Goal: Transaction & Acquisition: Purchase product/service

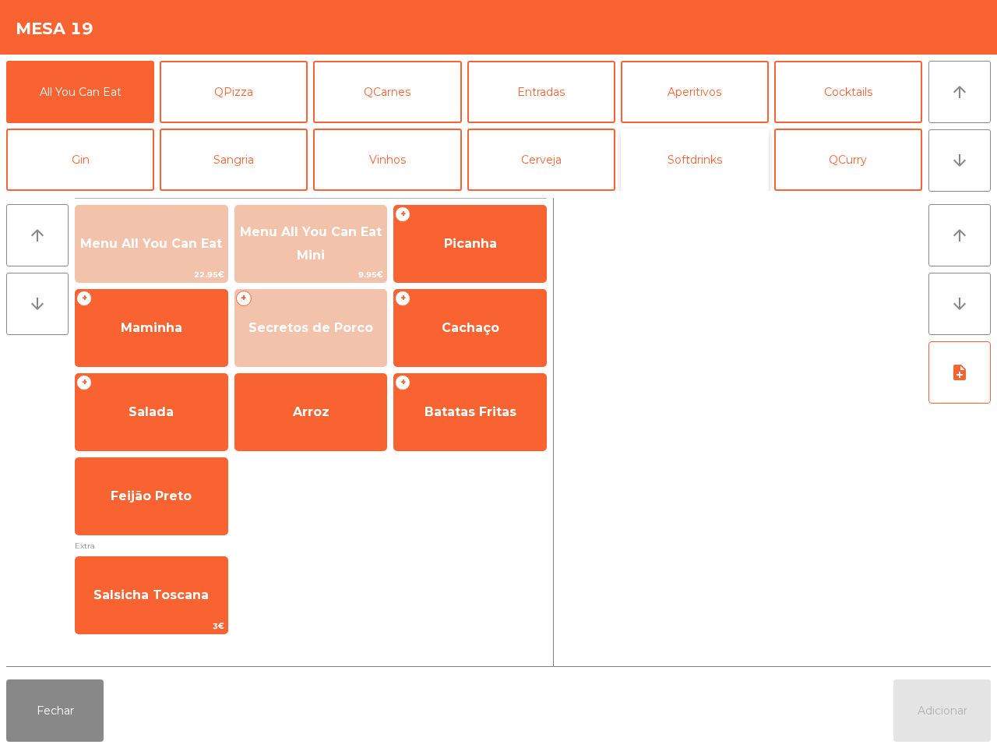
click at [627, 154] on button "Softdrinks" at bounding box center [695, 160] width 148 height 62
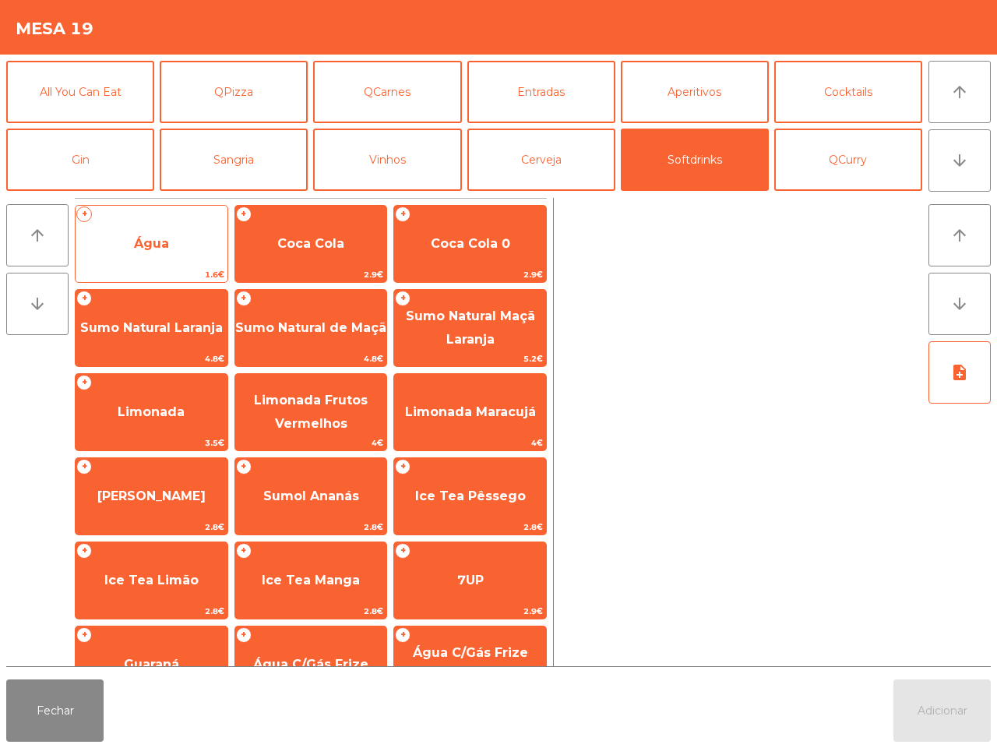
click at [157, 254] on span "Água" at bounding box center [152, 244] width 152 height 42
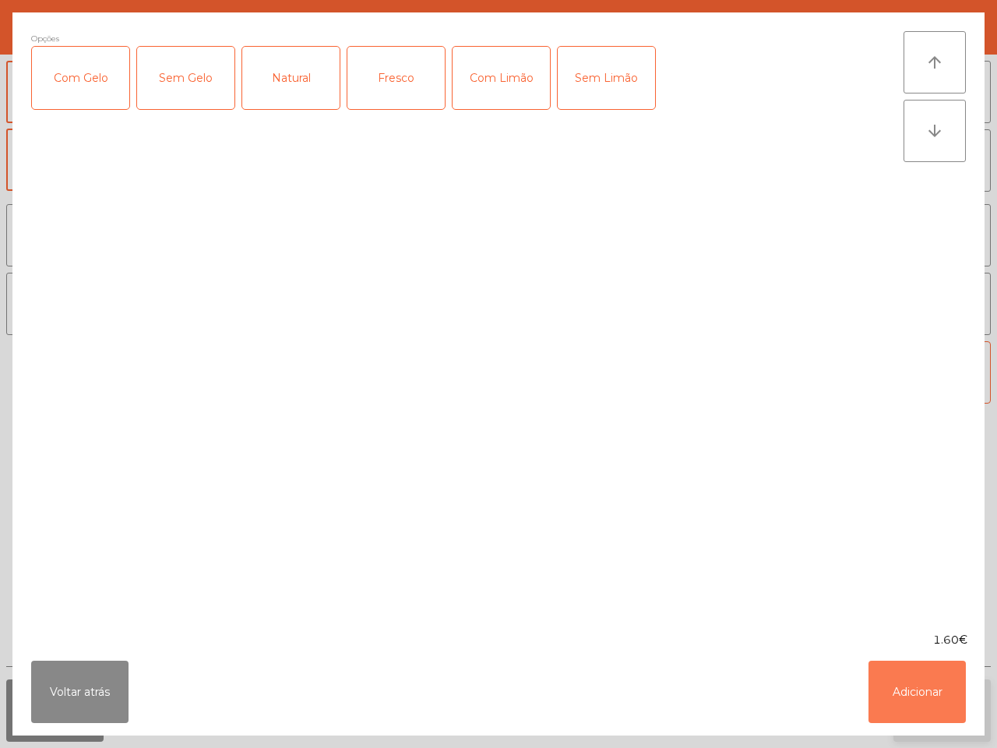
click at [944, 683] on button "Adicionar" at bounding box center [916, 692] width 97 height 62
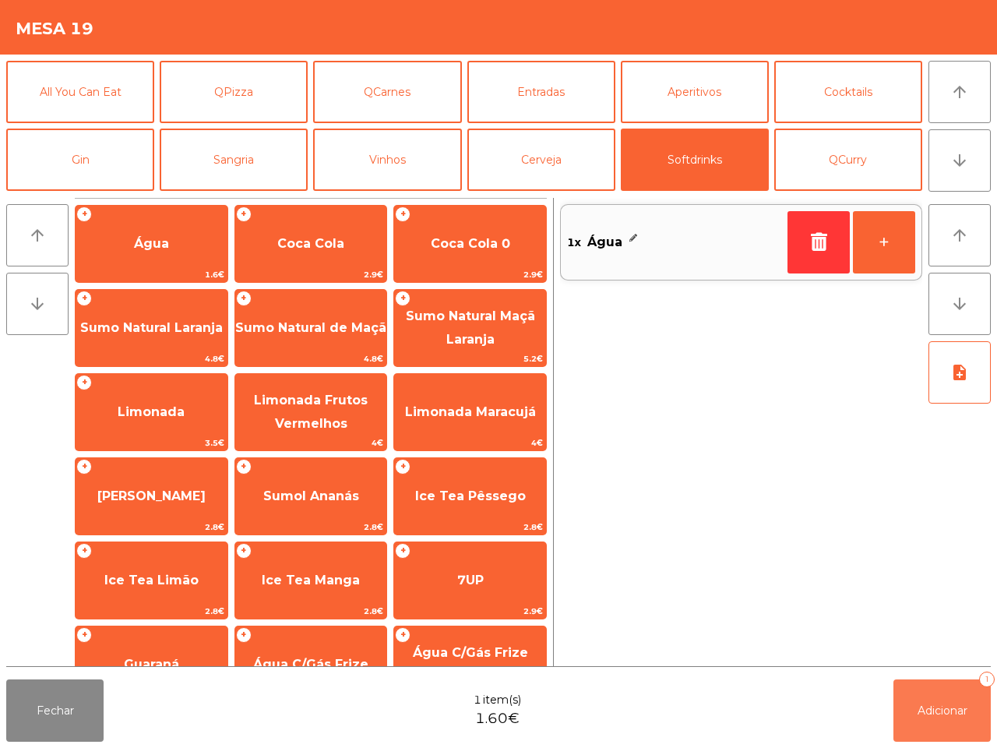
drag, startPoint x: 949, startPoint y: 703, endPoint x: 784, endPoint y: 685, distance: 165.3
click at [949, 703] on span "Adicionar" at bounding box center [943, 710] width 50 height 14
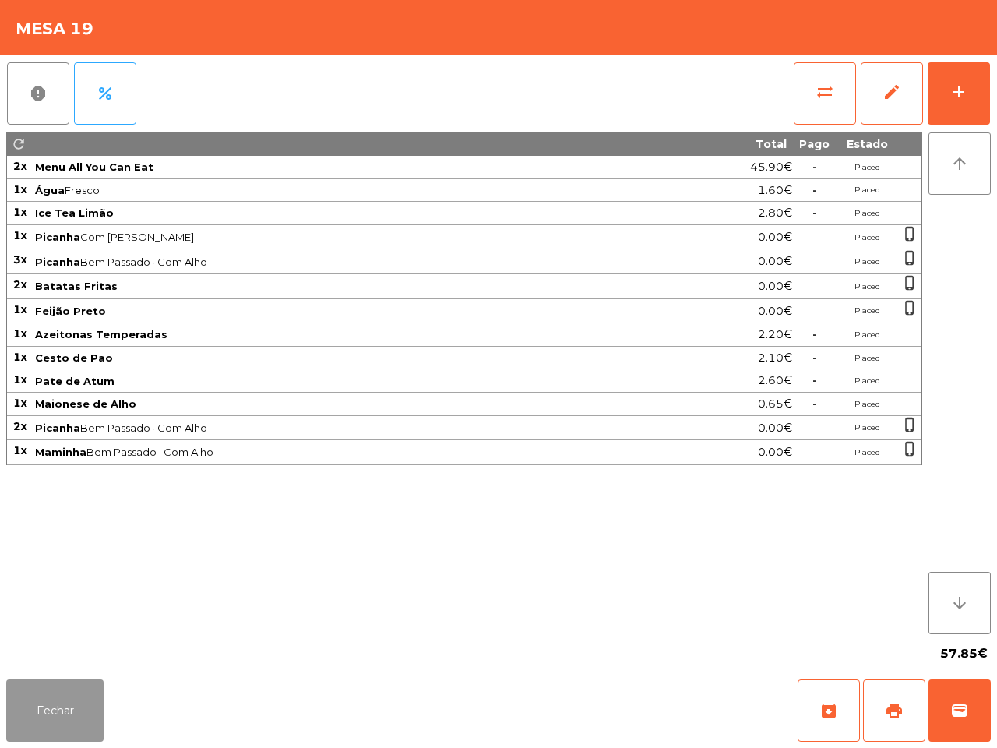
click at [39, 709] on button "Fechar" at bounding box center [54, 710] width 97 height 62
click at [827, 90] on span "sync_alt" at bounding box center [825, 92] width 19 height 19
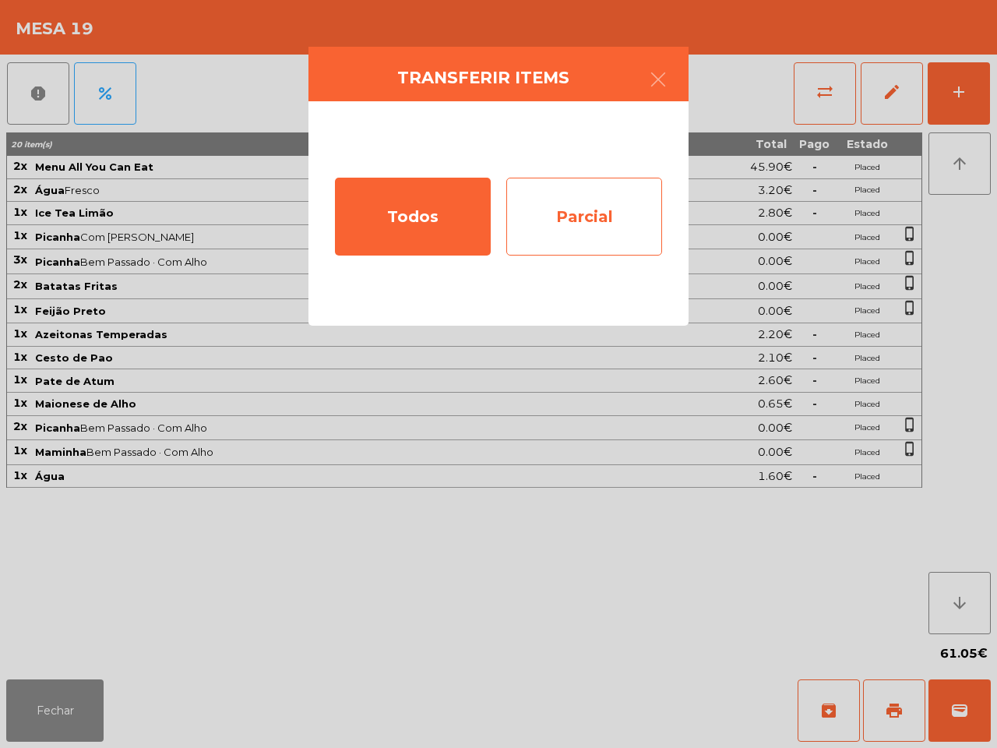
click at [644, 226] on div "Parcial" at bounding box center [584, 217] width 156 height 78
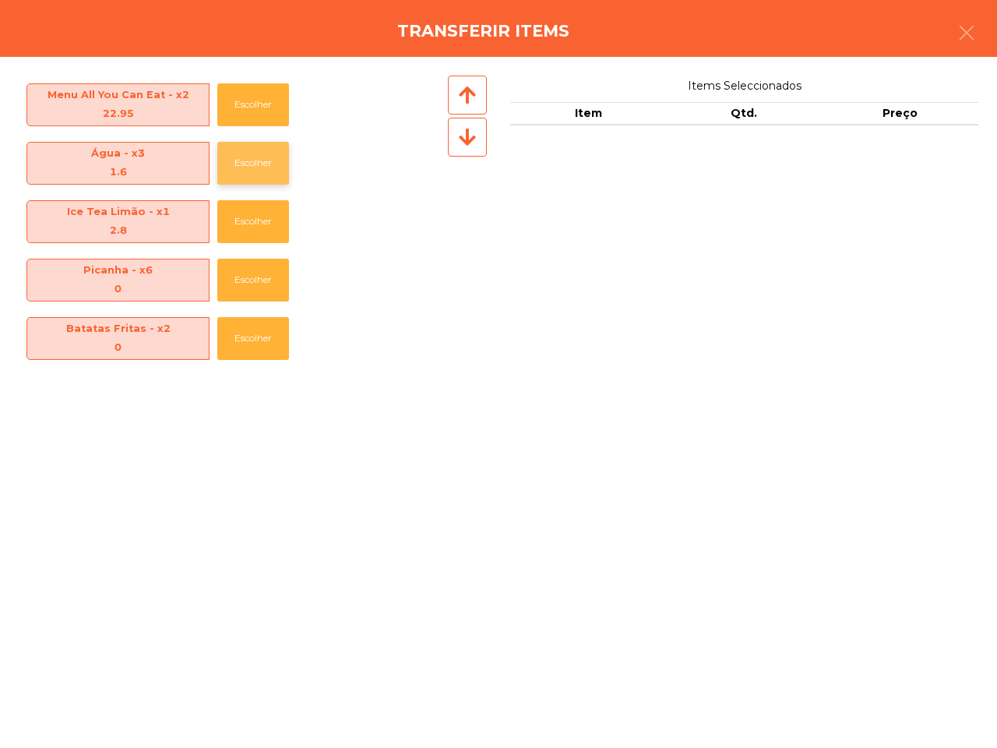
click at [258, 176] on button "Escolher" at bounding box center [253, 163] width 72 height 43
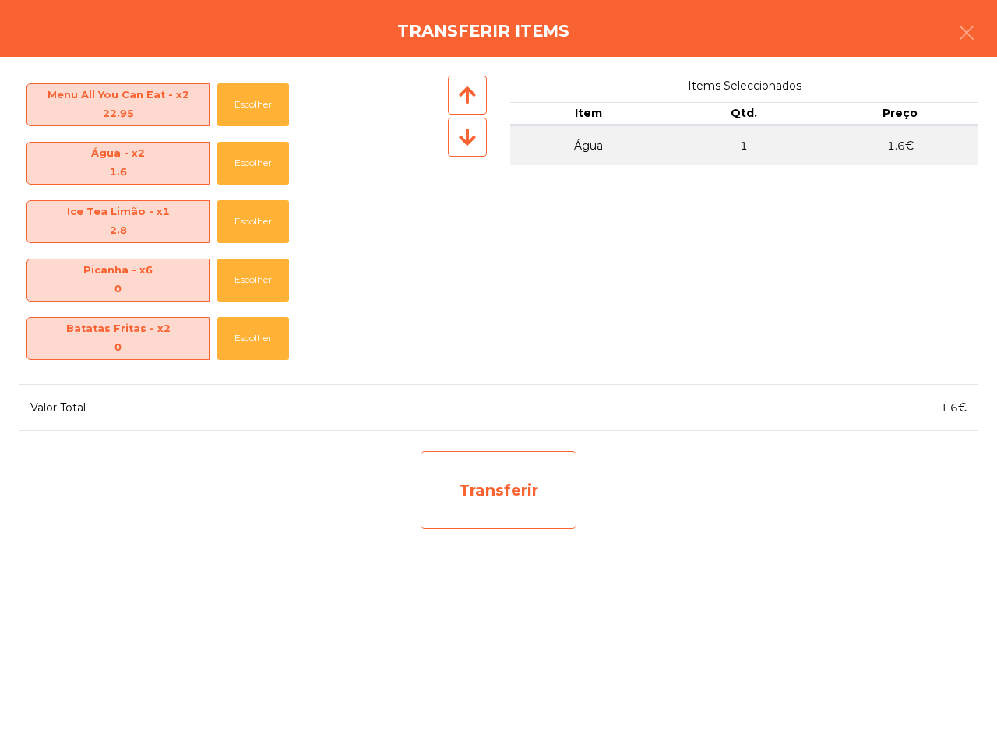
click at [477, 488] on div "Transferir" at bounding box center [499, 490] width 156 height 78
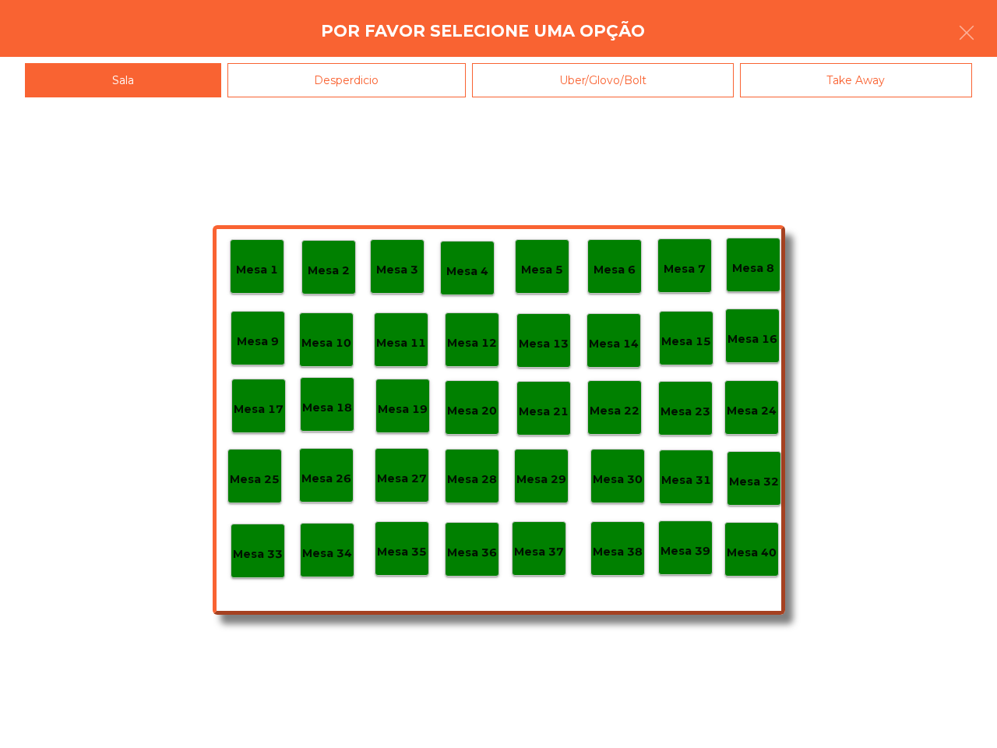
click at [379, 80] on div "Desperdicio" at bounding box center [346, 80] width 239 height 35
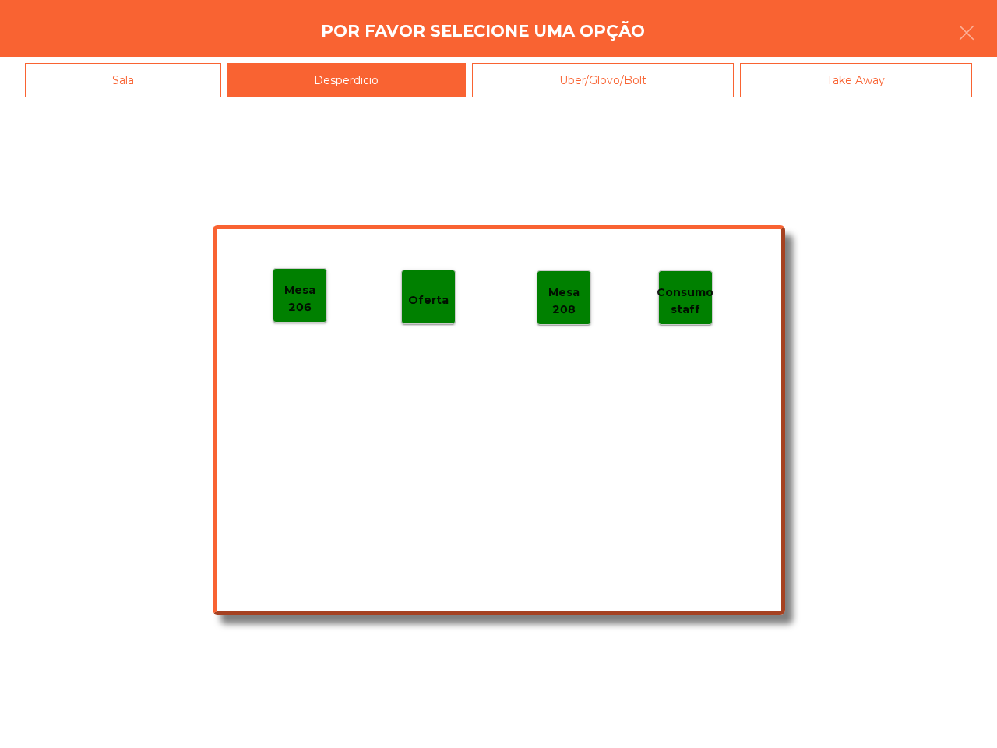
click at [304, 297] on p "Mesa 206" at bounding box center [299, 298] width 53 height 35
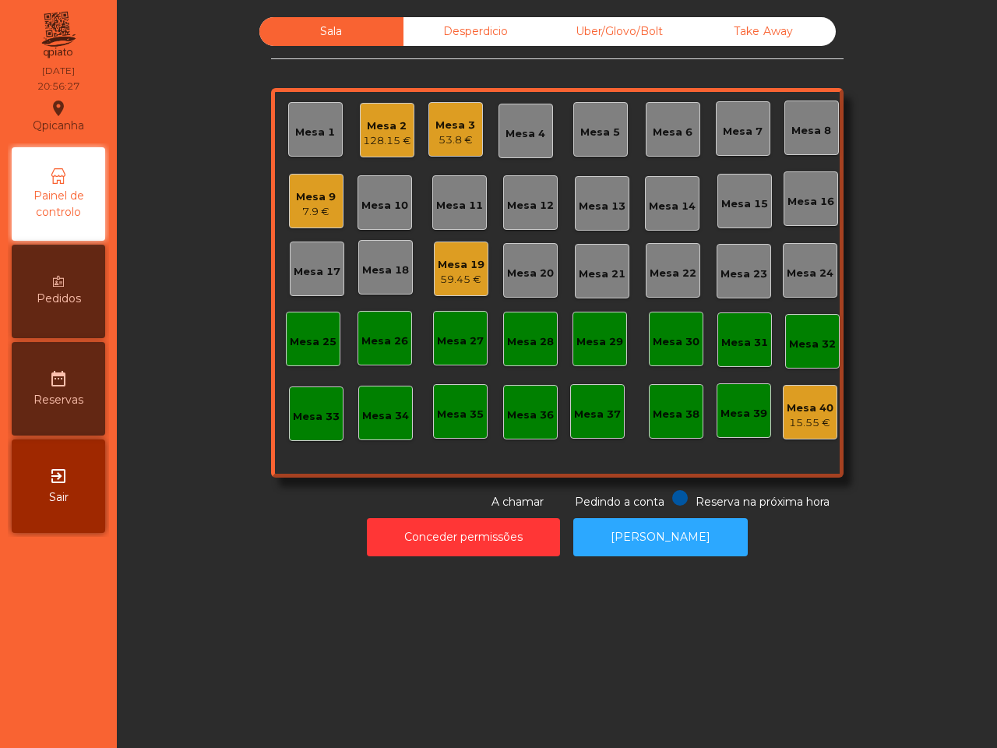
click at [791, 171] on div "Mesa 16" at bounding box center [811, 198] width 55 height 55
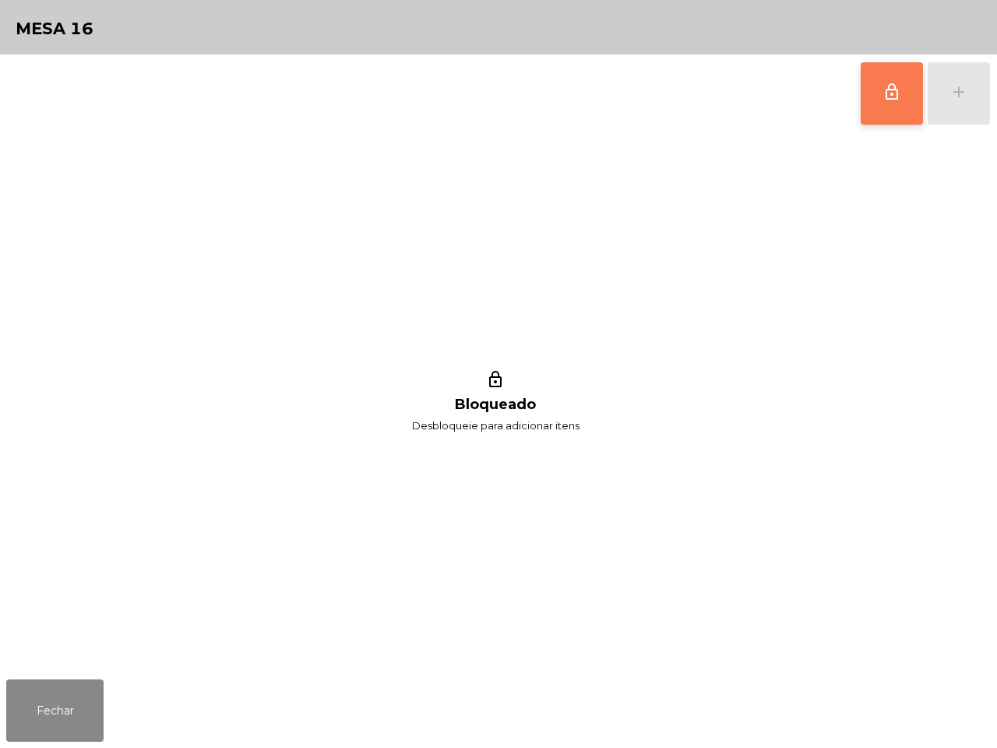
click at [881, 76] on button "lock_outline" at bounding box center [892, 93] width 62 height 62
click at [951, 100] on div "add" at bounding box center [959, 92] width 19 height 19
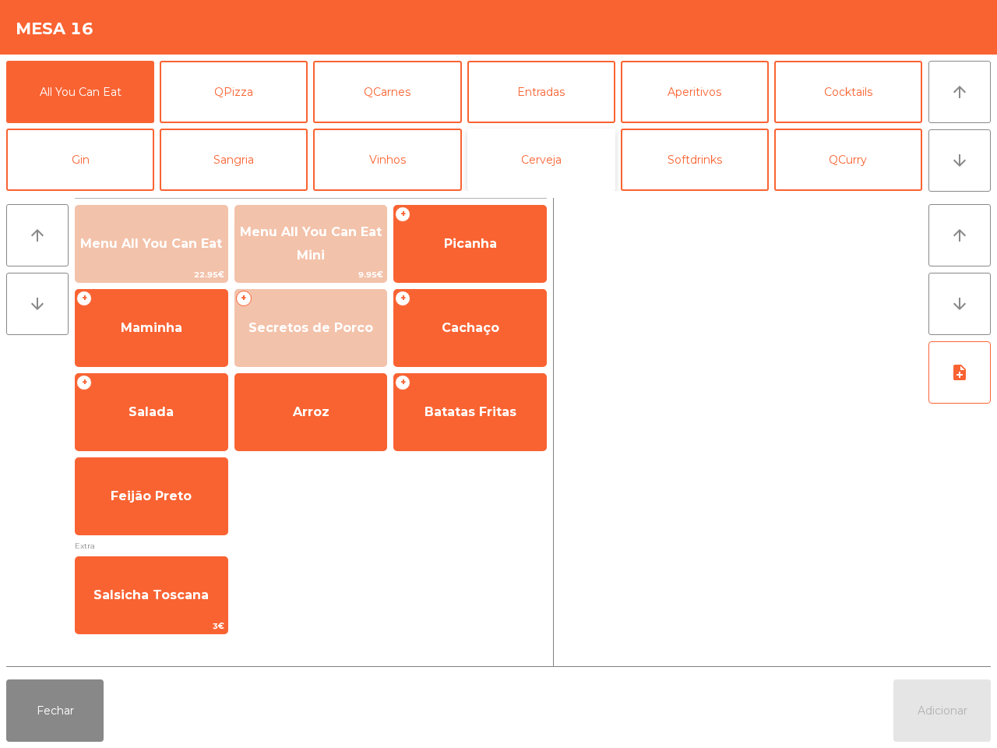
click at [534, 153] on button "Cerveja" at bounding box center [541, 160] width 148 height 62
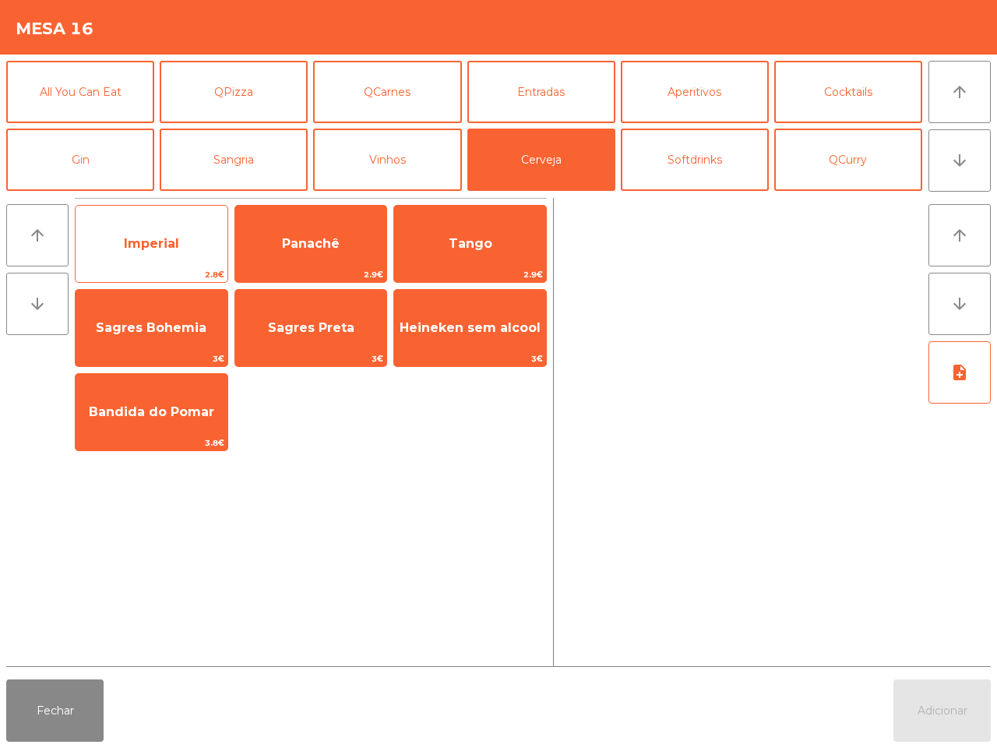
click at [179, 250] on span "Imperial" at bounding box center [151, 243] width 55 height 15
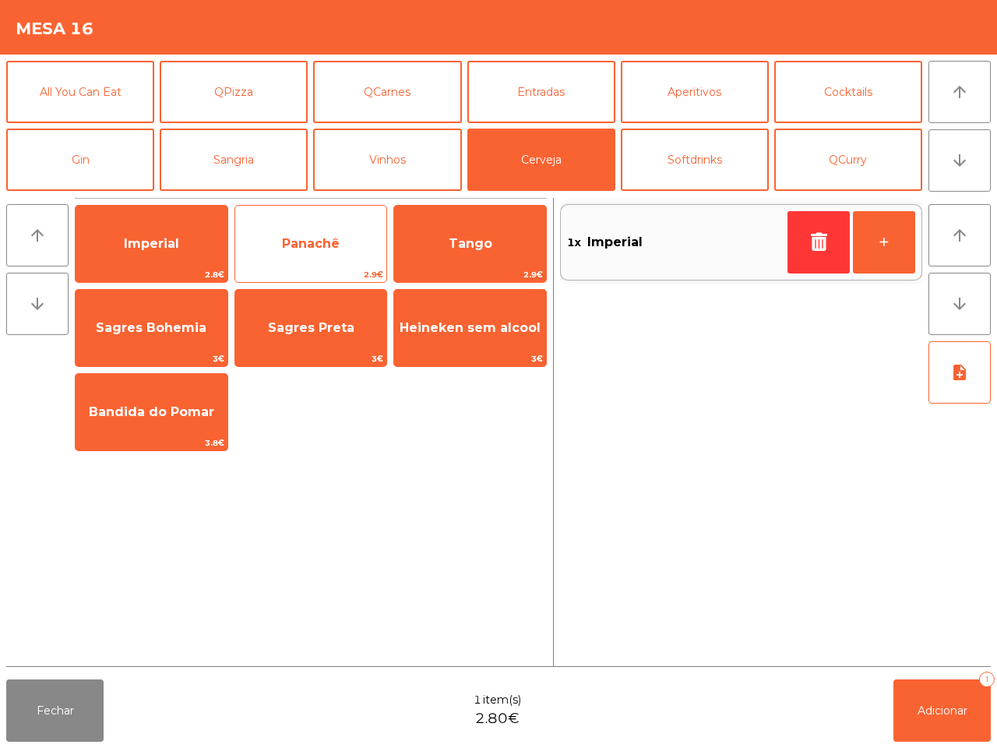
drag, startPoint x: 179, startPoint y: 250, endPoint x: 315, endPoint y: 280, distance: 139.7
click at [178, 250] on span "Imperial" at bounding box center [151, 243] width 55 height 15
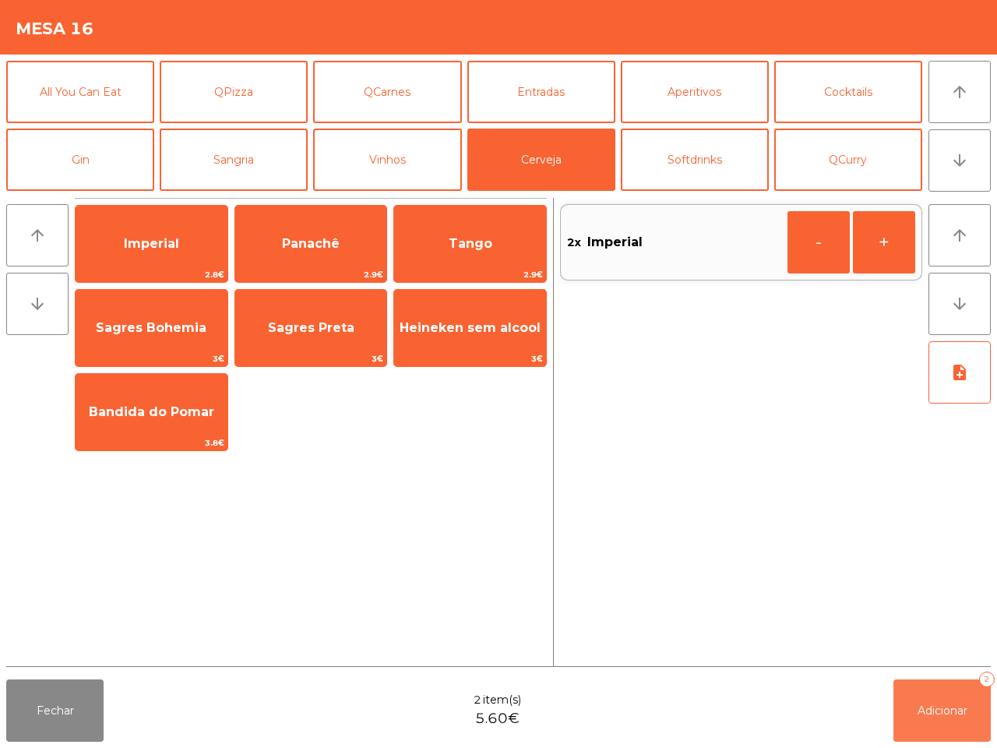
click at [952, 691] on button "Adicionar 2" at bounding box center [941, 710] width 97 height 62
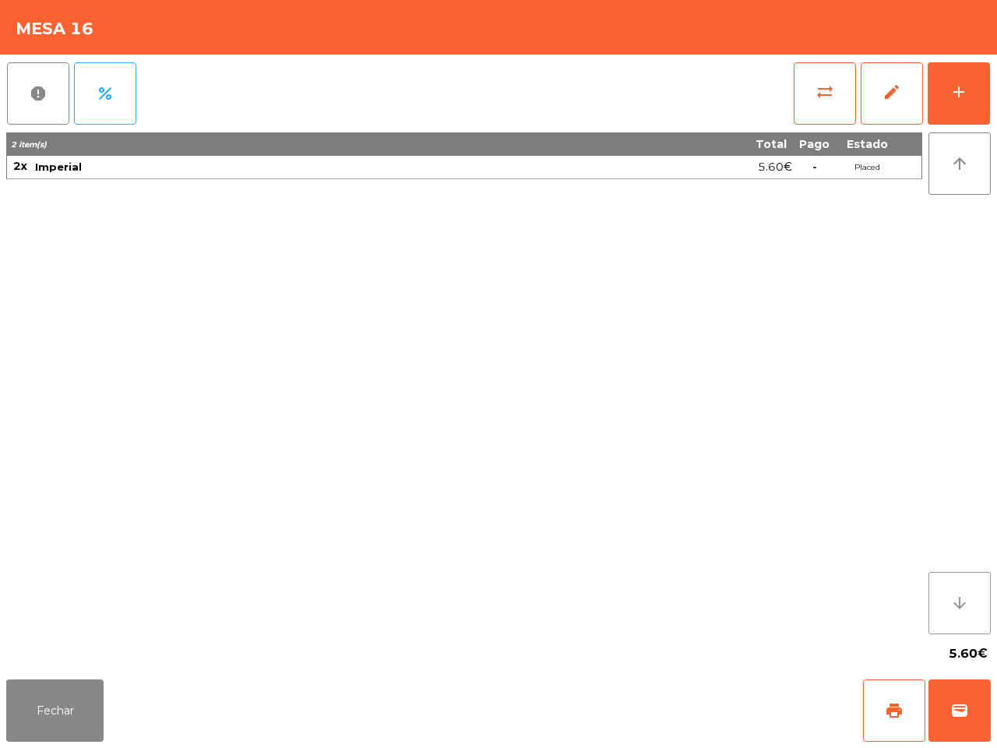
drag, startPoint x: 994, startPoint y: 684, endPoint x: 946, endPoint y: 601, distance: 95.3
click at [992, 670] on app-table-orders "Mesa 16 report percent sync_alt edit add 2 item(s) Total Pago Estado 2x Imperia…" at bounding box center [498, 374] width 997 height 748
drag, startPoint x: 100, startPoint y: 731, endPoint x: 83, endPoint y: 723, distance: 18.1
click at [93, 728] on button "Fechar" at bounding box center [54, 710] width 97 height 62
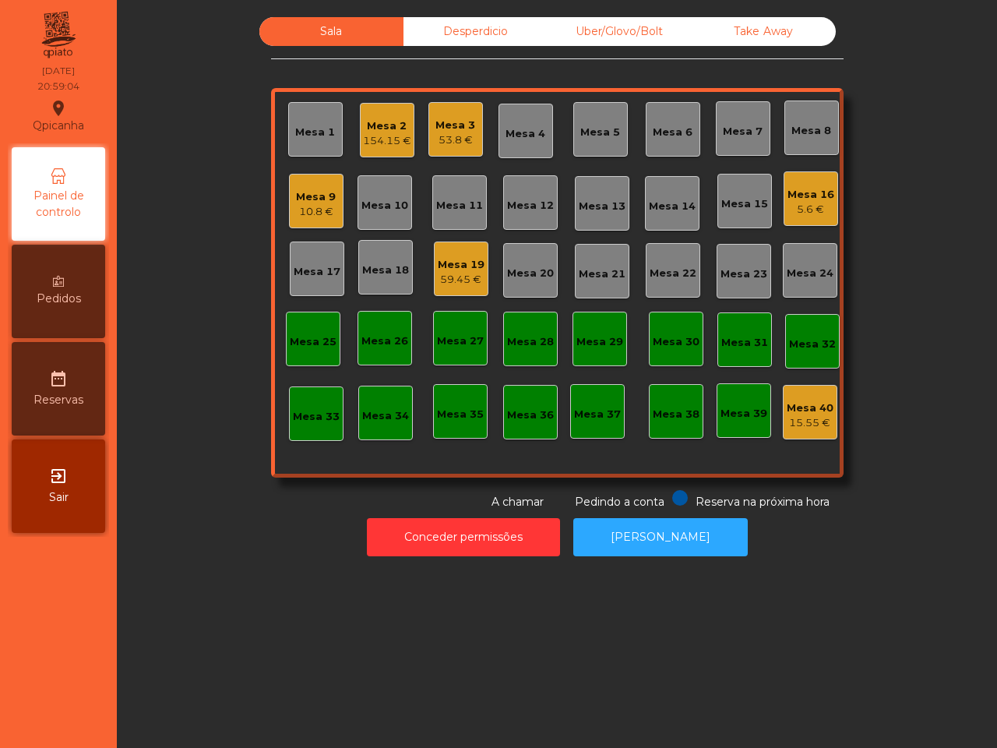
click at [170, 636] on div "Sala Desperdicio Uber/Glovo/Bolt Take Away Mesa 1 Mesa 2 154.15 € Mesa 3 53.8 €…" at bounding box center [557, 374] width 880 height 748
click at [31, 304] on div "Pedidos" at bounding box center [58, 291] width 93 height 93
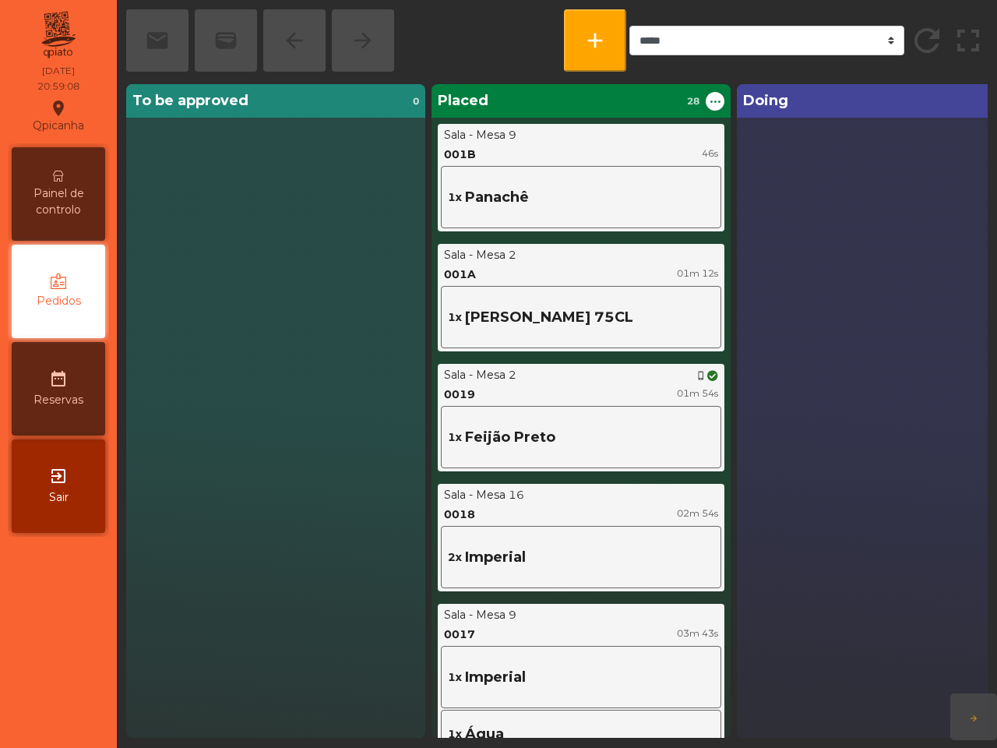
click at [62, 171] on icon at bounding box center [58, 176] width 11 height 11
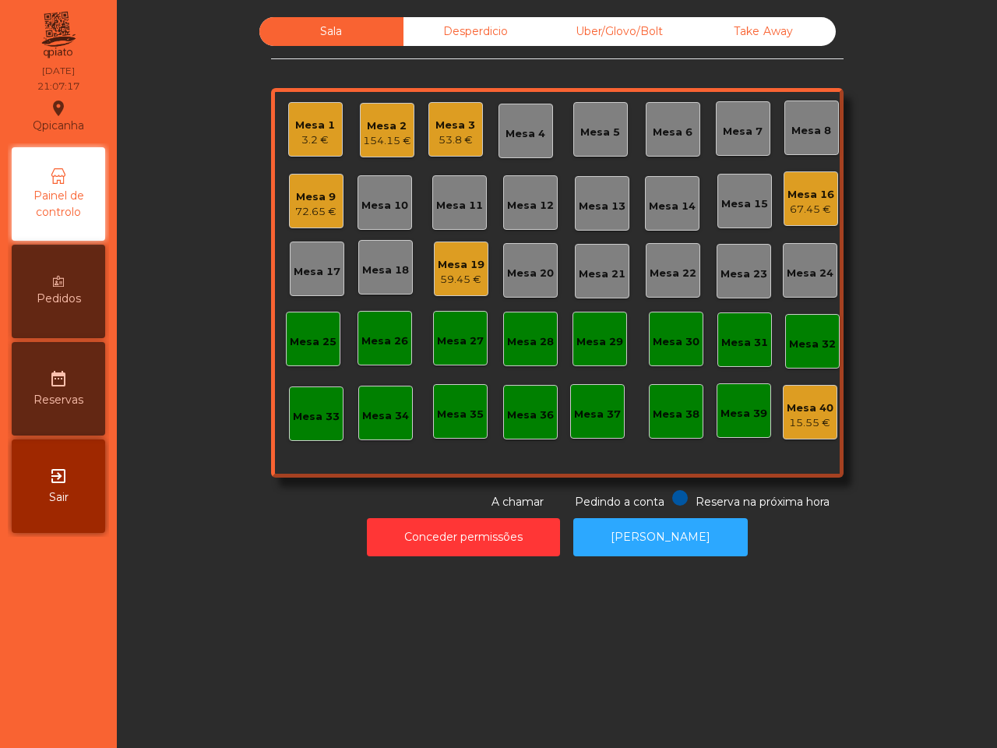
drag, startPoint x: 63, startPoint y: 171, endPoint x: 131, endPoint y: 156, distance: 69.5
click at [62, 183] on icon at bounding box center [59, 176] width 16 height 16
click at [48, 278] on div "Pedidos" at bounding box center [58, 291] width 93 height 93
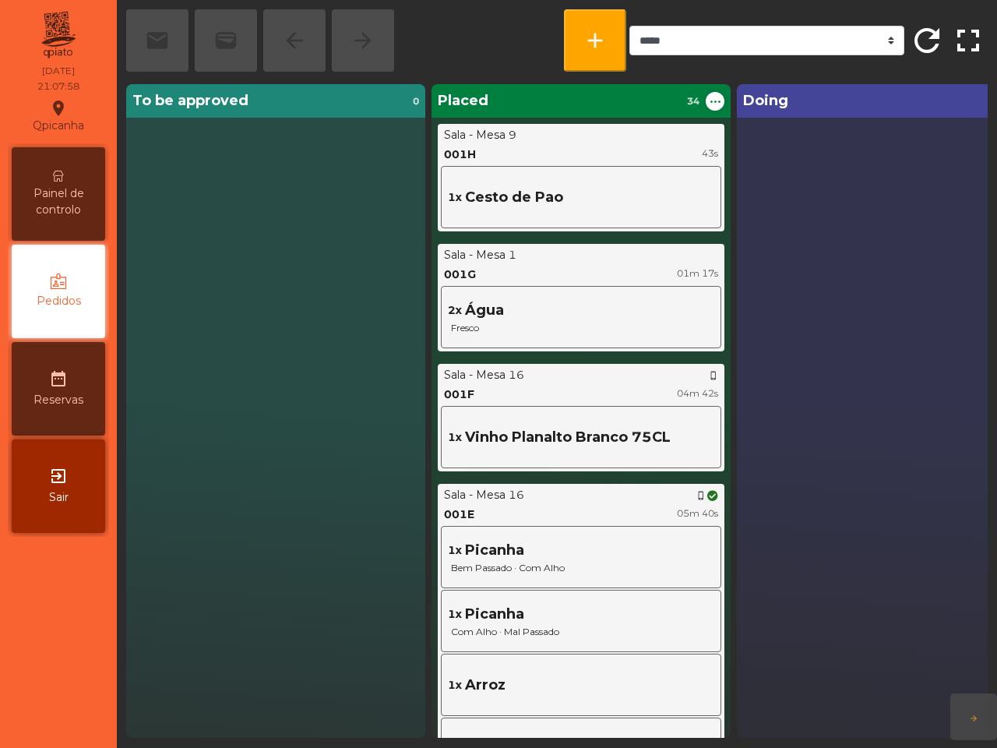
click at [923, 394] on div "Doing 0" at bounding box center [886, 411] width 299 height 654
click at [29, 215] on span "Painel de controlo" at bounding box center [59, 201] width 86 height 33
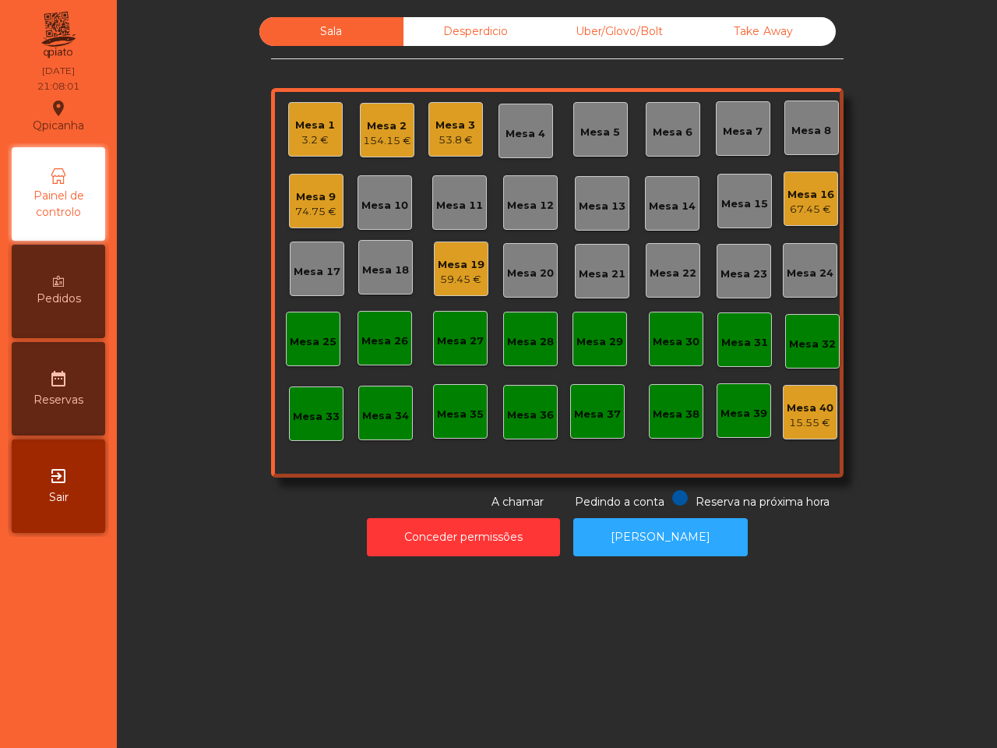
click at [461, 277] on div "59.45 €" at bounding box center [461, 280] width 47 height 16
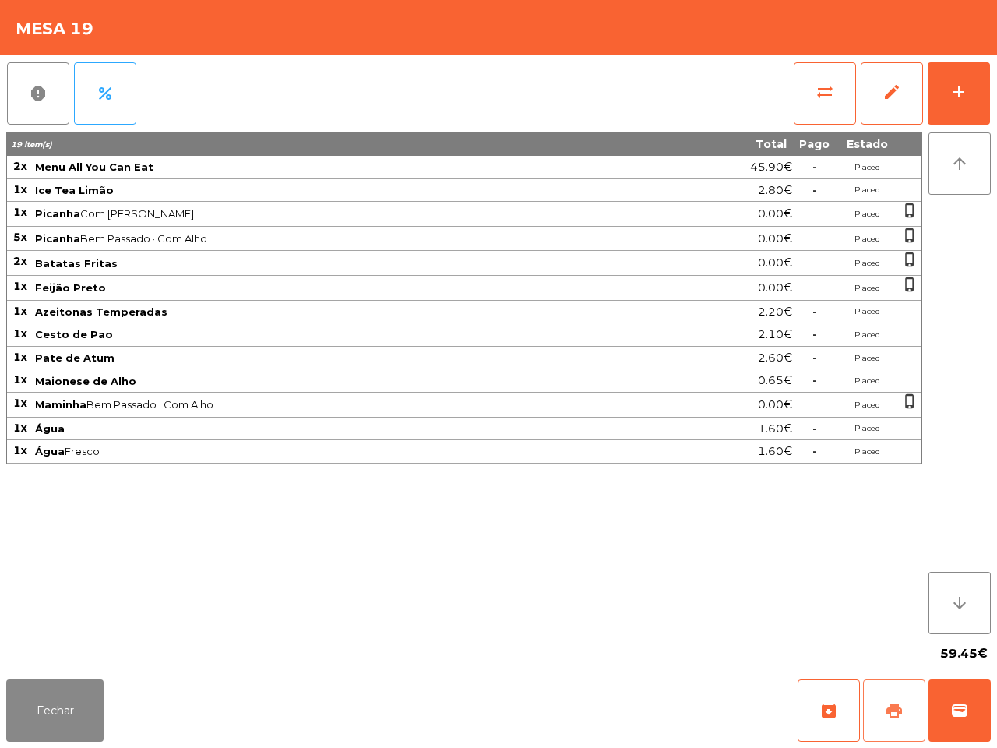
click at [897, 706] on span "print" at bounding box center [894, 710] width 19 height 19
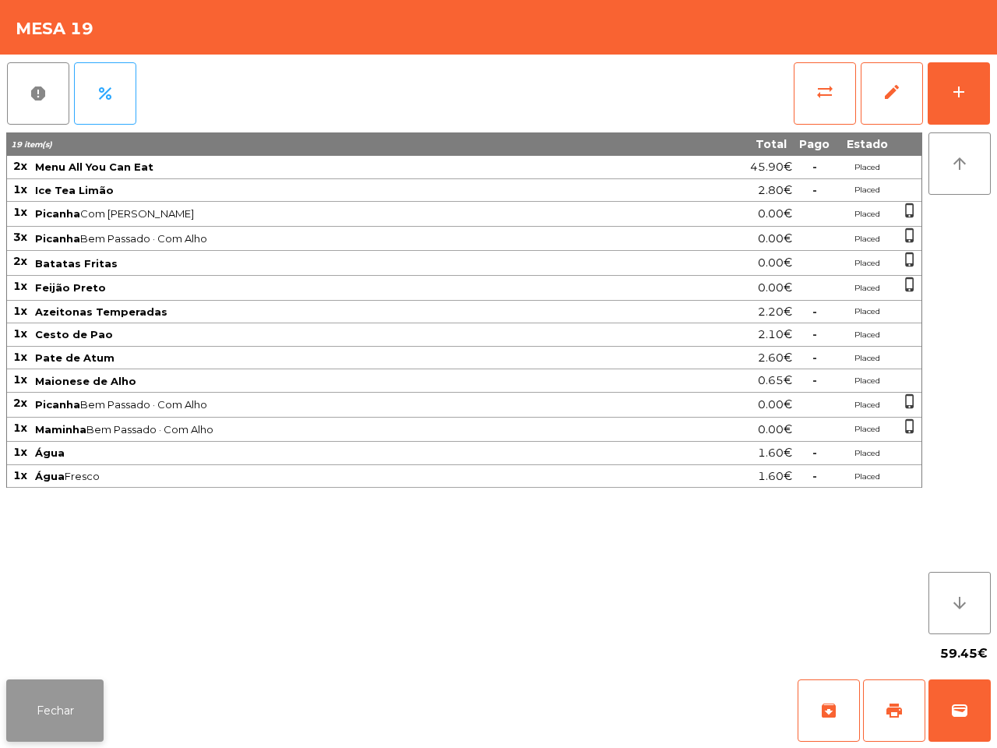
click at [63, 685] on button "Fechar" at bounding box center [54, 710] width 97 height 62
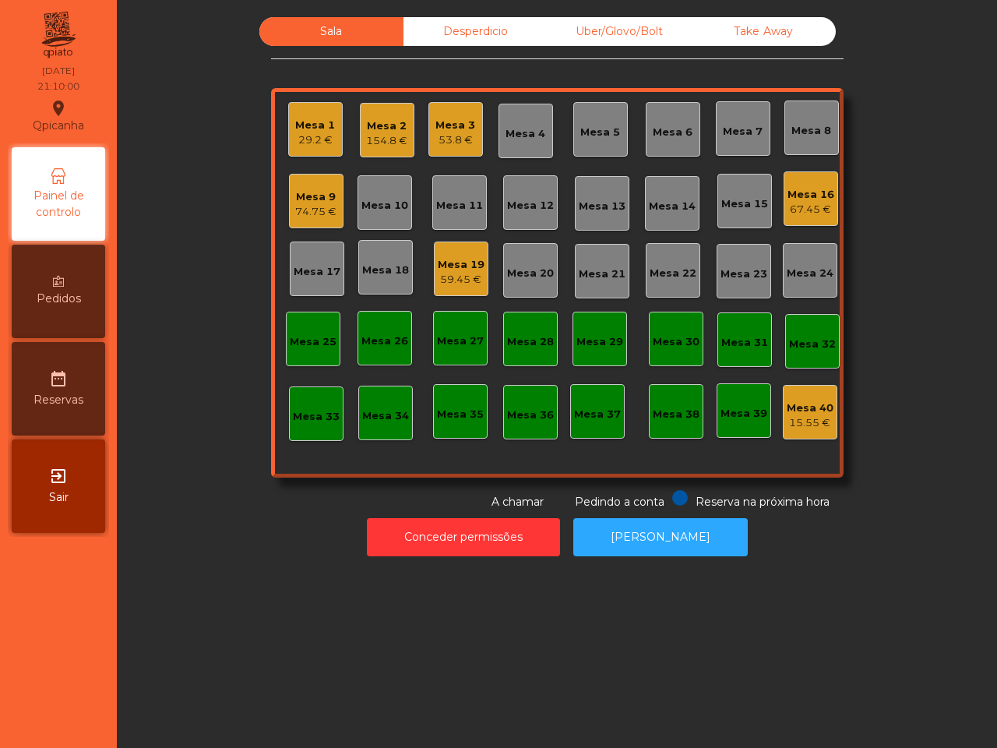
click at [56, 601] on nav "Qpicanha location_on [DATE] 21:10:00 Painel de controlo Pedidos date_range Rese…" at bounding box center [58, 374] width 117 height 748
click at [441, 280] on div "59.45 €" at bounding box center [461, 280] width 47 height 16
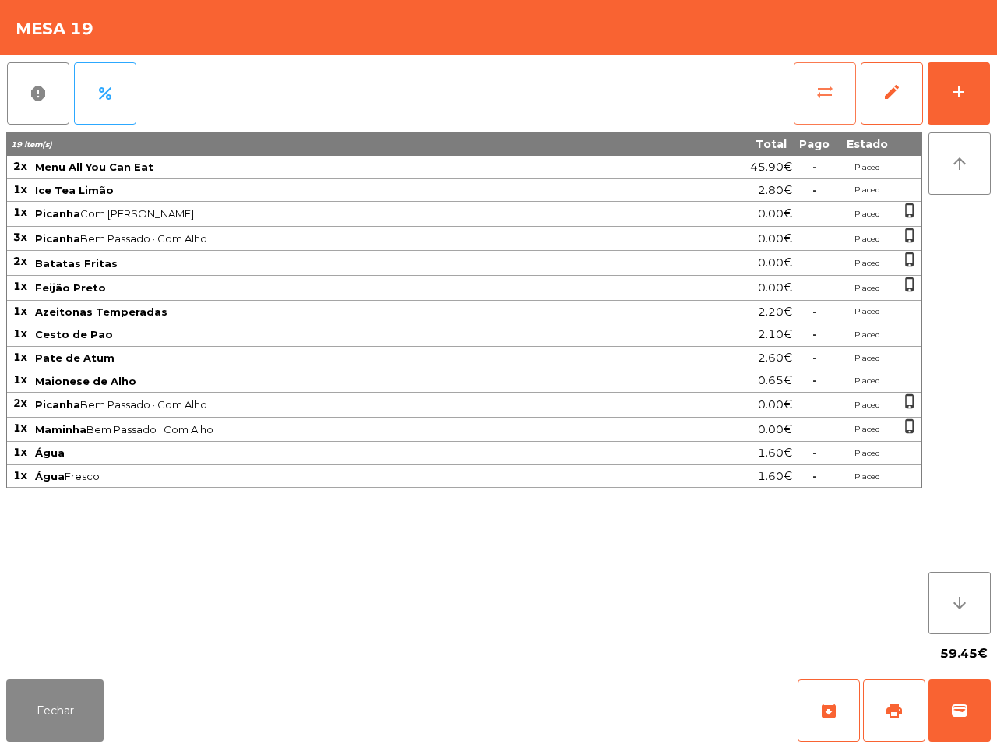
click at [801, 88] on button "sync_alt" at bounding box center [825, 93] width 62 height 62
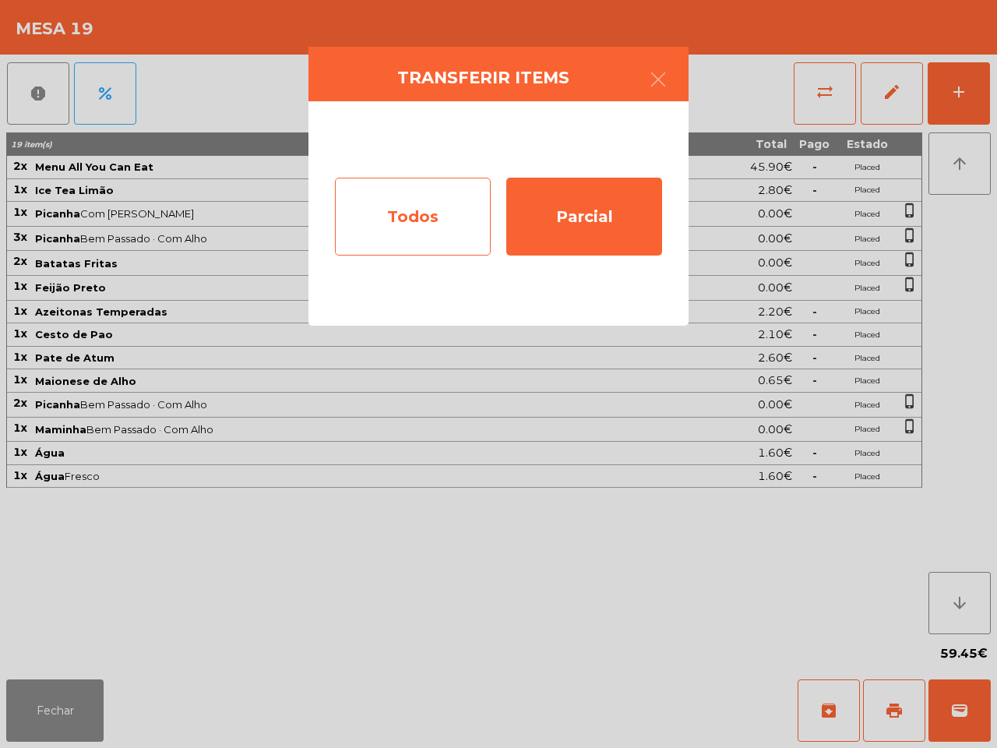
click at [391, 215] on div "Todos" at bounding box center [413, 217] width 156 height 78
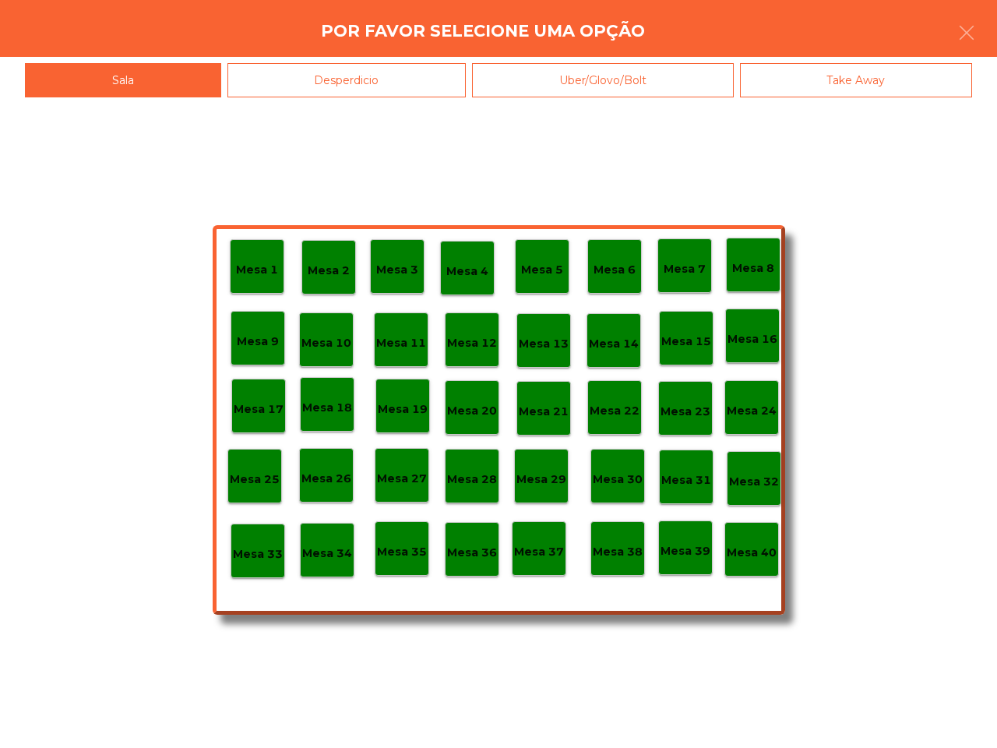
click at [763, 565] on div "Mesa 40" at bounding box center [751, 549] width 55 height 55
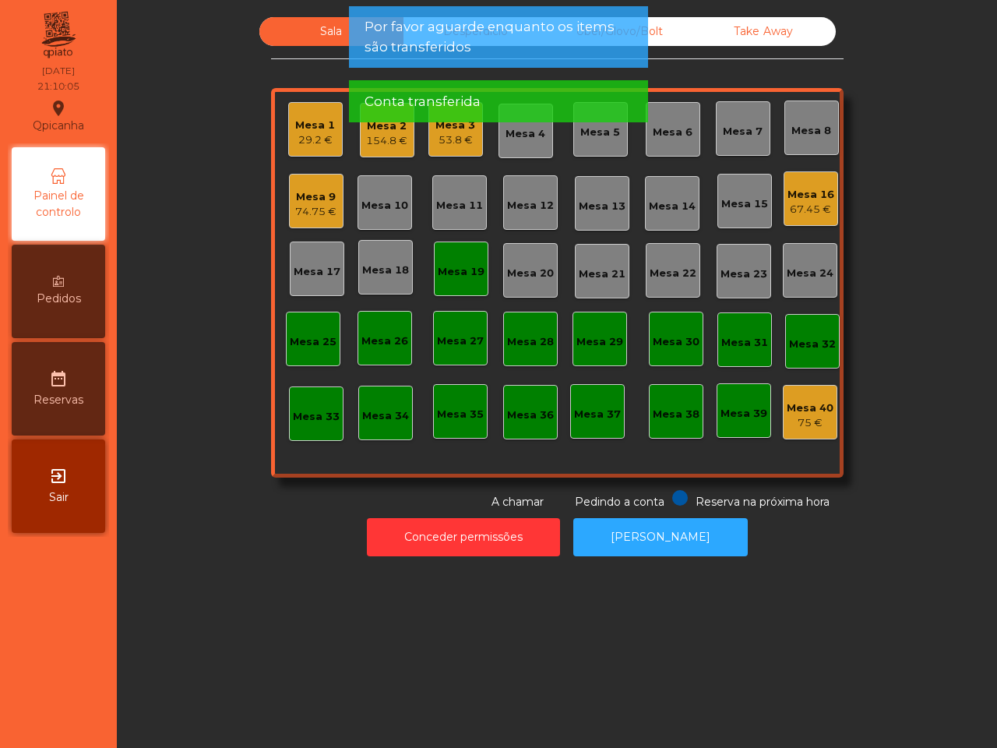
click at [444, 284] on div "Mesa 19" at bounding box center [461, 268] width 55 height 55
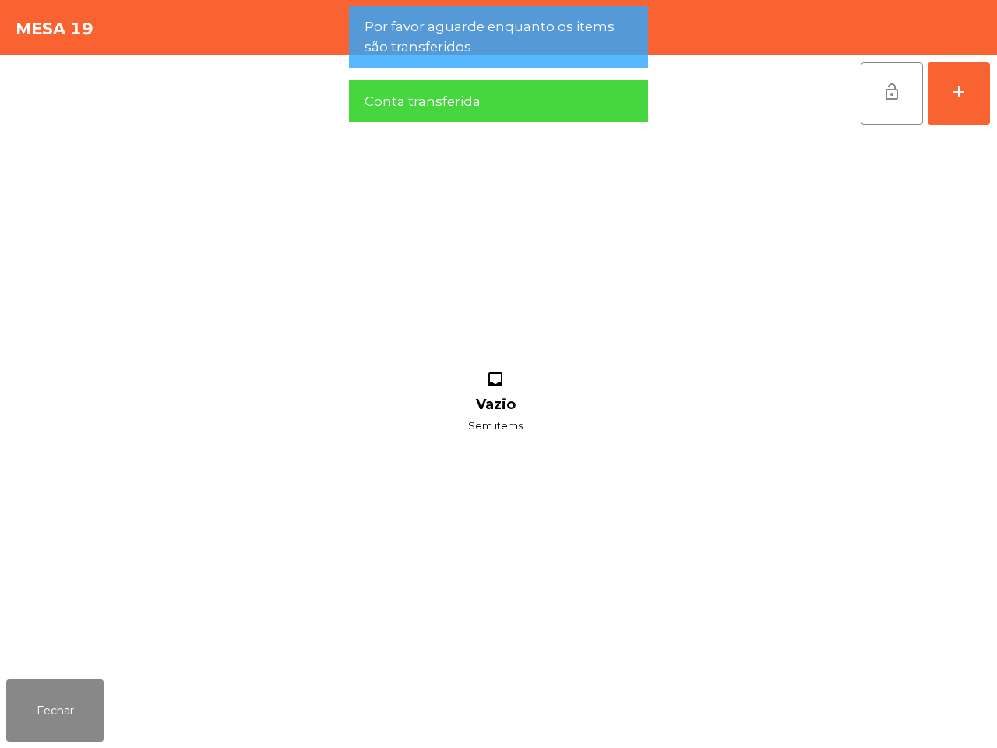
click at [851, 84] on div "lock_open add" at bounding box center [498, 94] width 985 height 78
click at [868, 94] on button "lock_open" at bounding box center [892, 93] width 62 height 62
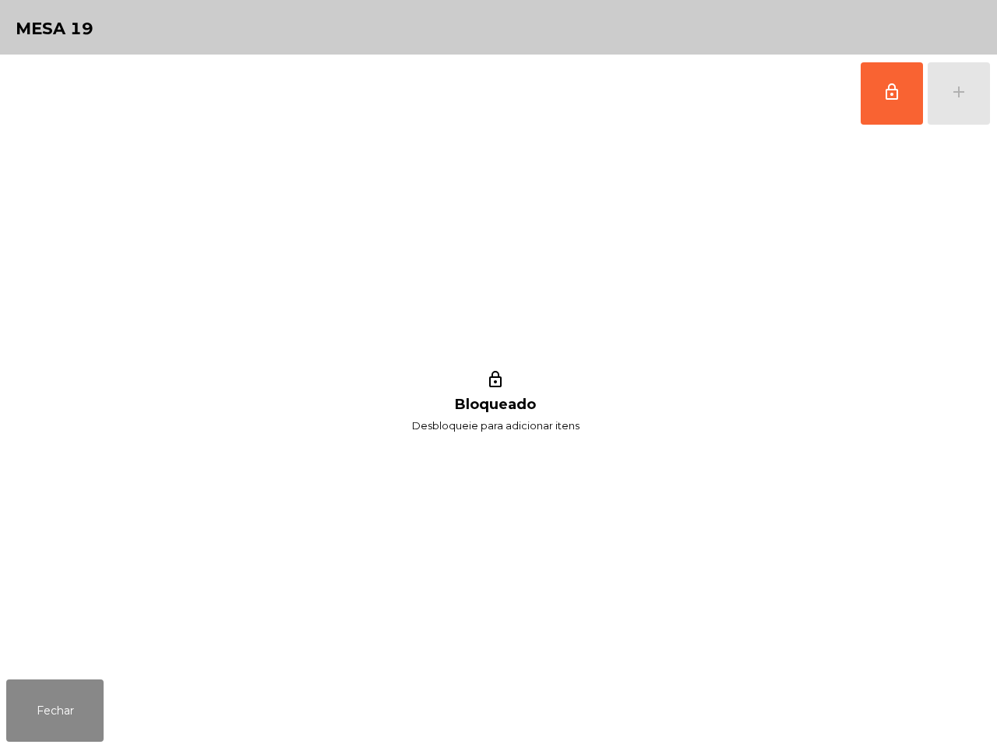
click at [59, 746] on div "Fechar" at bounding box center [498, 710] width 997 height 75
click at [64, 729] on button "Fechar" at bounding box center [54, 710] width 97 height 62
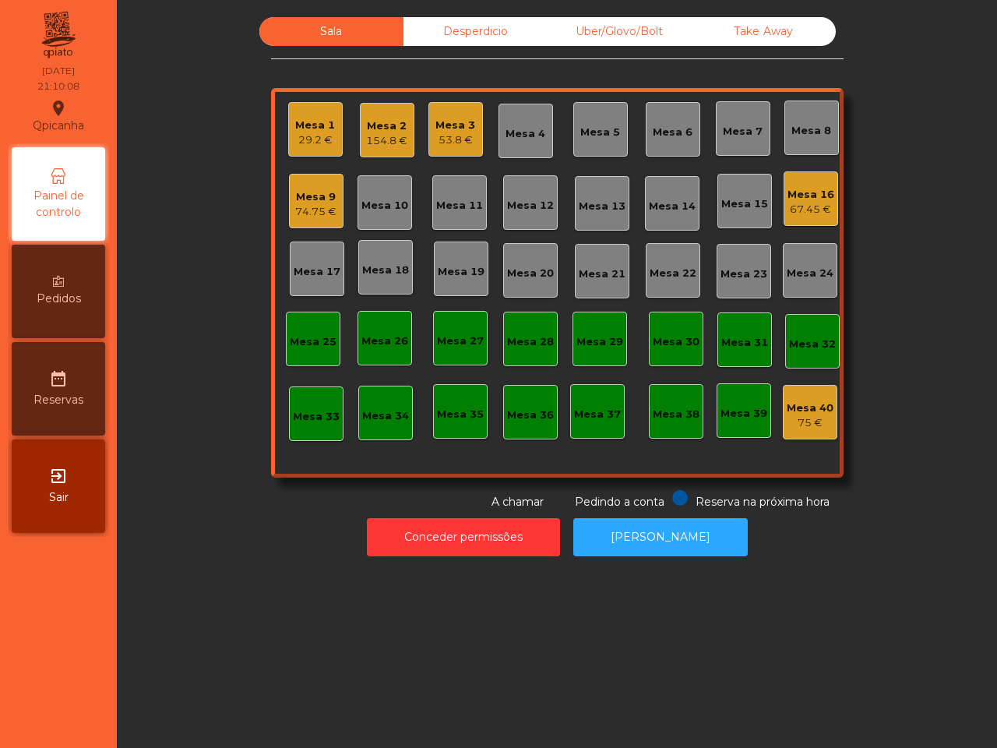
click at [445, 129] on div "Mesa 3" at bounding box center [455, 126] width 40 height 16
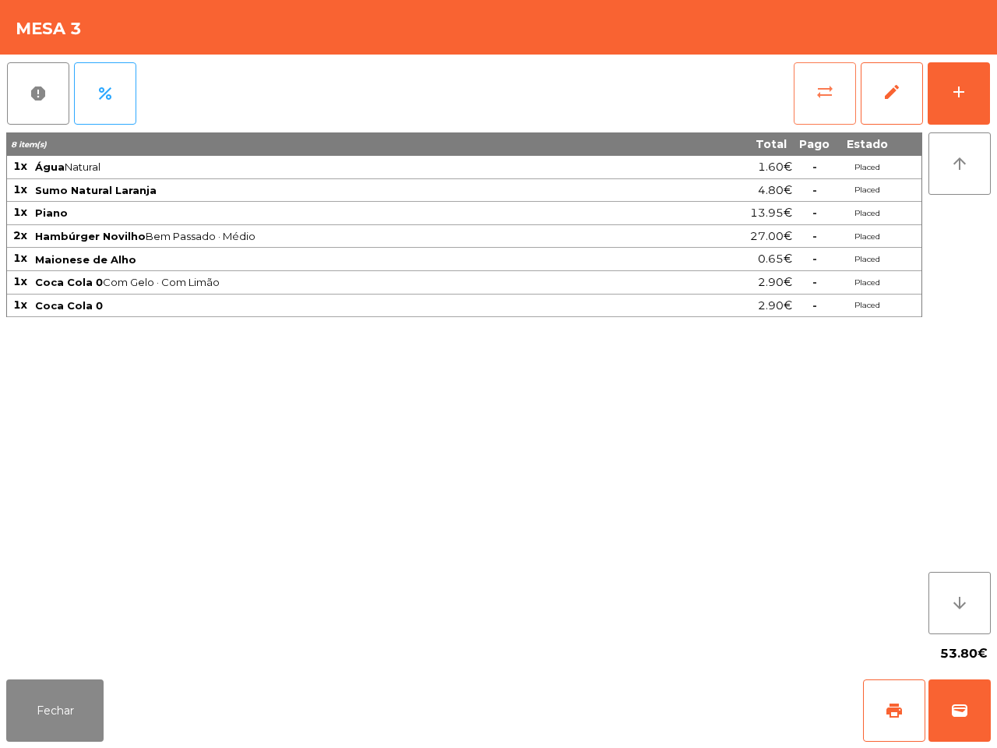
click at [810, 83] on button "sync_alt" at bounding box center [825, 93] width 62 height 62
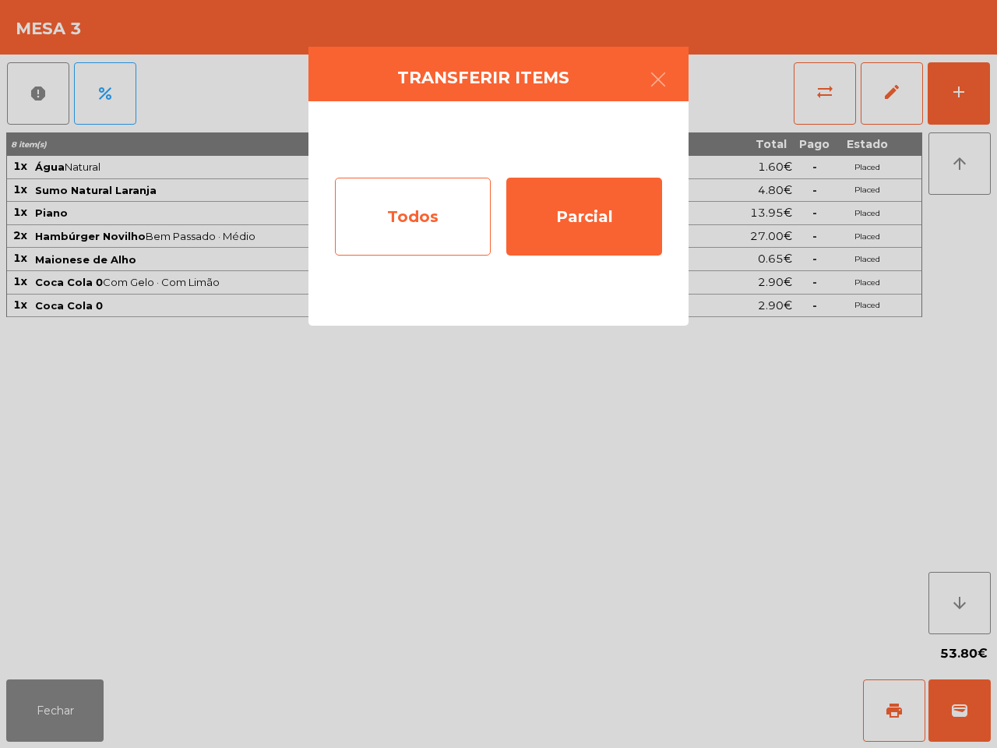
click at [421, 220] on div "Todos" at bounding box center [413, 217] width 156 height 78
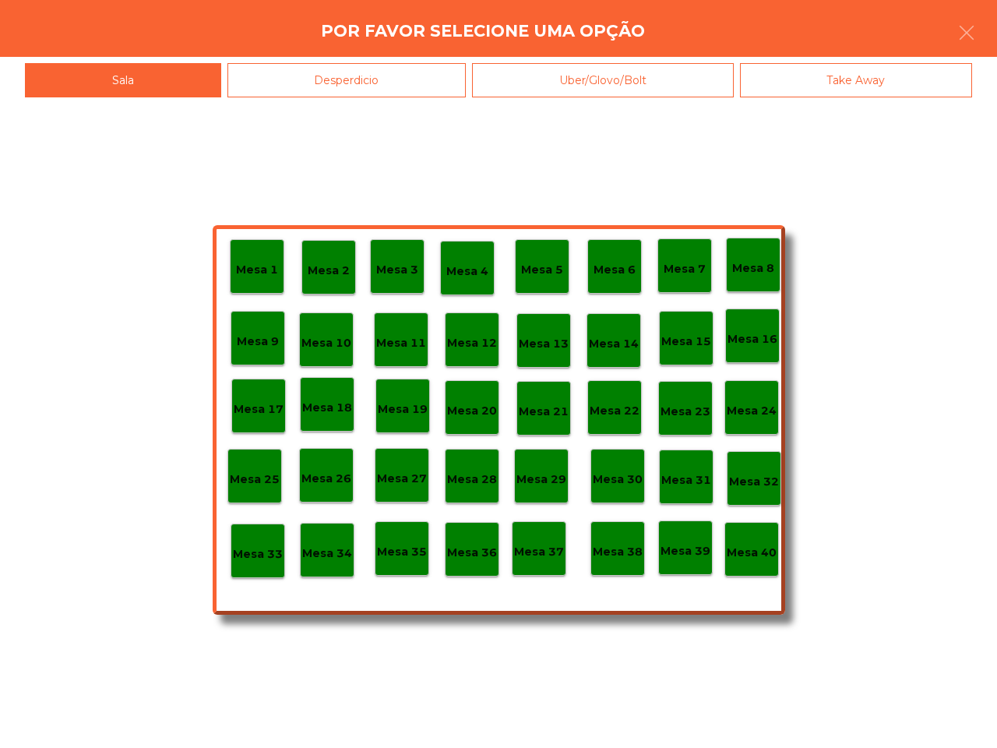
click at [775, 541] on div "Mesa 40" at bounding box center [752, 549] width 50 height 24
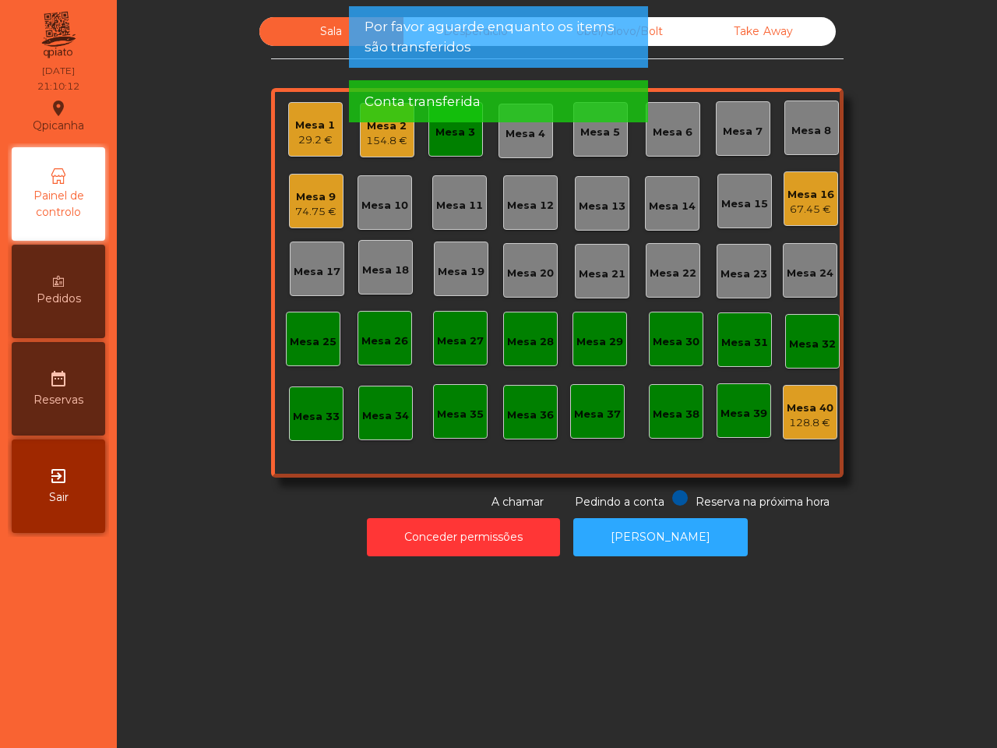
click at [444, 131] on app-alert "Por favor aguarde enquanto os items são transferidos Conta transferida" at bounding box center [498, 70] width 299 height 129
click at [448, 131] on app-alert "Por favor aguarde enquanto os items são transferidos Conta transferida" at bounding box center [498, 70] width 299 height 129
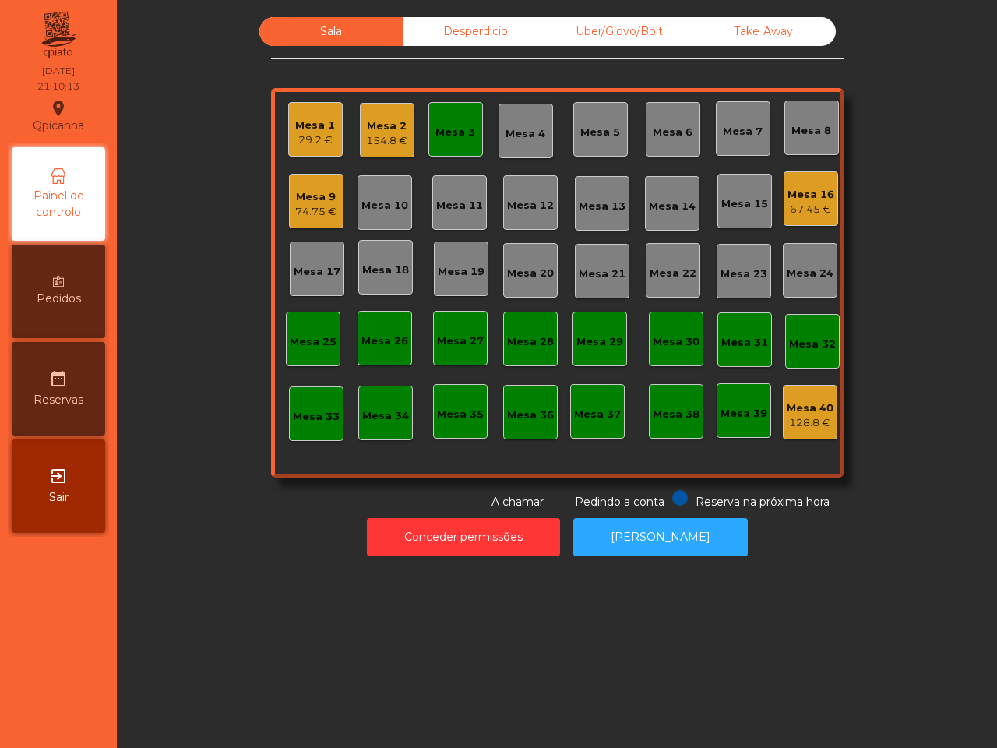
click at [454, 148] on div "Mesa 3" at bounding box center [455, 129] width 55 height 55
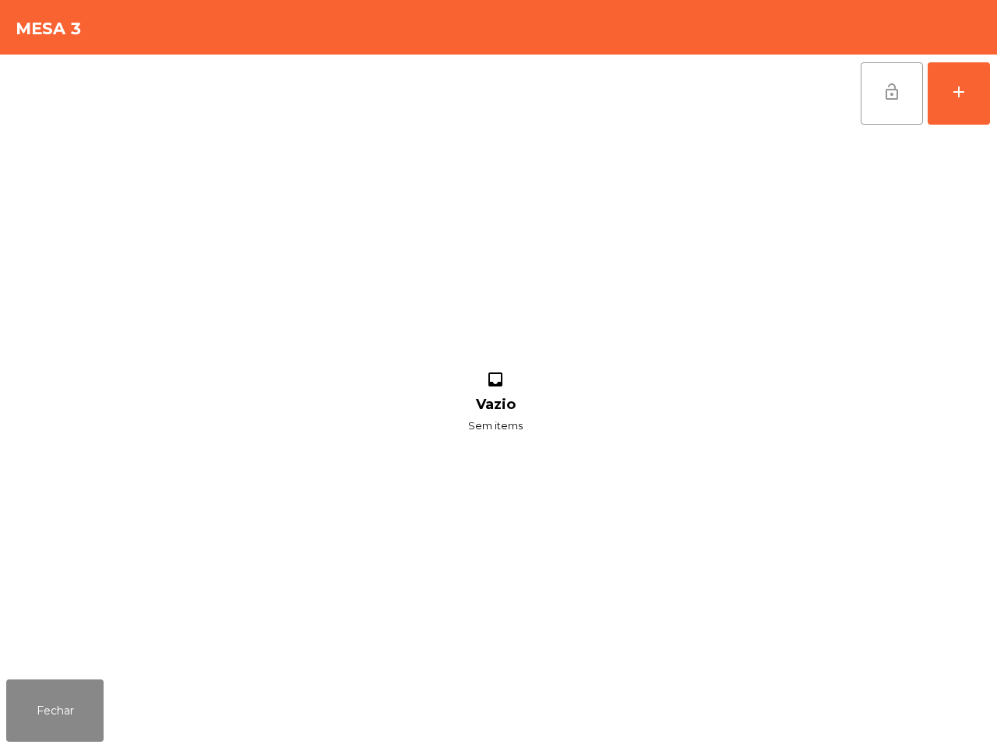
click at [890, 107] on button "lock_open" at bounding box center [892, 93] width 62 height 62
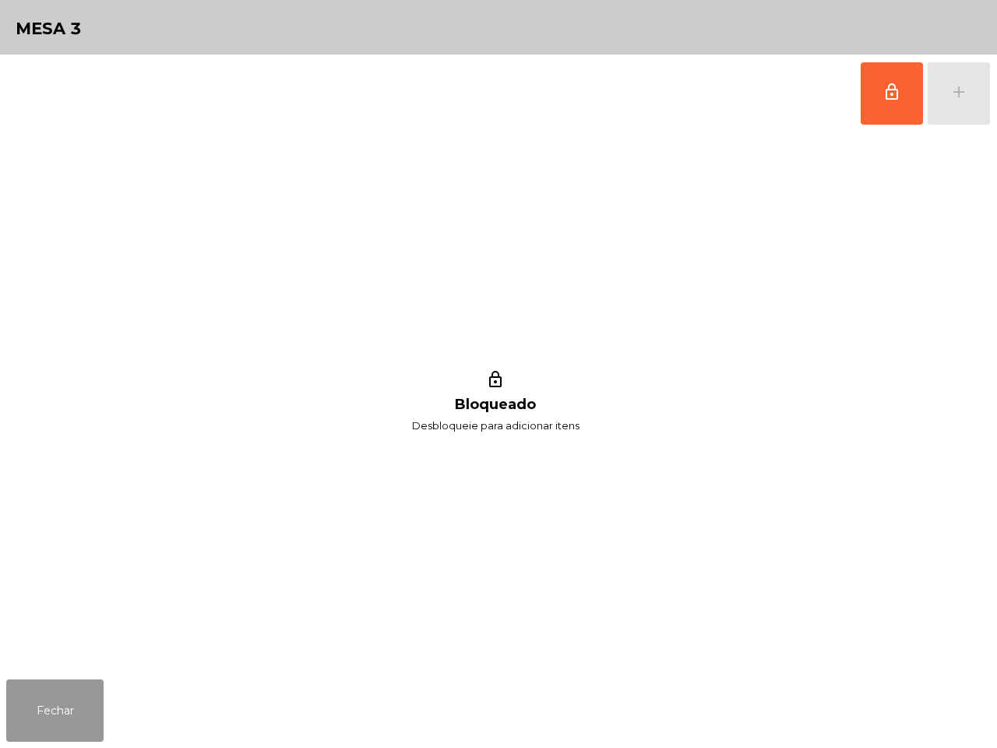
click at [76, 703] on button "Fechar" at bounding box center [54, 710] width 97 height 62
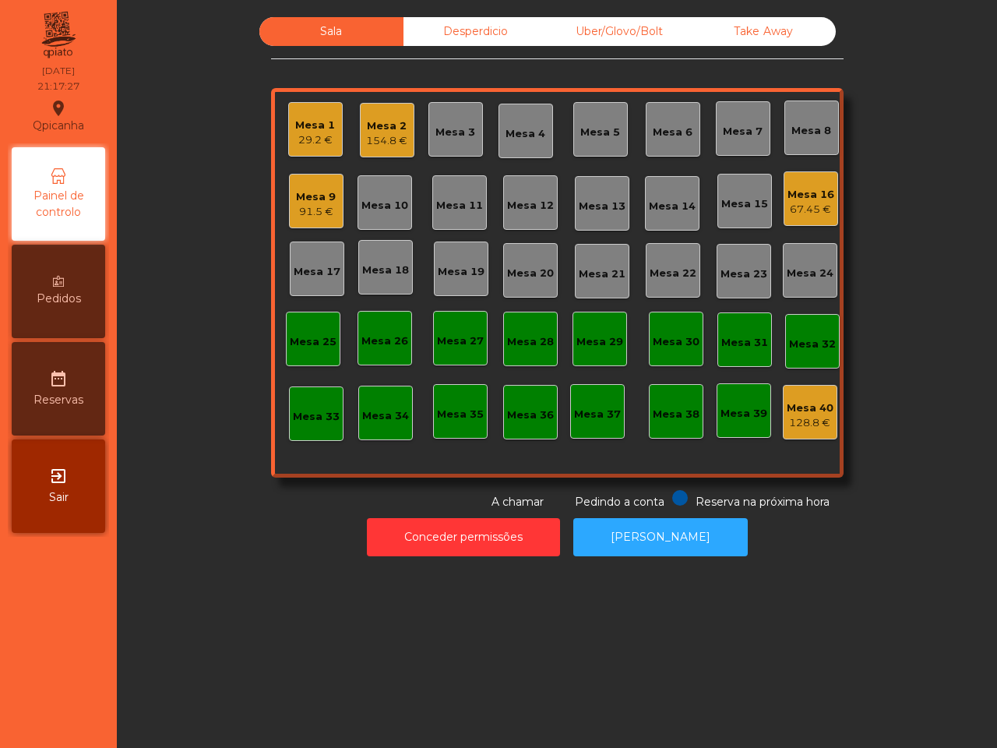
drag, startPoint x: 931, startPoint y: 122, endPoint x: 946, endPoint y: 149, distance: 30.7
click at [945, 148] on div "Sala Desperdicio Uber/Glovo/Bolt Take Away Mesa 1 29.2 € Mesa 2 154.8 € Mesa 3 …" at bounding box center [557, 263] width 838 height 493
click at [823, 207] on div "67.45 €" at bounding box center [810, 210] width 47 height 16
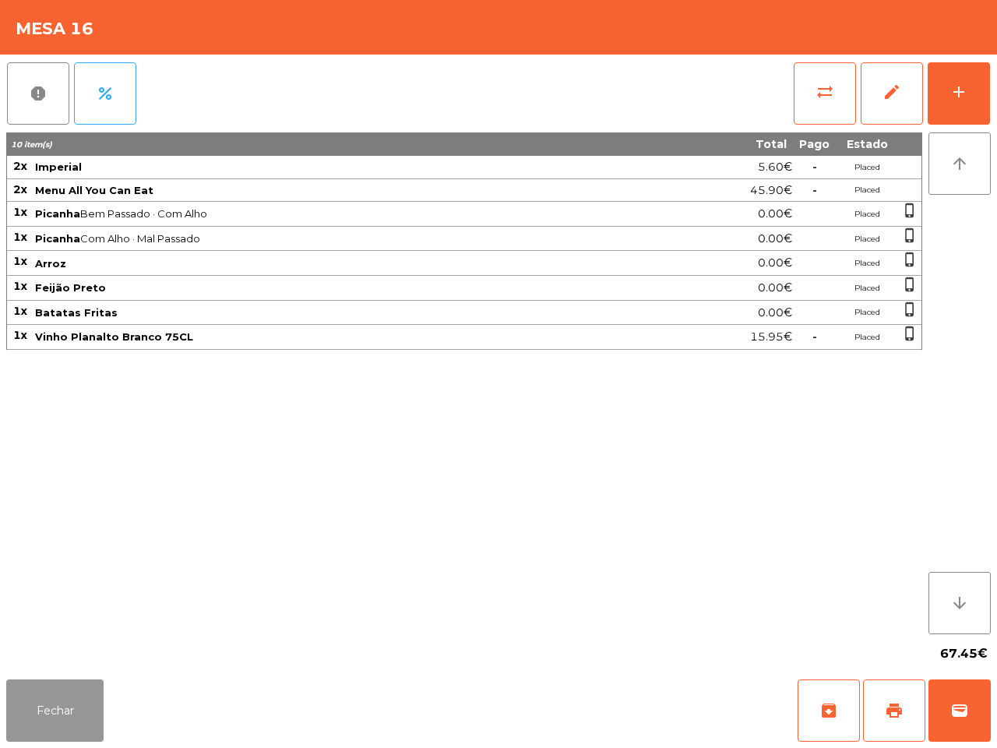
drag, startPoint x: 83, startPoint y: 698, endPoint x: 119, endPoint y: 679, distance: 40.4
click at [86, 699] on button "Fechar" at bounding box center [54, 710] width 97 height 62
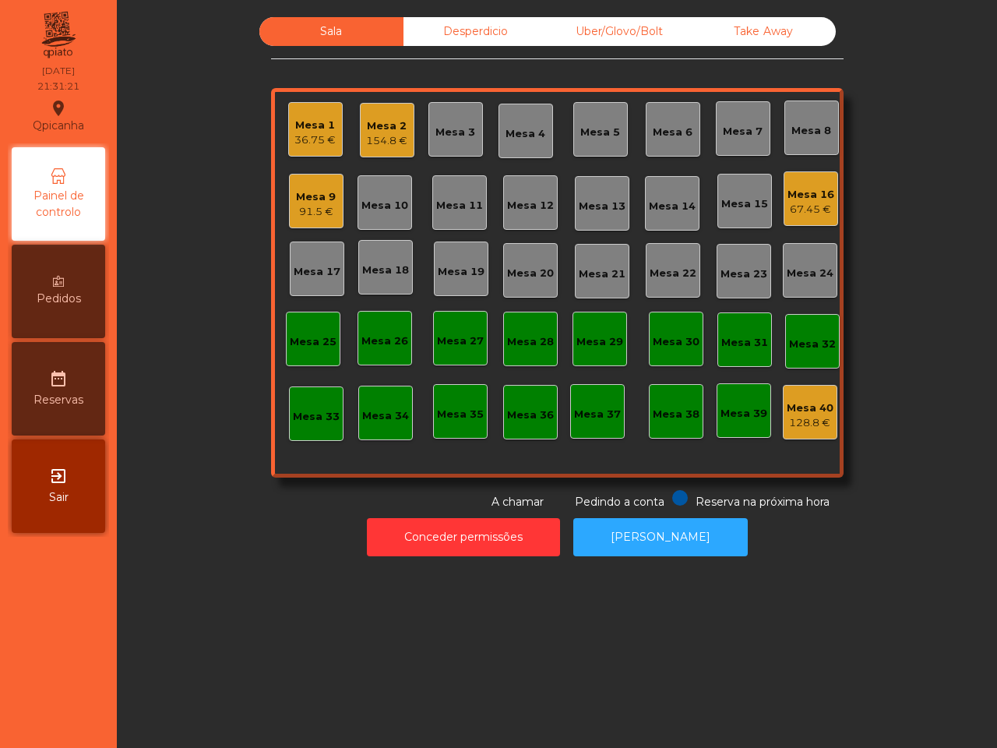
click at [49, 323] on div "Pedidos" at bounding box center [58, 291] width 93 height 93
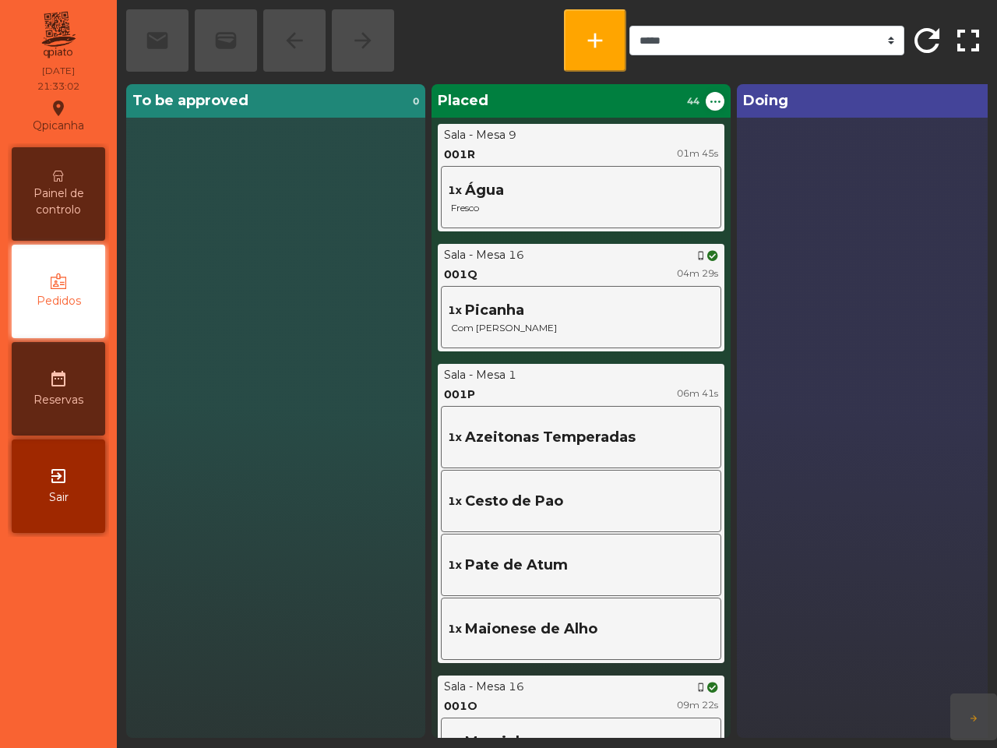
click at [699, 248] on div "phone_iphone" at bounding box center [707, 255] width 22 height 16
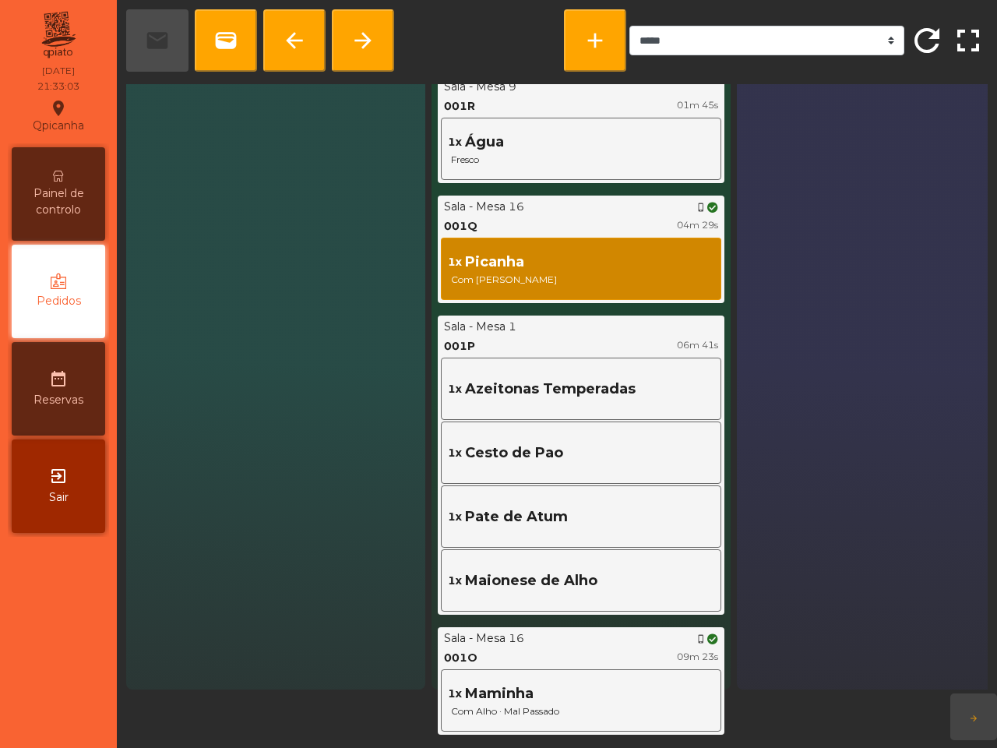
scroll to position [113, 0]
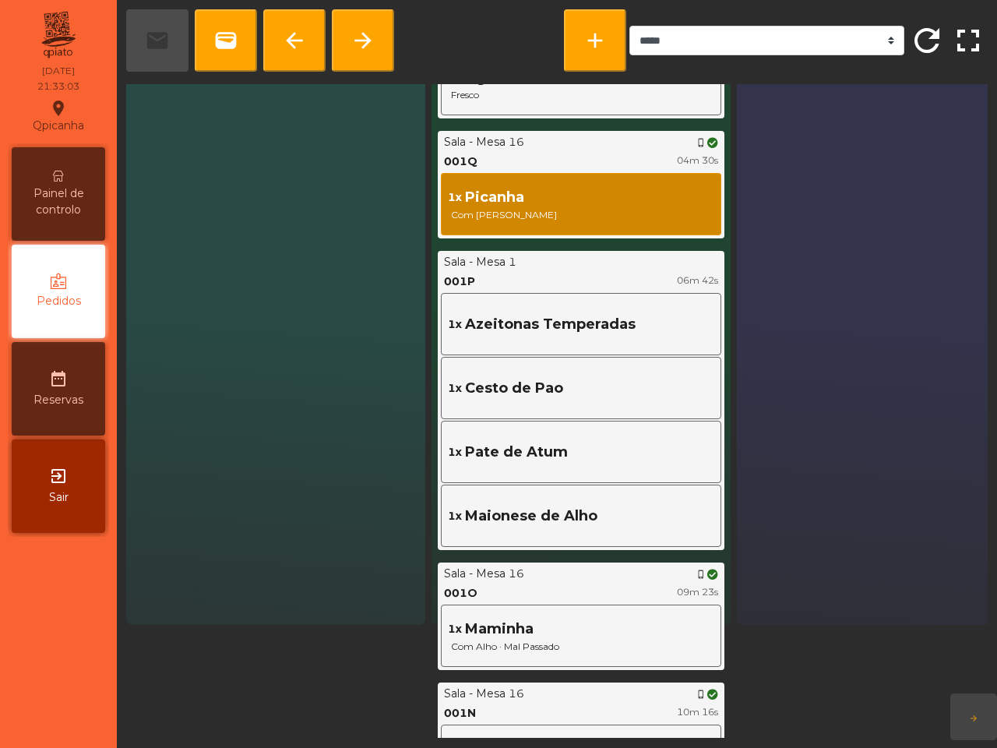
click at [36, 211] on span "Painel de controlo" at bounding box center [59, 201] width 86 height 33
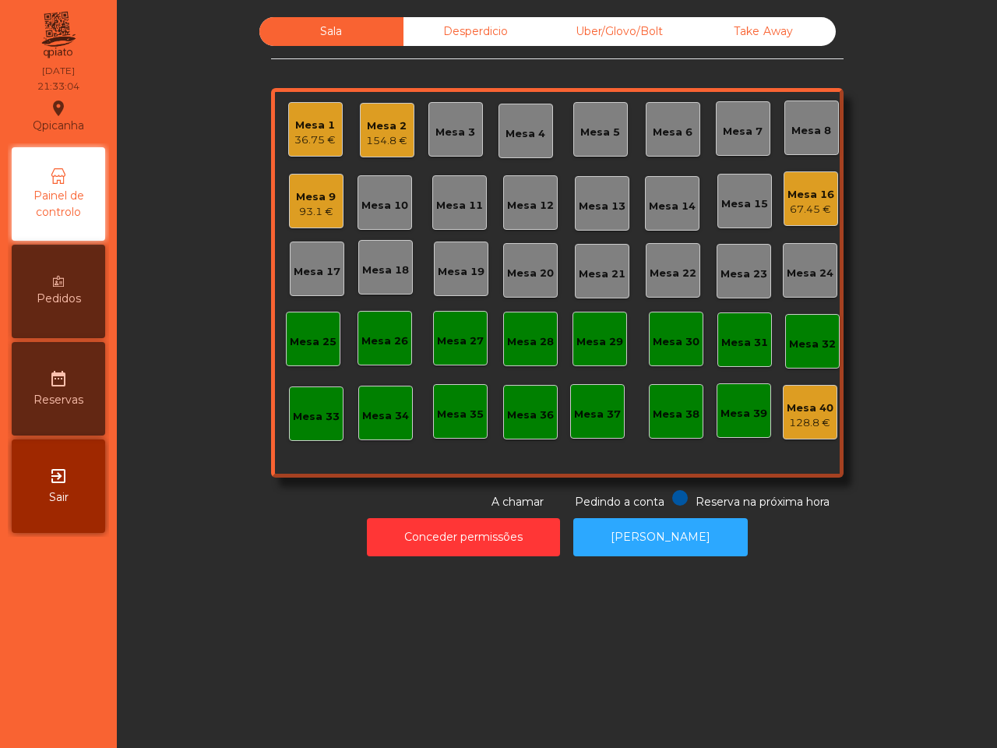
click at [390, 125] on div "Mesa 2" at bounding box center [386, 126] width 41 height 16
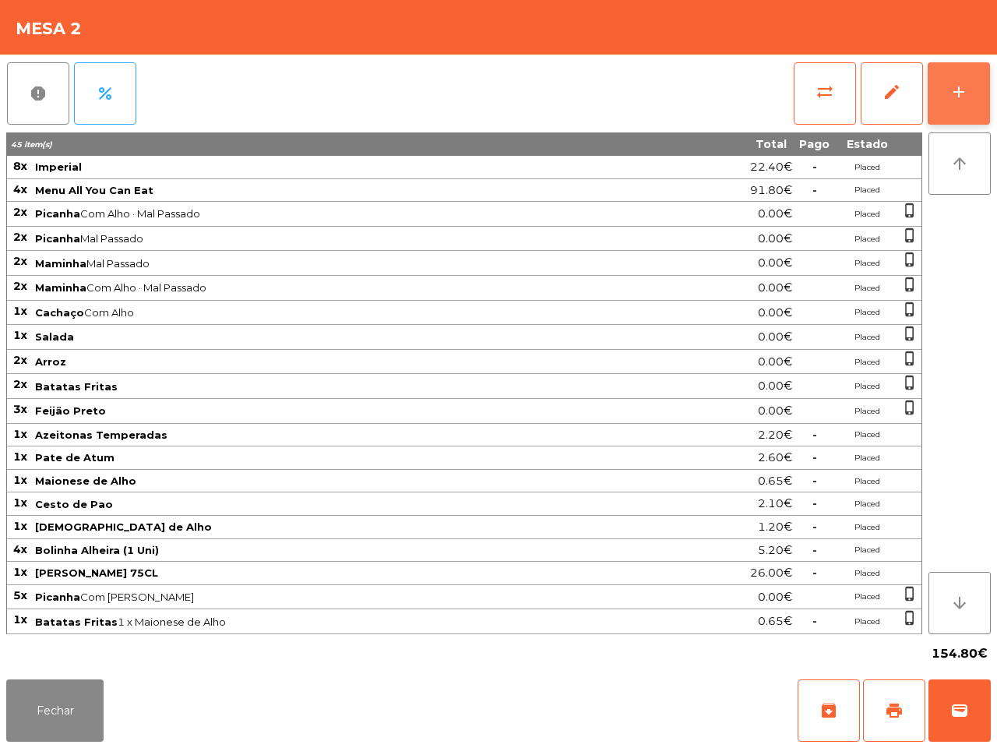
click at [932, 93] on button "add" at bounding box center [959, 93] width 62 height 62
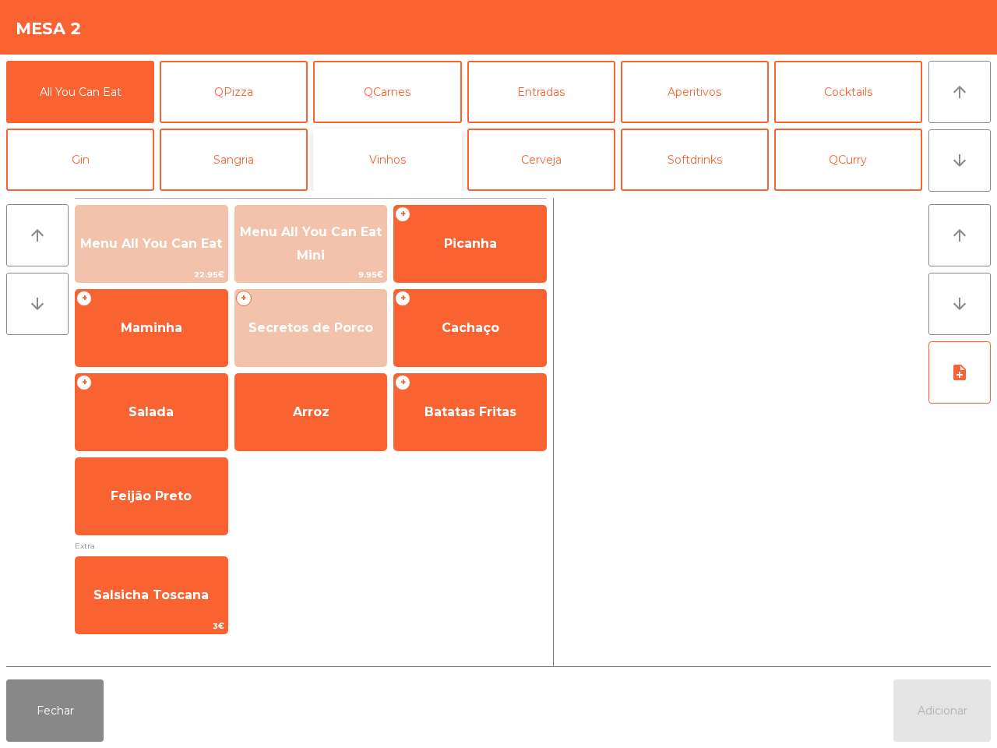
click at [421, 154] on button "Vinhos" at bounding box center [387, 160] width 148 height 62
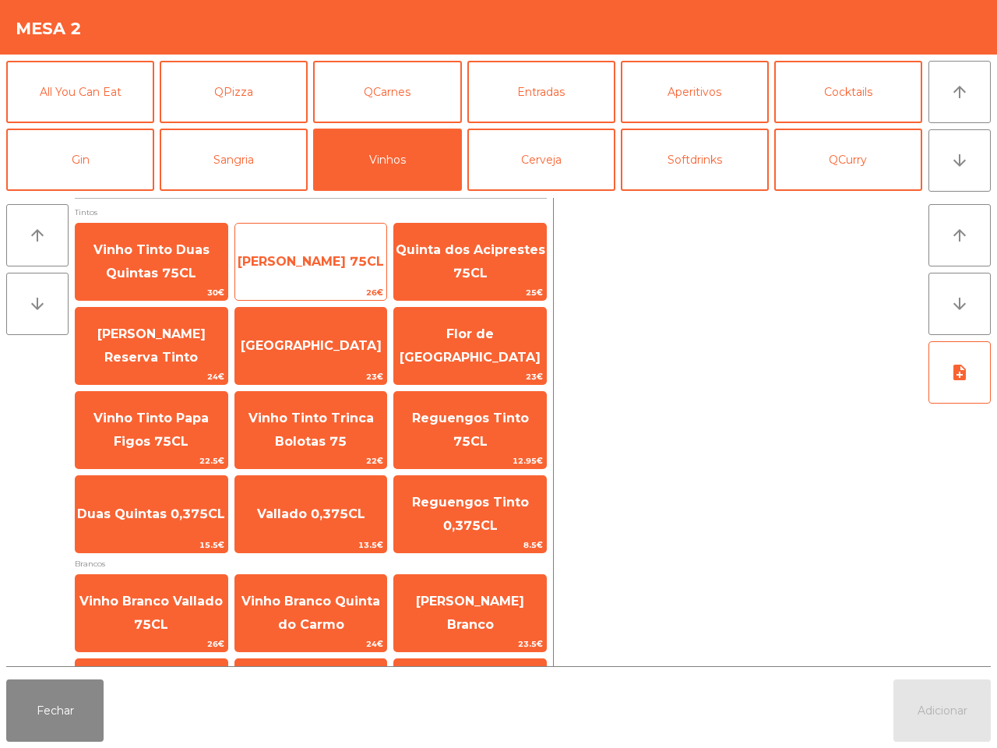
click at [315, 262] on span "[PERSON_NAME] 75CL" at bounding box center [311, 262] width 152 height 42
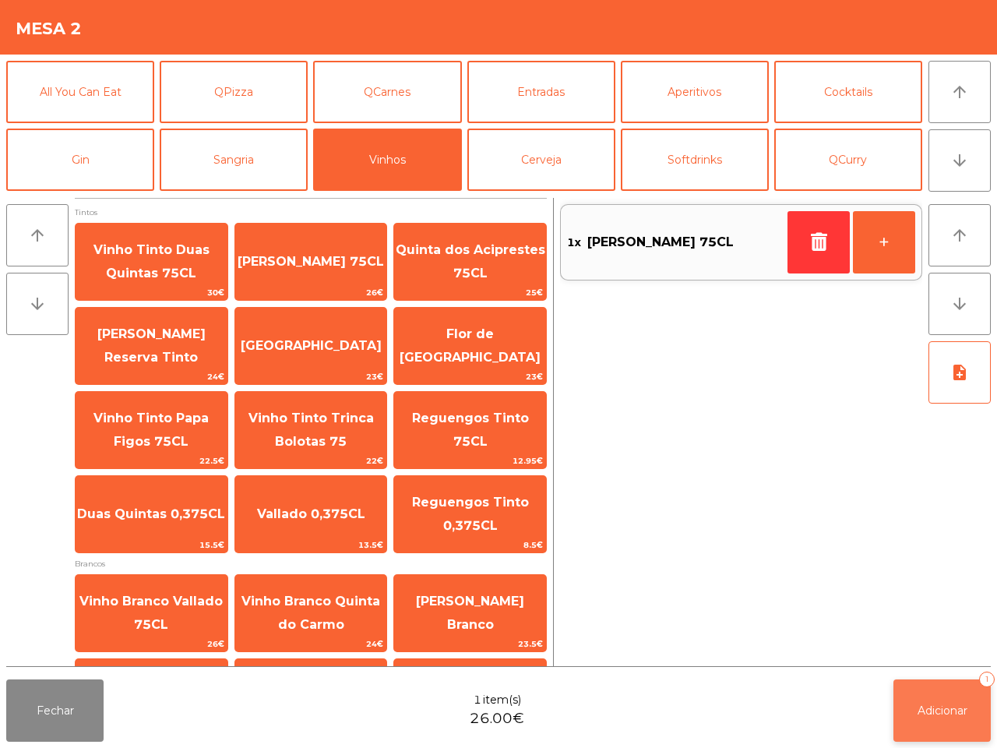
click at [931, 710] on span "Adicionar" at bounding box center [943, 710] width 50 height 14
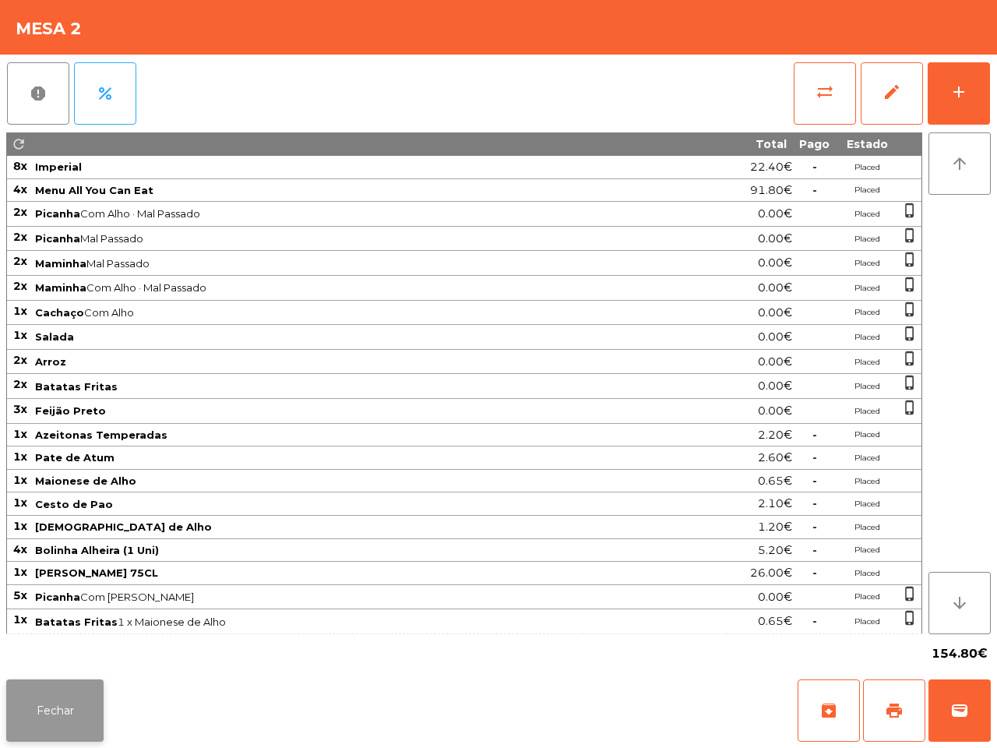
click at [61, 703] on button "Fechar" at bounding box center [54, 710] width 97 height 62
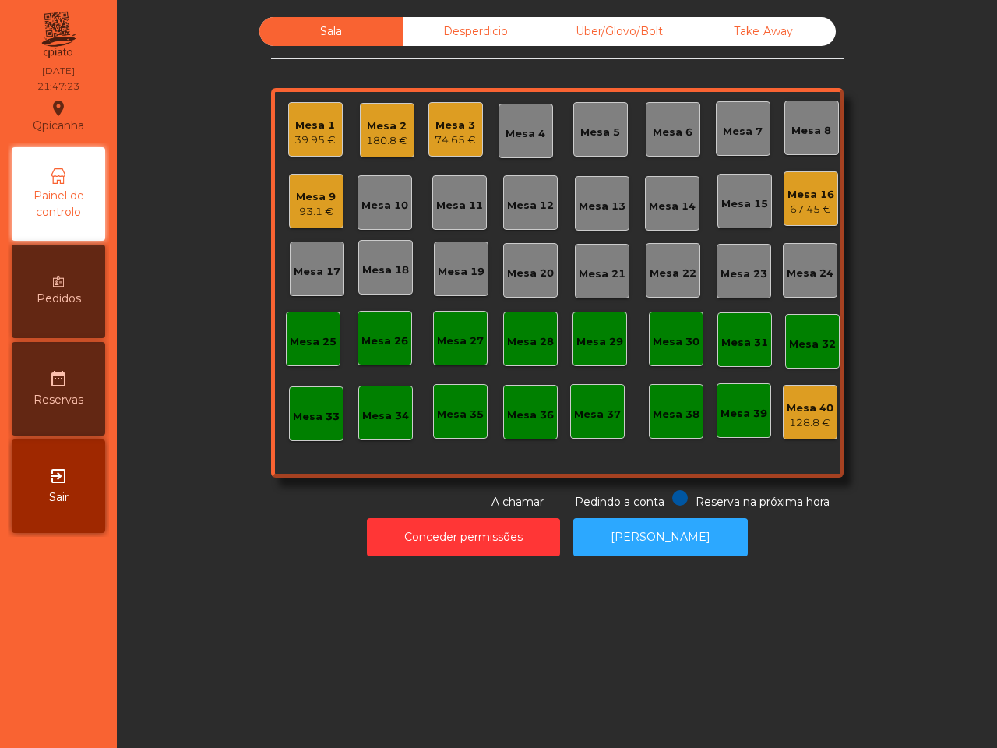
click at [452, 122] on div "Mesa 3" at bounding box center [455, 126] width 41 height 16
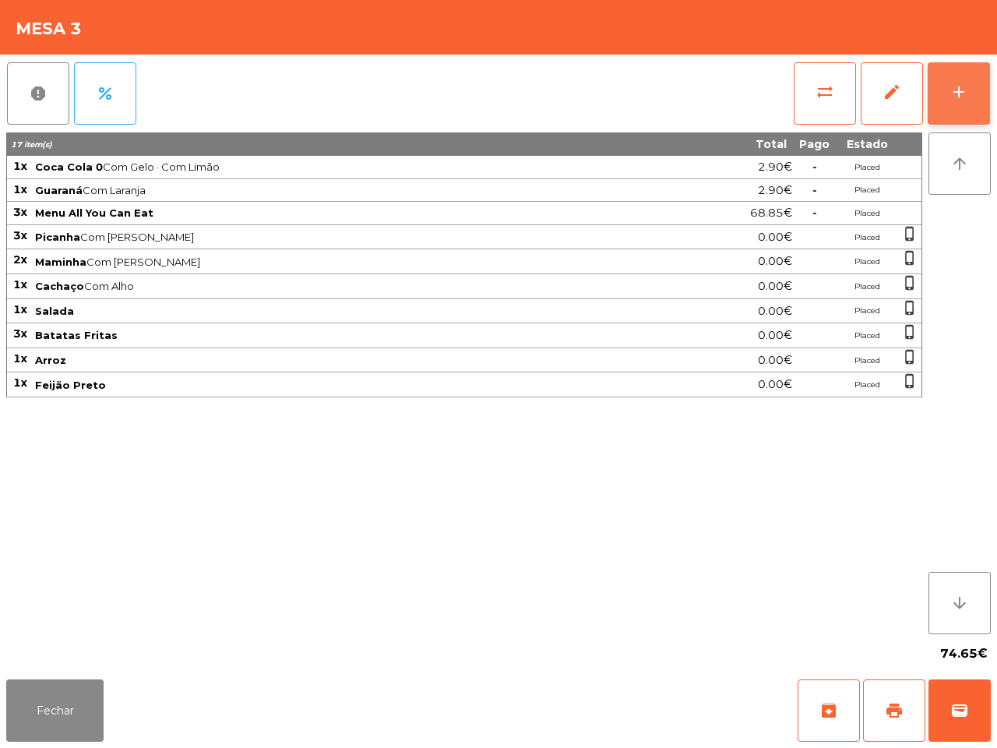
click at [968, 96] on button "add" at bounding box center [959, 93] width 62 height 62
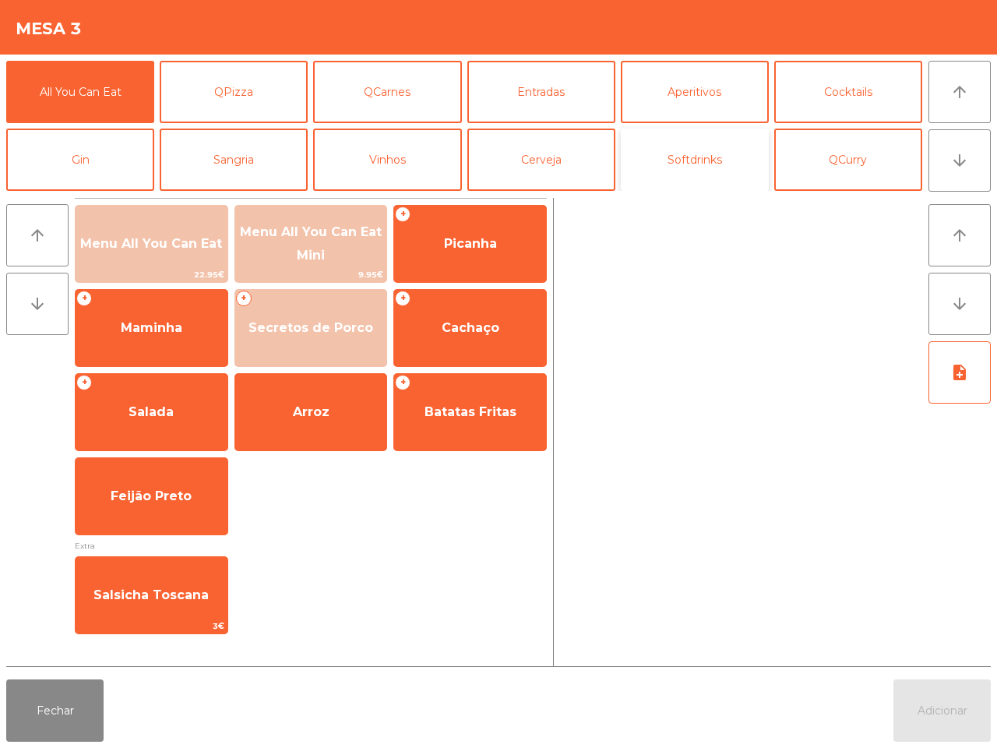
click at [640, 173] on button "Softdrinks" at bounding box center [695, 160] width 148 height 62
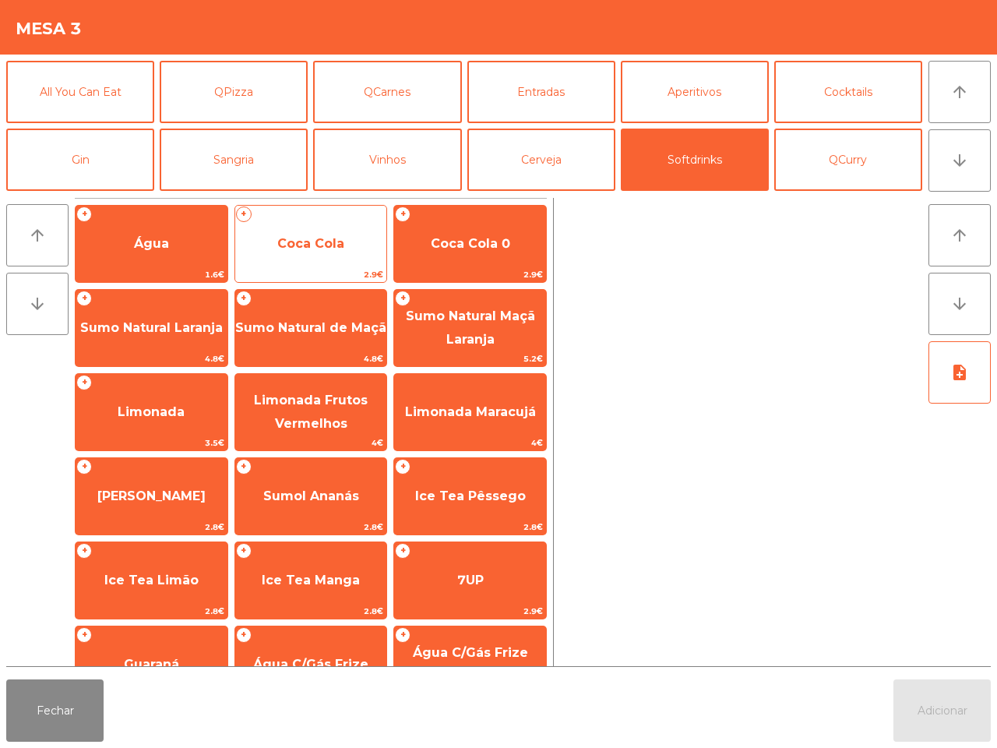
click at [340, 255] on span "Coca Cola" at bounding box center [311, 244] width 152 height 42
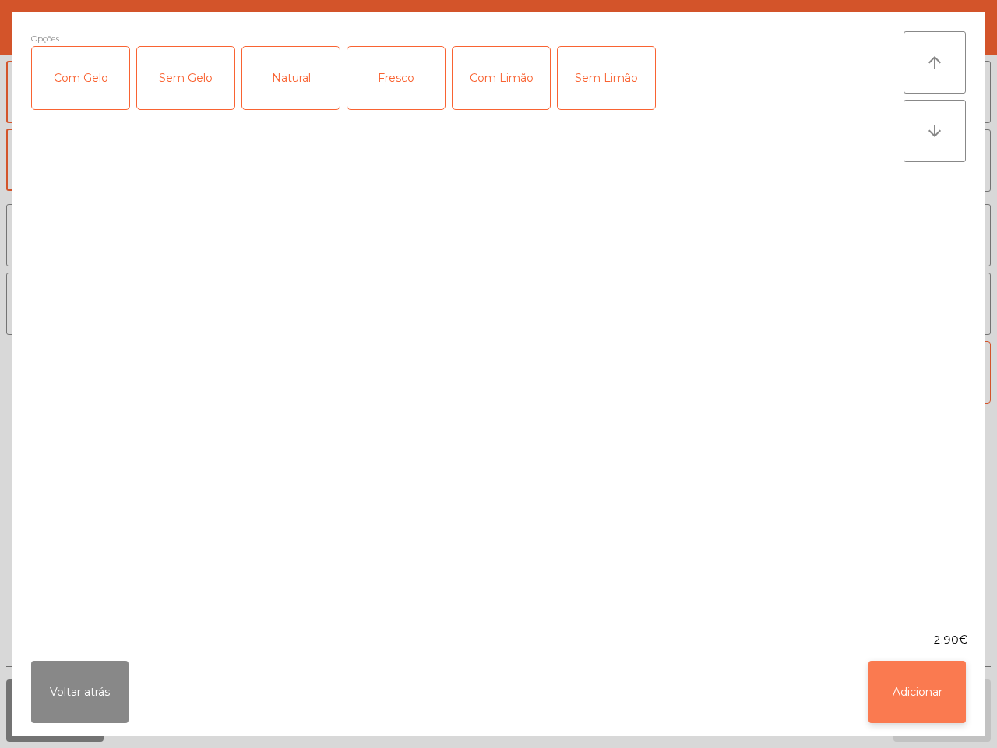
click at [942, 682] on button "Adicionar" at bounding box center [916, 692] width 97 height 62
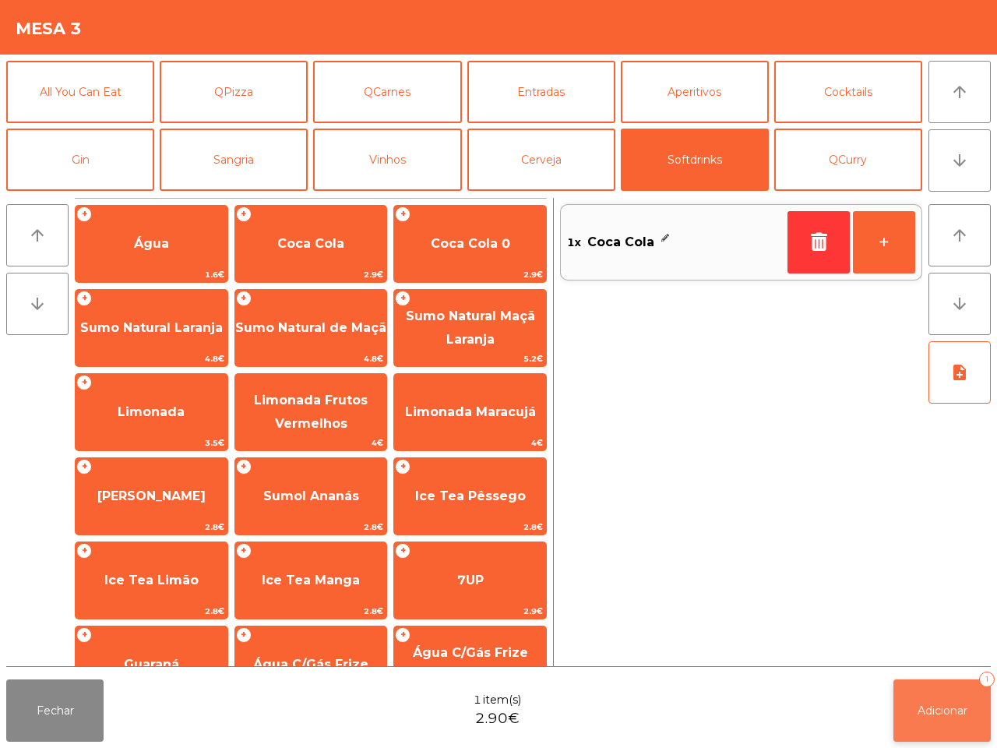
click at [944, 701] on button "Adicionar 1" at bounding box center [941, 710] width 97 height 62
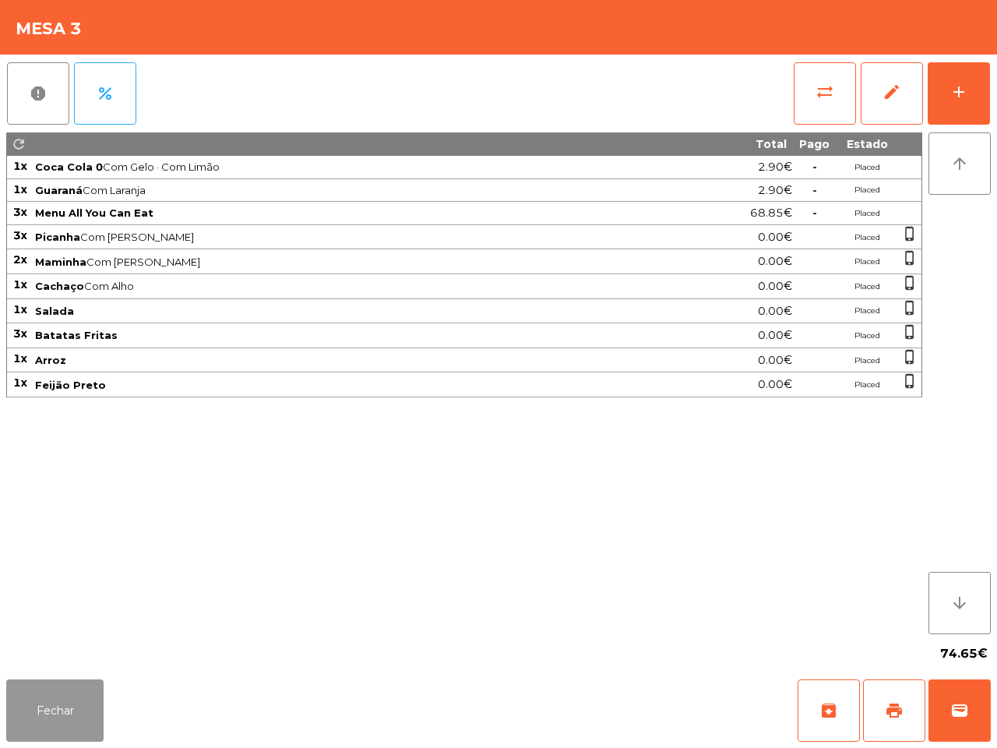
click at [80, 703] on button "Fechar" at bounding box center [54, 710] width 97 height 62
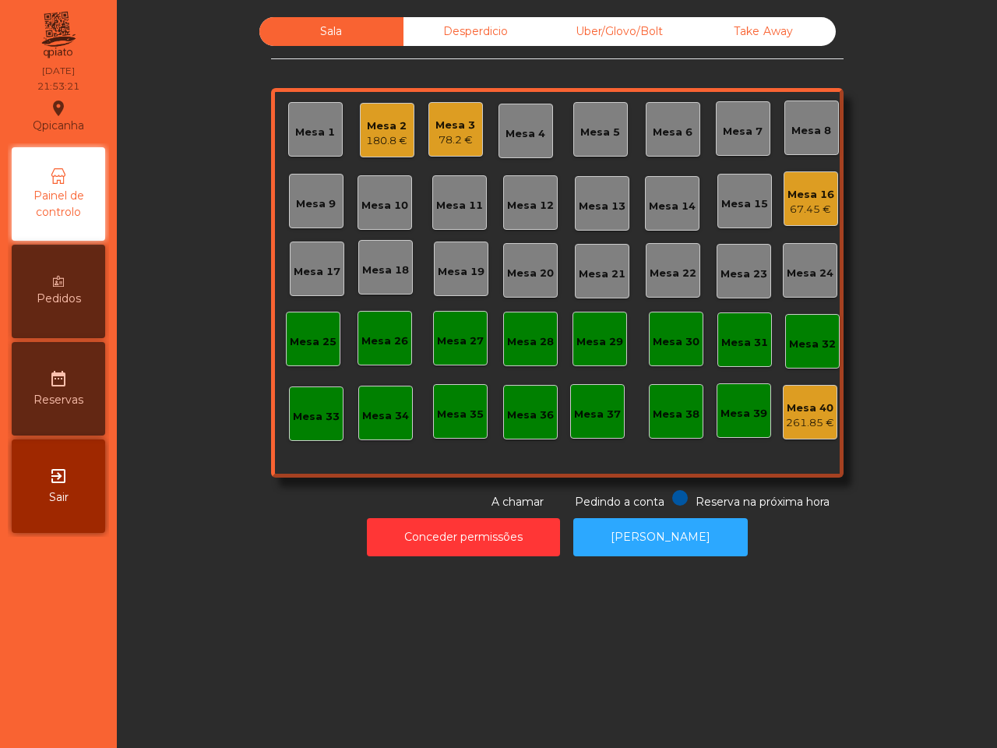
click at [612, 18] on div "Uber/Glovo/Bolt" at bounding box center [620, 31] width 144 height 29
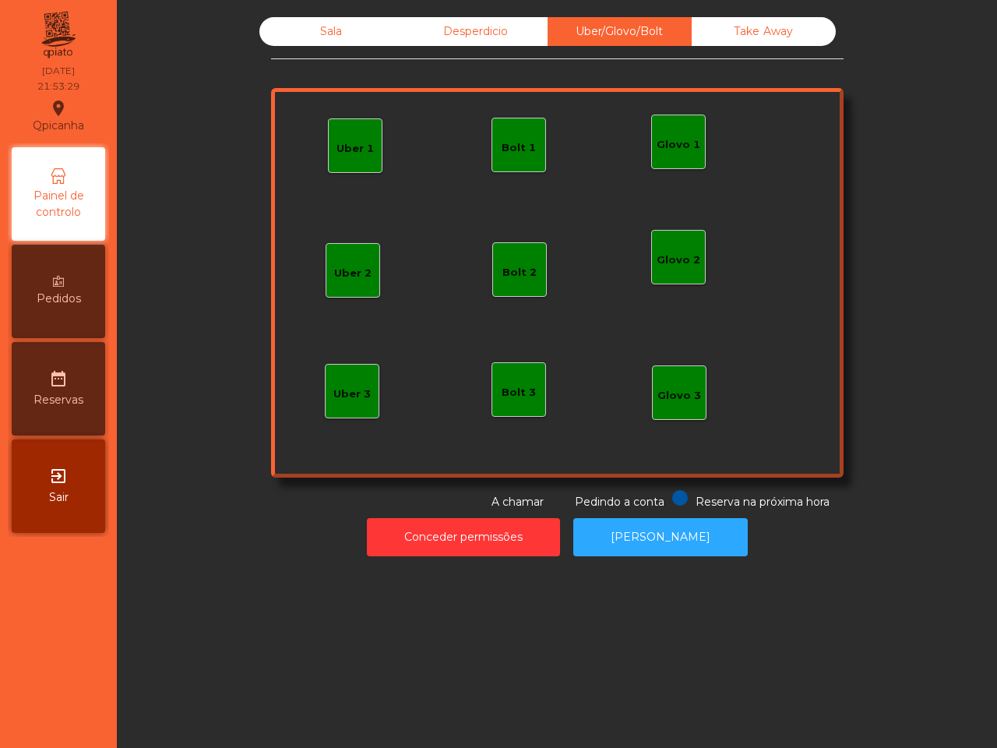
click at [683, 139] on div "Glovo 1" at bounding box center [679, 145] width 44 height 16
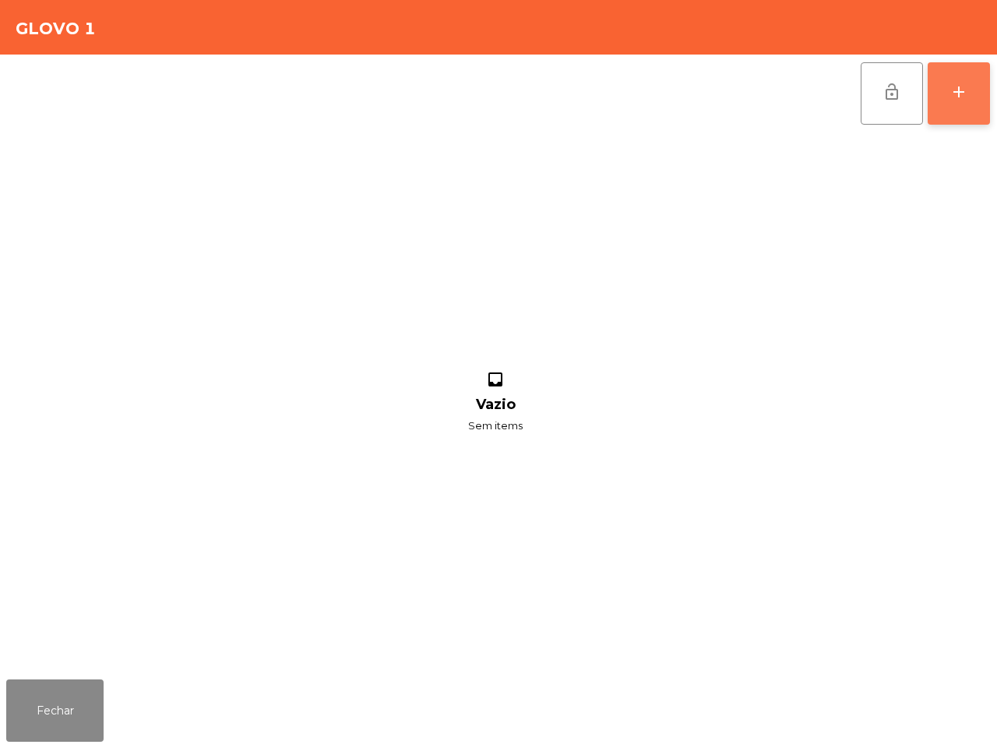
click at [957, 94] on div "add" at bounding box center [959, 92] width 19 height 19
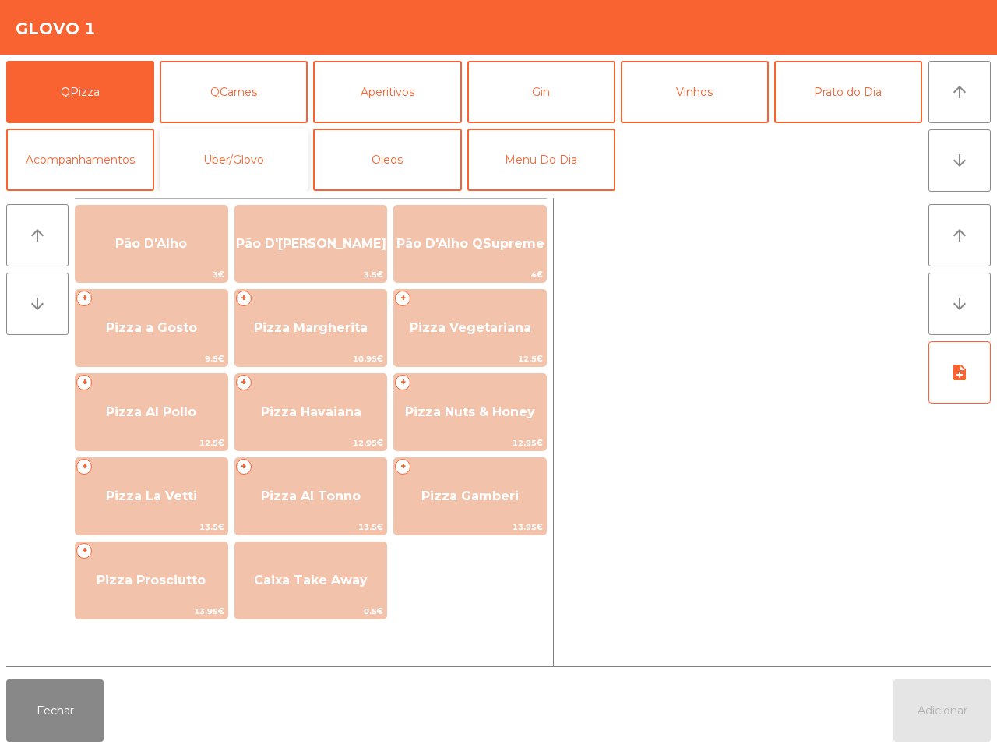
click at [253, 146] on button "Uber/Glovo" at bounding box center [234, 160] width 148 height 62
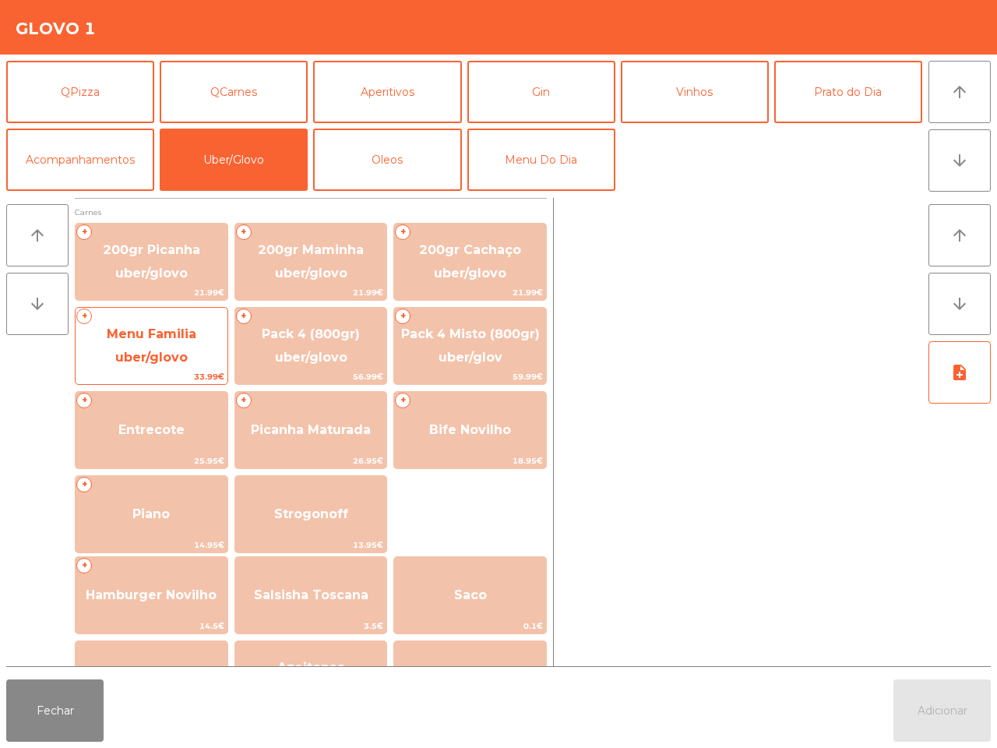
click at [179, 331] on span "Menu Familia uber/glovo" at bounding box center [152, 345] width 90 height 38
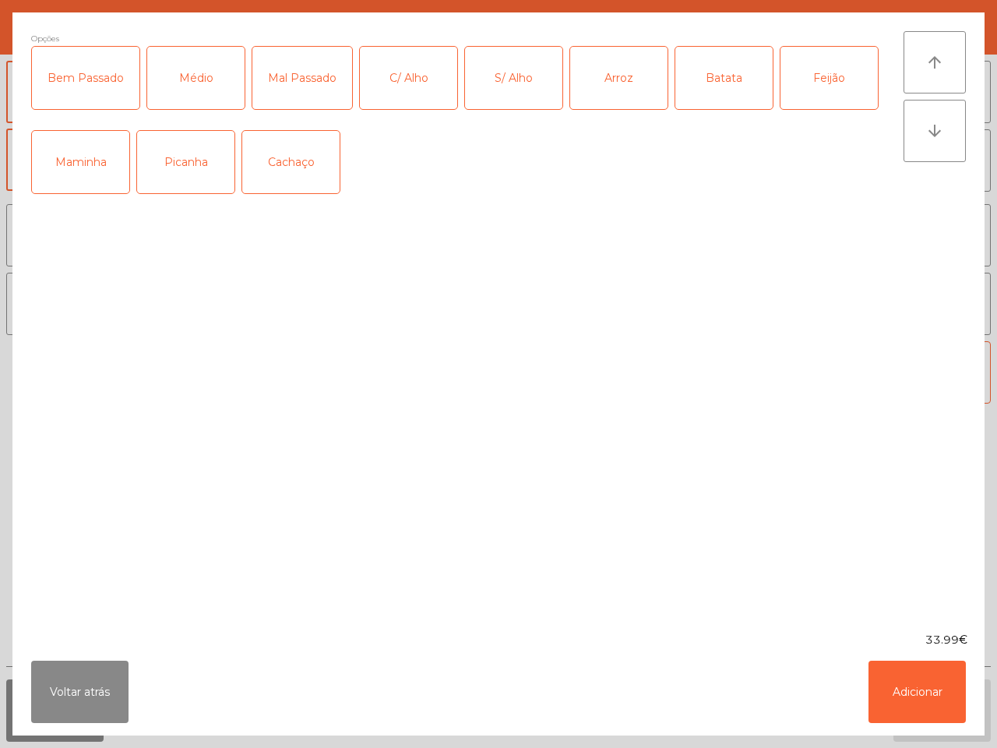
click at [181, 171] on div "Picanha" at bounding box center [185, 162] width 97 height 62
click at [203, 64] on div "Médio" at bounding box center [195, 78] width 97 height 62
click at [393, 68] on div "C/ Alho" at bounding box center [408, 78] width 97 height 62
click at [623, 72] on div "Arroz" at bounding box center [618, 78] width 97 height 62
click at [722, 82] on div "Batata" at bounding box center [723, 78] width 97 height 62
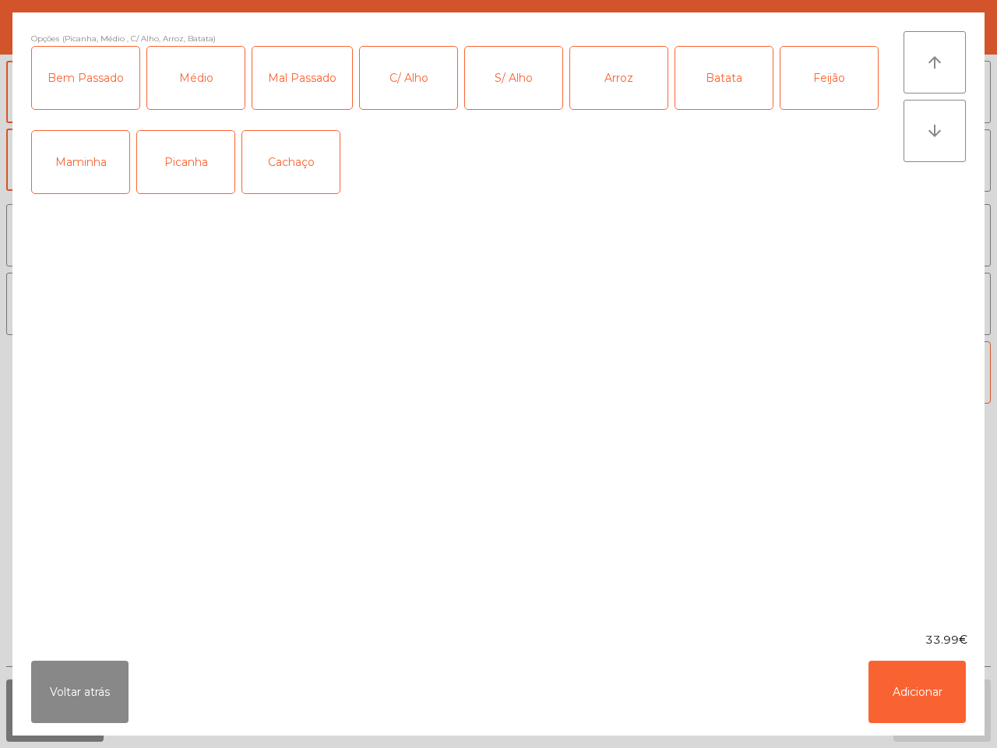
click at [823, 79] on div "Feijão" at bounding box center [828, 78] width 97 height 62
click at [904, 699] on button "Adicionar" at bounding box center [916, 692] width 97 height 62
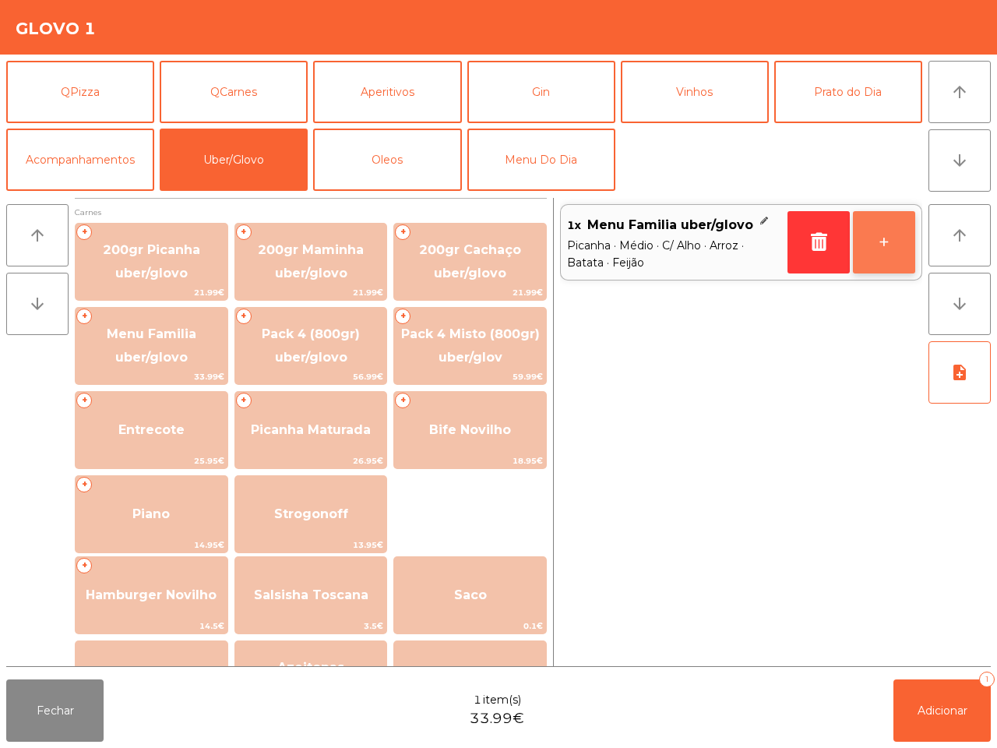
click at [882, 242] on button "+" at bounding box center [884, 242] width 62 height 62
click at [964, 78] on button "arrow_upward" at bounding box center [959, 92] width 62 height 62
click at [960, 149] on button "arrow_downward" at bounding box center [959, 160] width 62 height 62
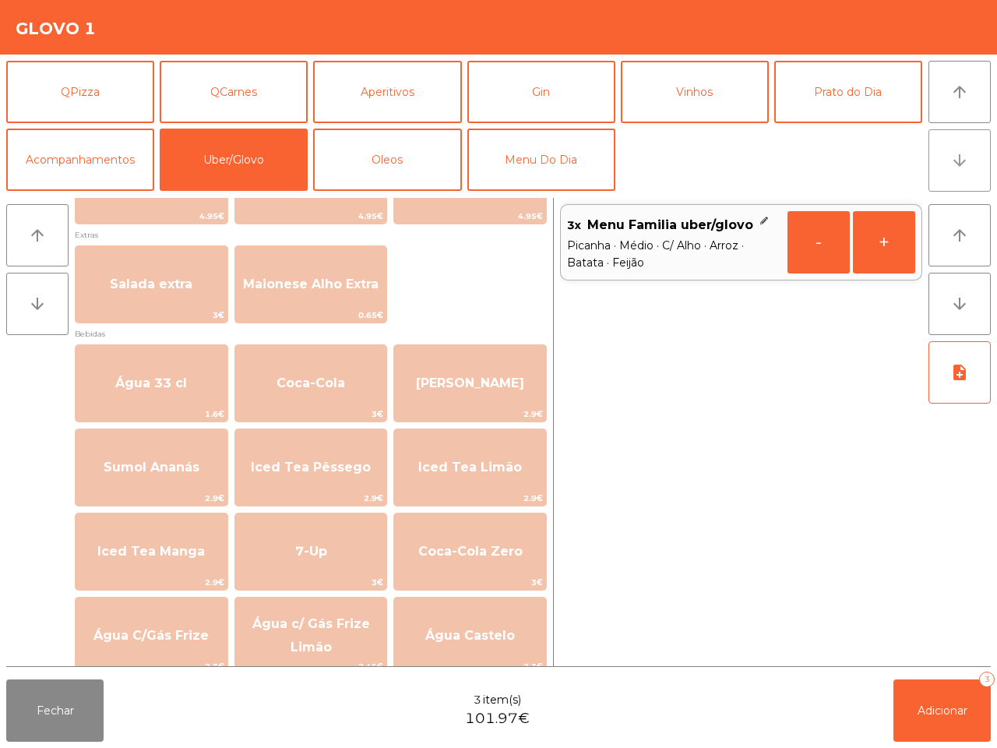
scroll to position [779, 0]
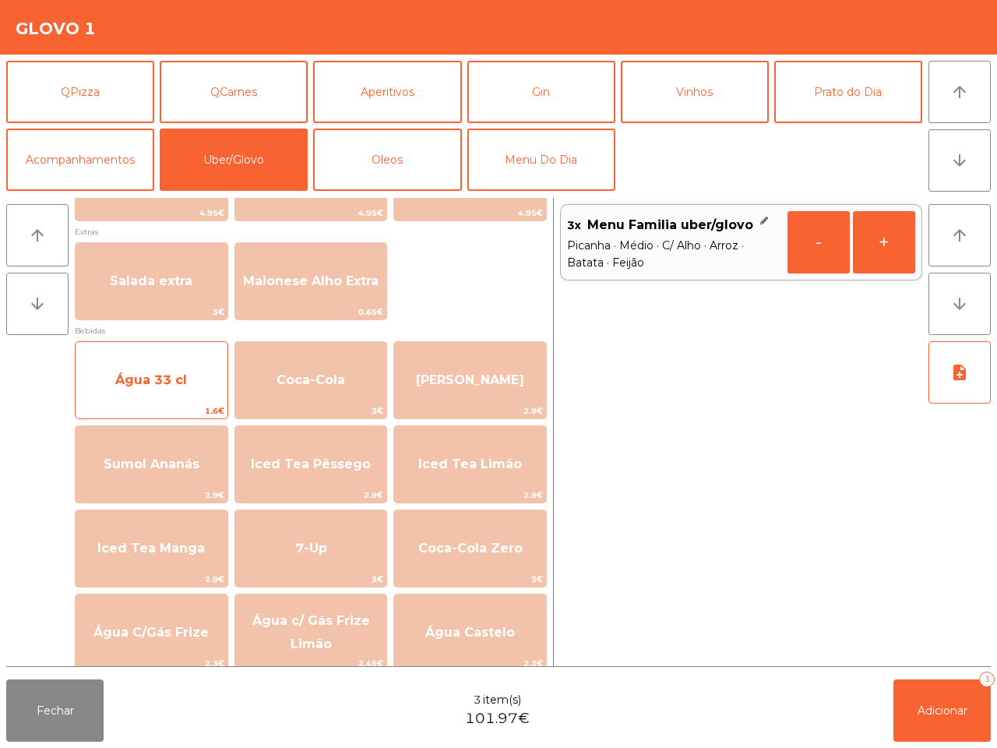
click at [157, 372] on span "Água 33 cl" at bounding box center [151, 379] width 72 height 15
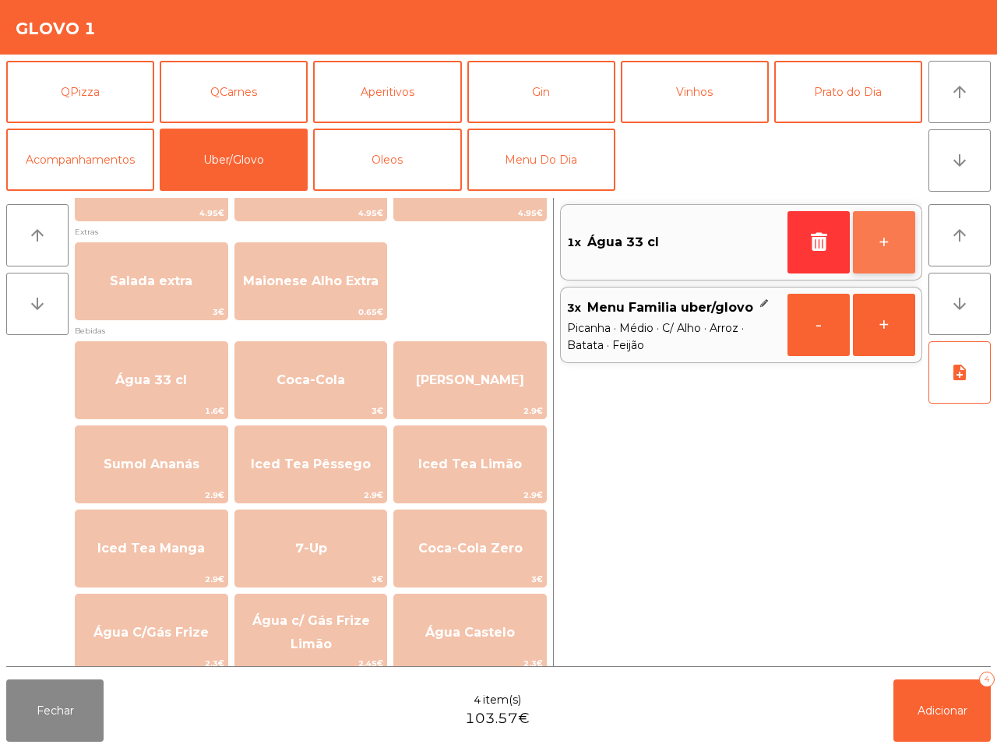
click at [880, 232] on button "+" at bounding box center [884, 242] width 62 height 62
click at [878, 232] on button "+" at bounding box center [884, 242] width 62 height 62
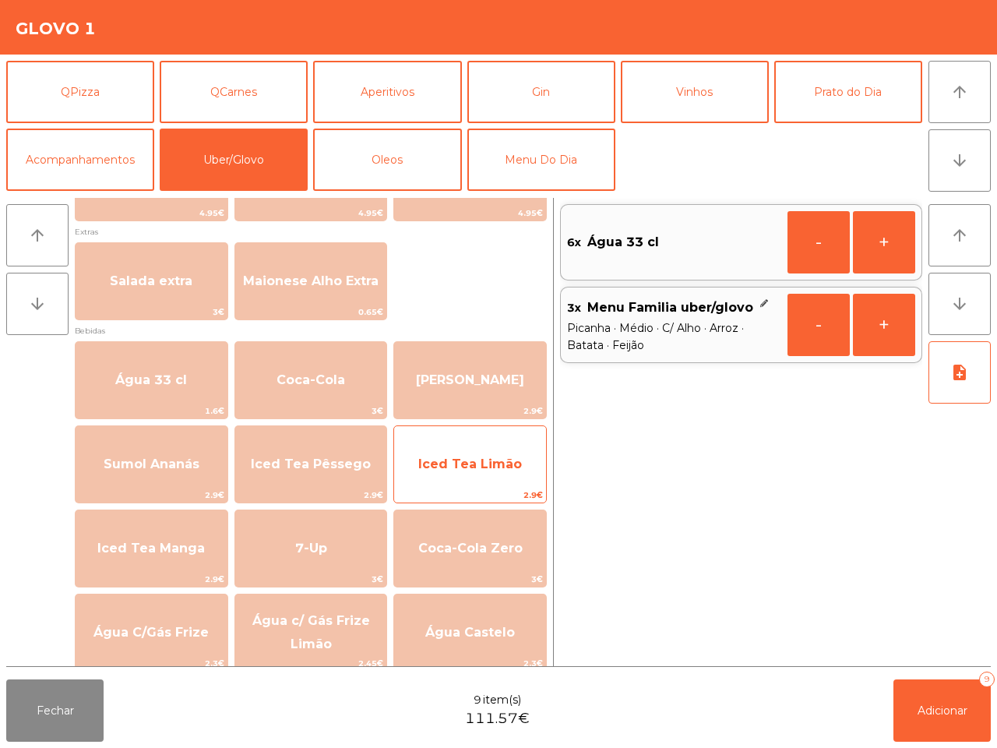
click at [495, 448] on span "Iced Tea Limão" at bounding box center [470, 464] width 152 height 42
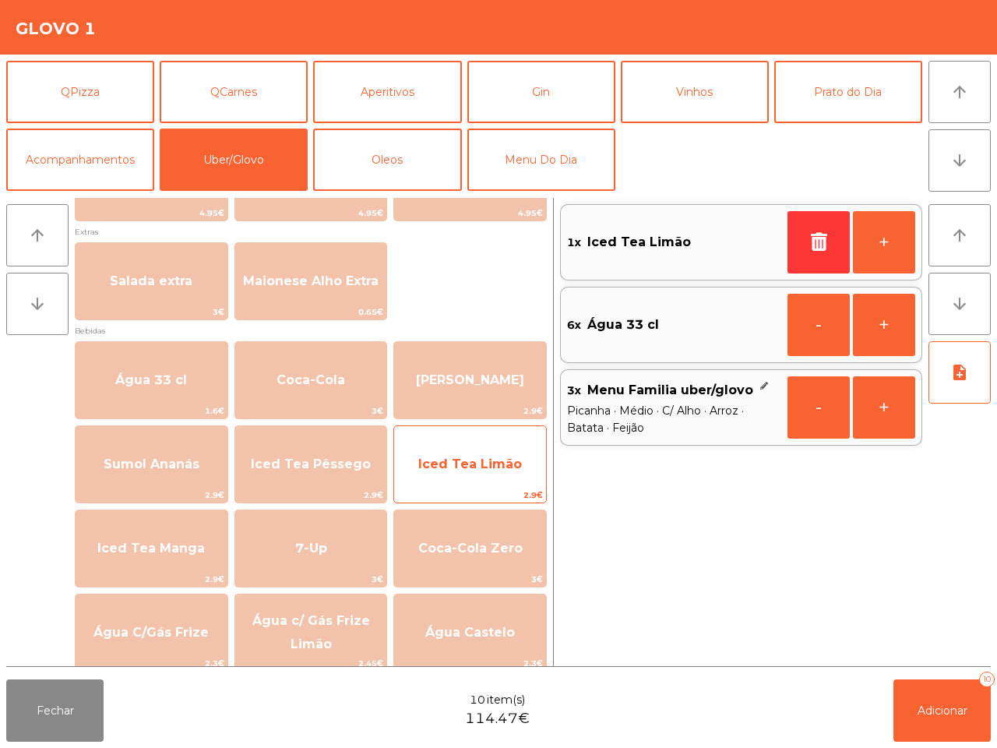
click at [481, 463] on span "Iced Tea Limão" at bounding box center [470, 463] width 104 height 15
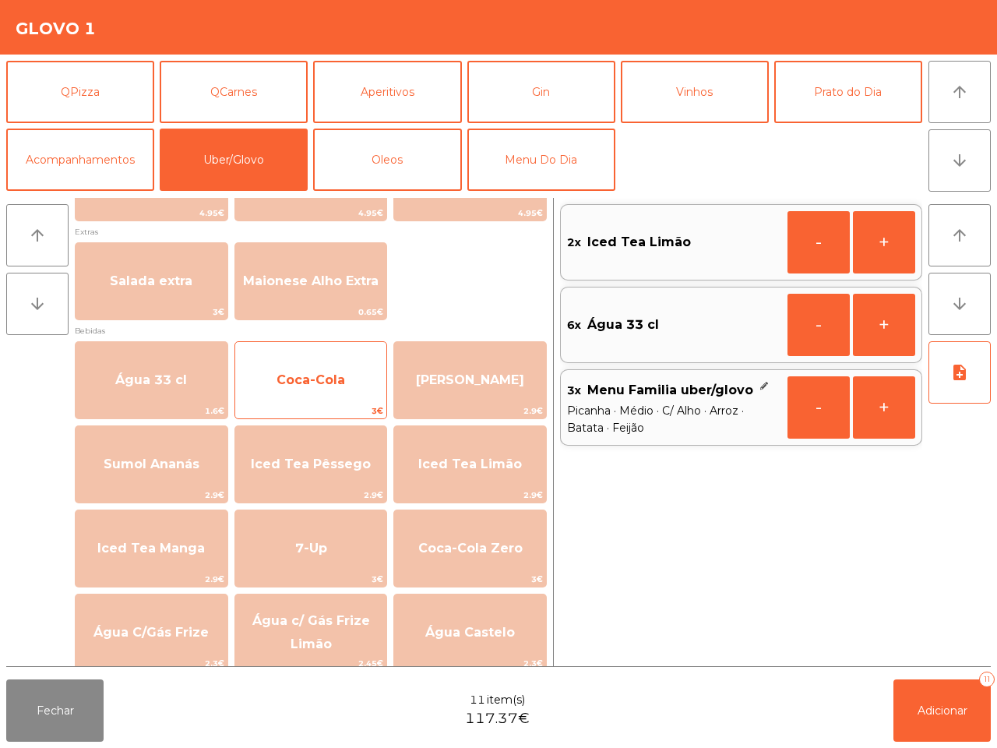
click at [294, 378] on span "Coca-Cola" at bounding box center [311, 379] width 69 height 15
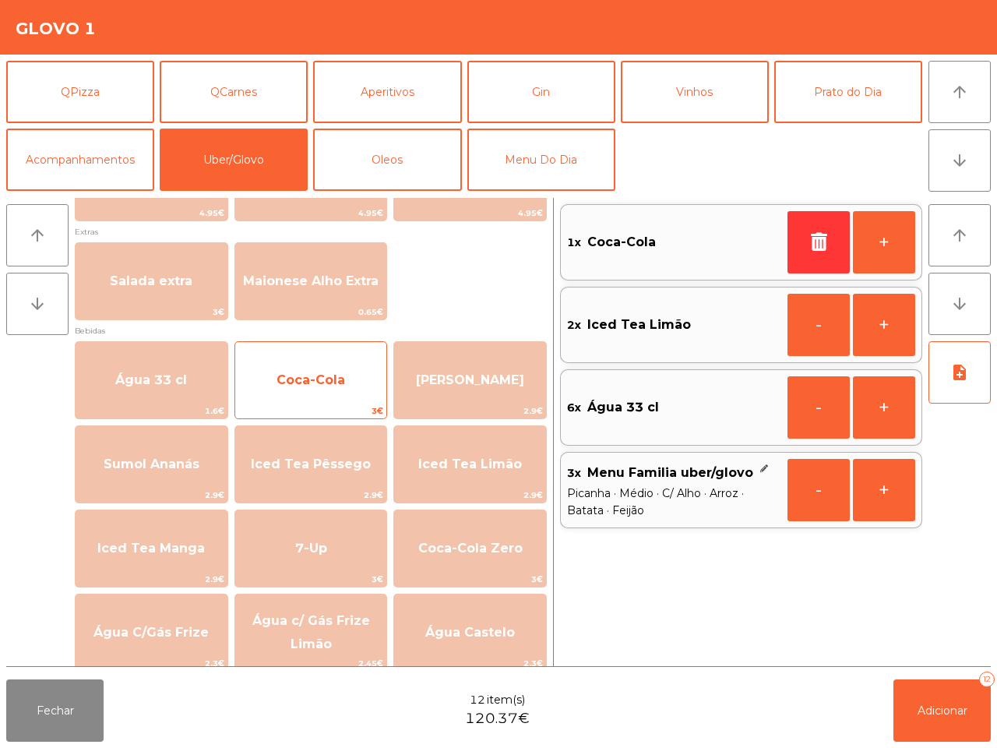
click at [294, 378] on span "Coca-Cola" at bounding box center [311, 379] width 69 height 15
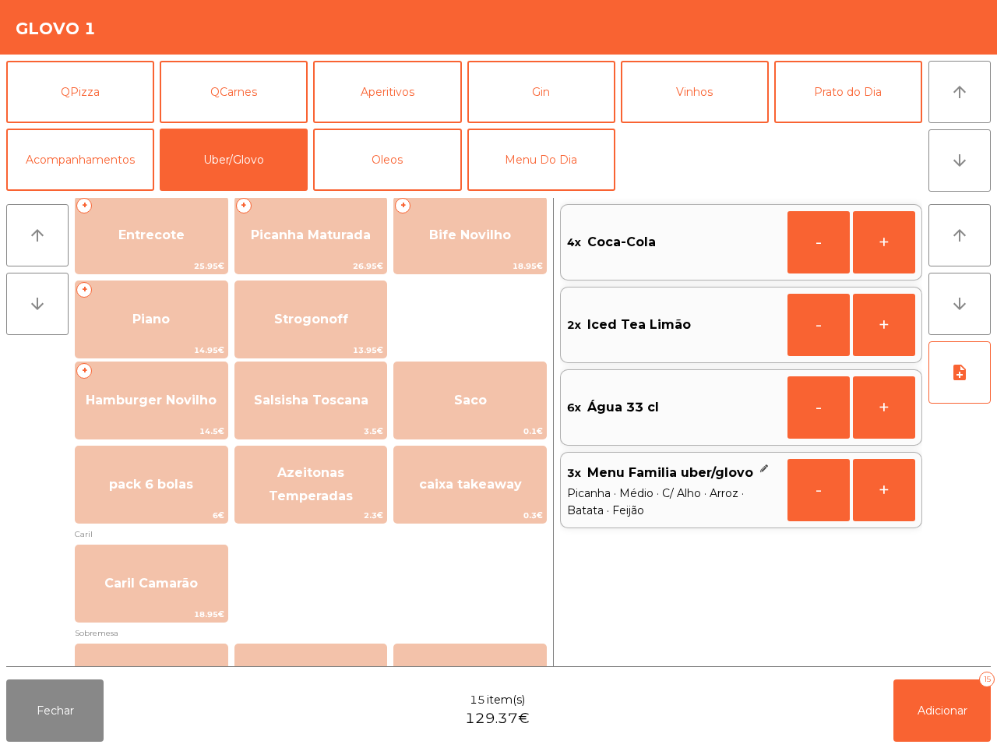
scroll to position [97, 0]
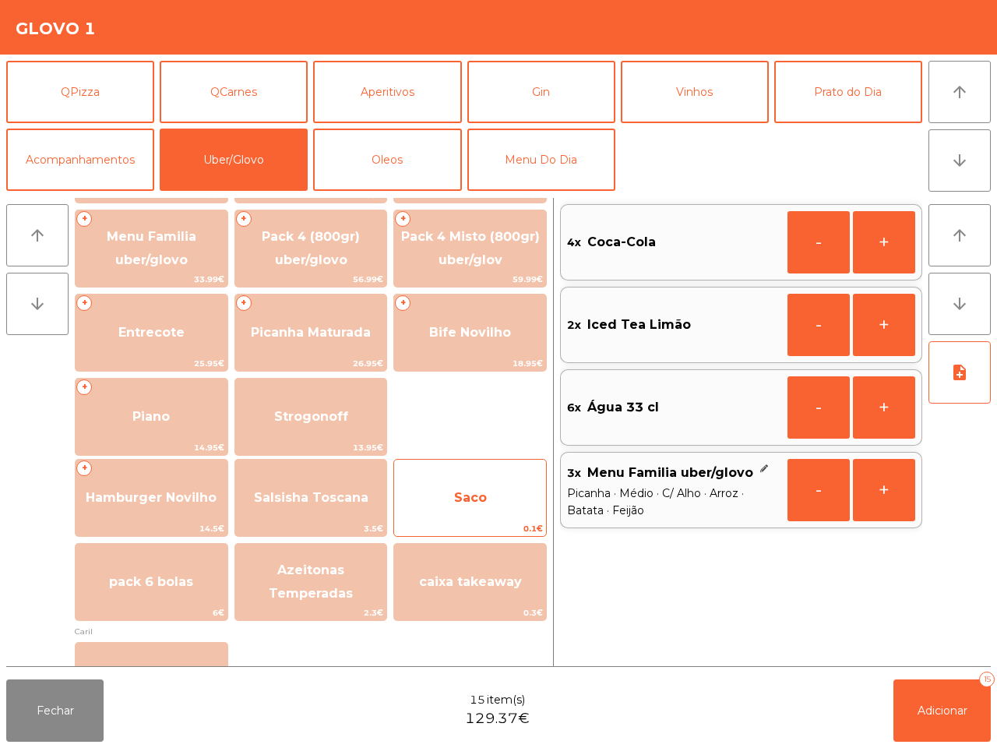
click at [477, 504] on span "Saco" at bounding box center [470, 497] width 33 height 15
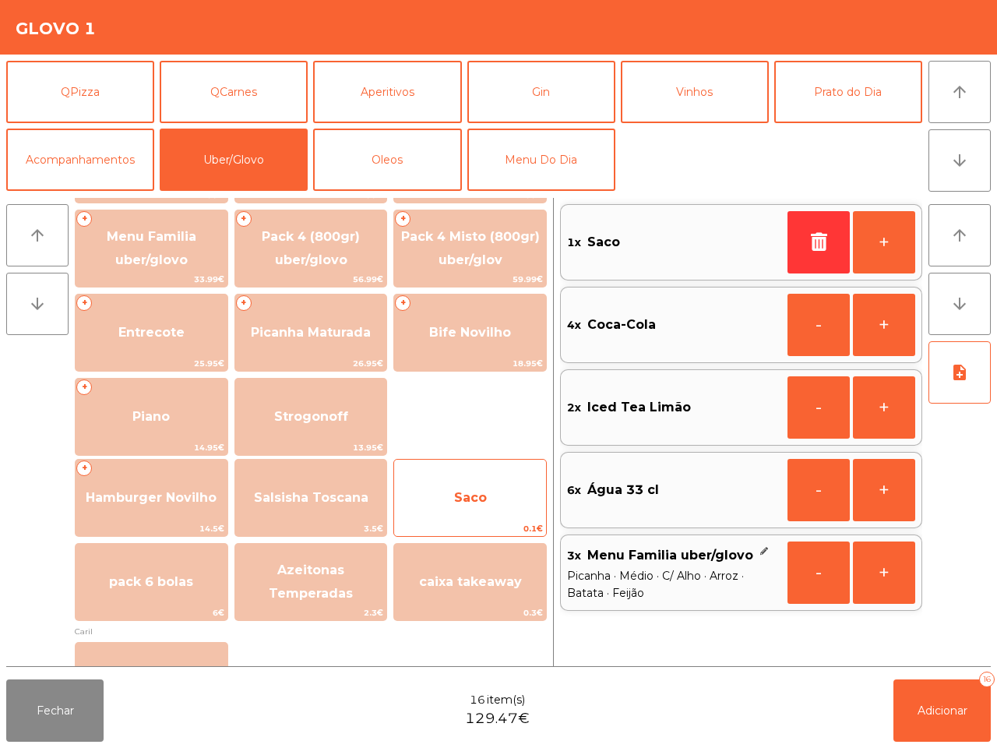
click at [473, 503] on span "Saco" at bounding box center [470, 497] width 33 height 15
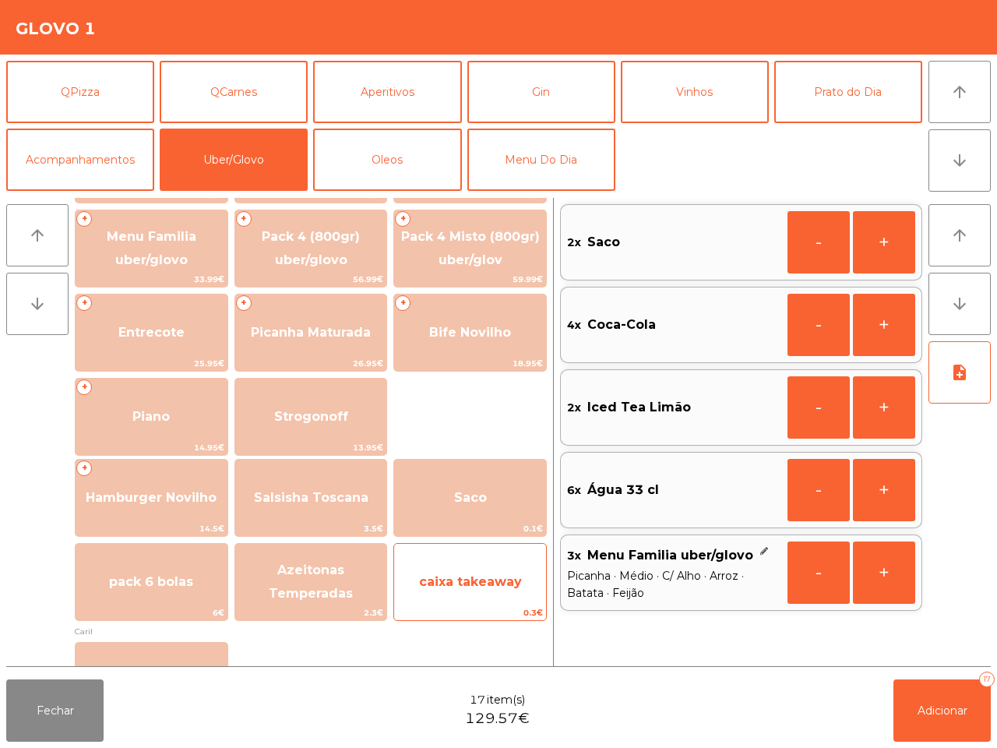
click at [452, 578] on span "caixa takeaway" at bounding box center [470, 581] width 103 height 15
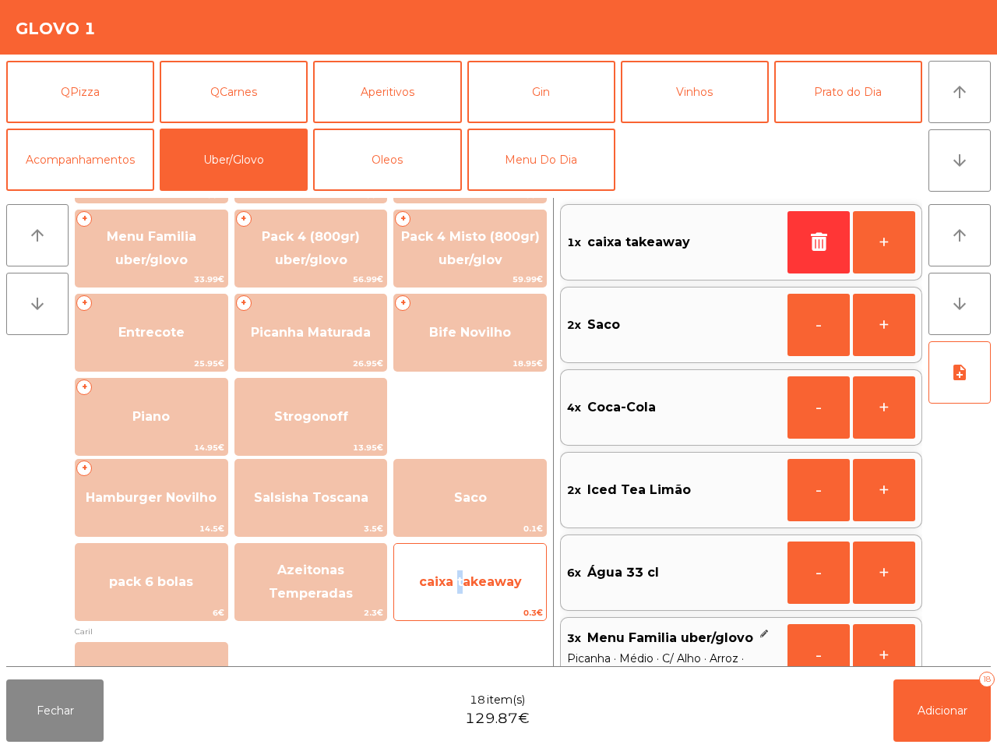
click at [452, 578] on span "caixa takeaway" at bounding box center [470, 581] width 103 height 15
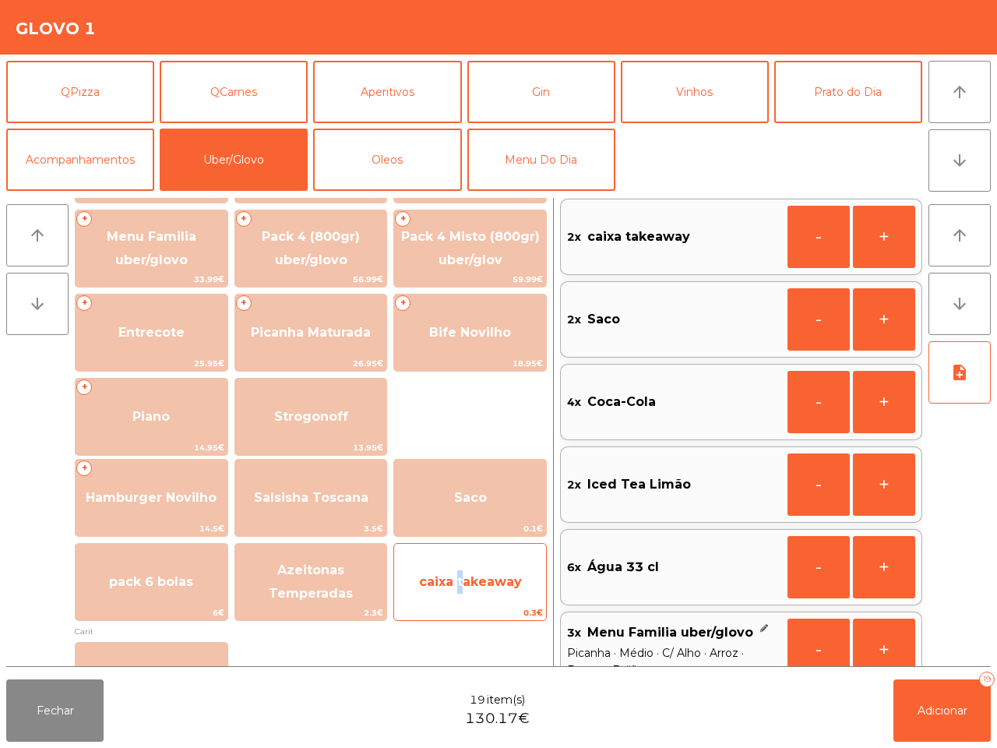
click at [452, 578] on span "caixa takeaway" at bounding box center [470, 581] width 103 height 15
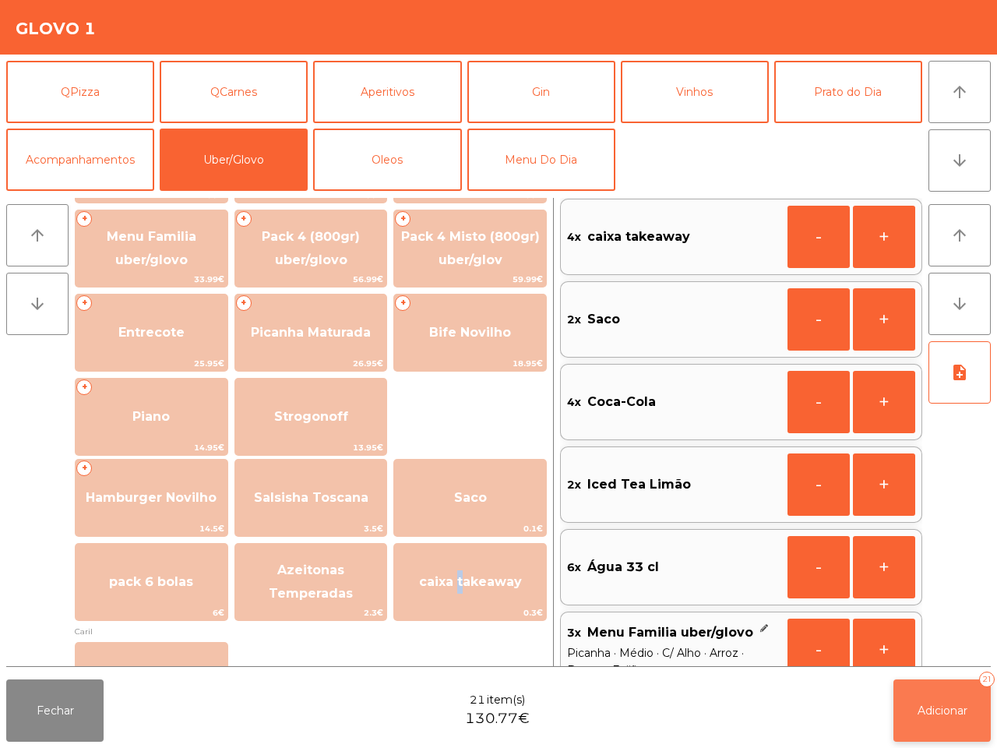
click at [932, 702] on button "Adicionar 21" at bounding box center [941, 710] width 97 height 62
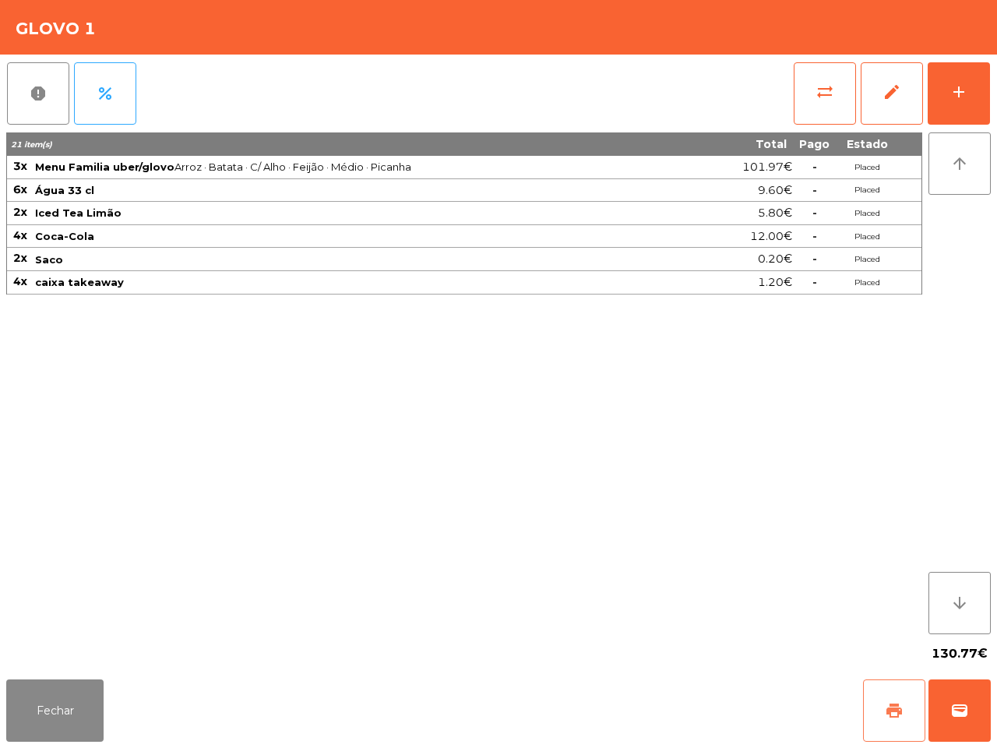
click at [885, 709] on span "print" at bounding box center [894, 710] width 19 height 19
click at [975, 699] on button "wallet" at bounding box center [959, 710] width 62 height 62
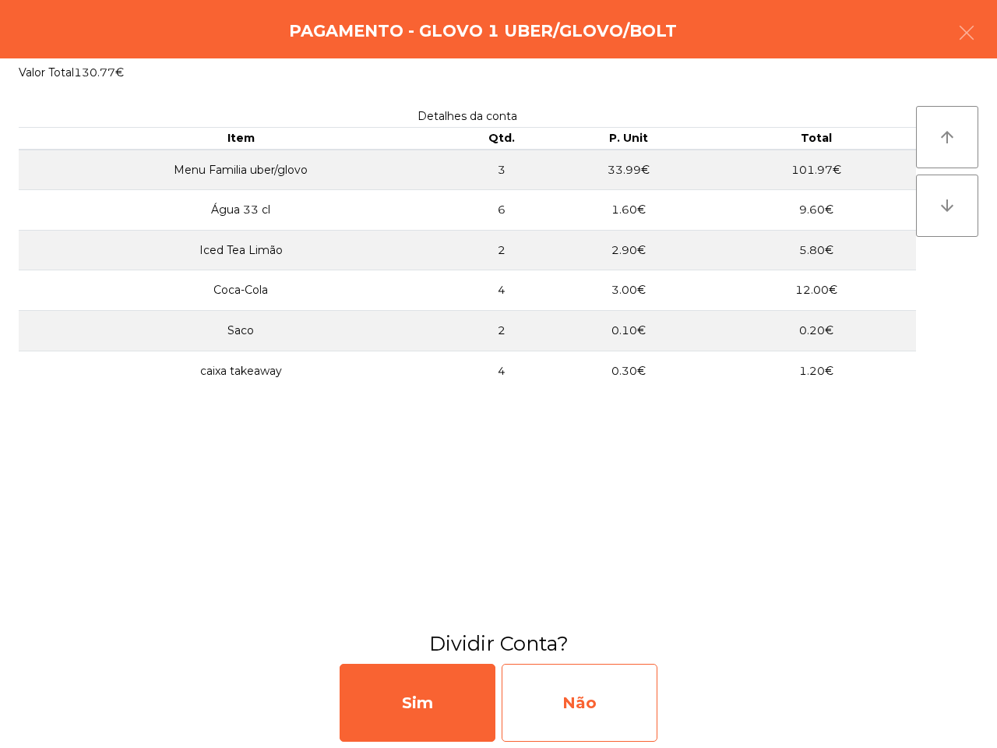
click at [600, 691] on div "Não" at bounding box center [580, 703] width 156 height 78
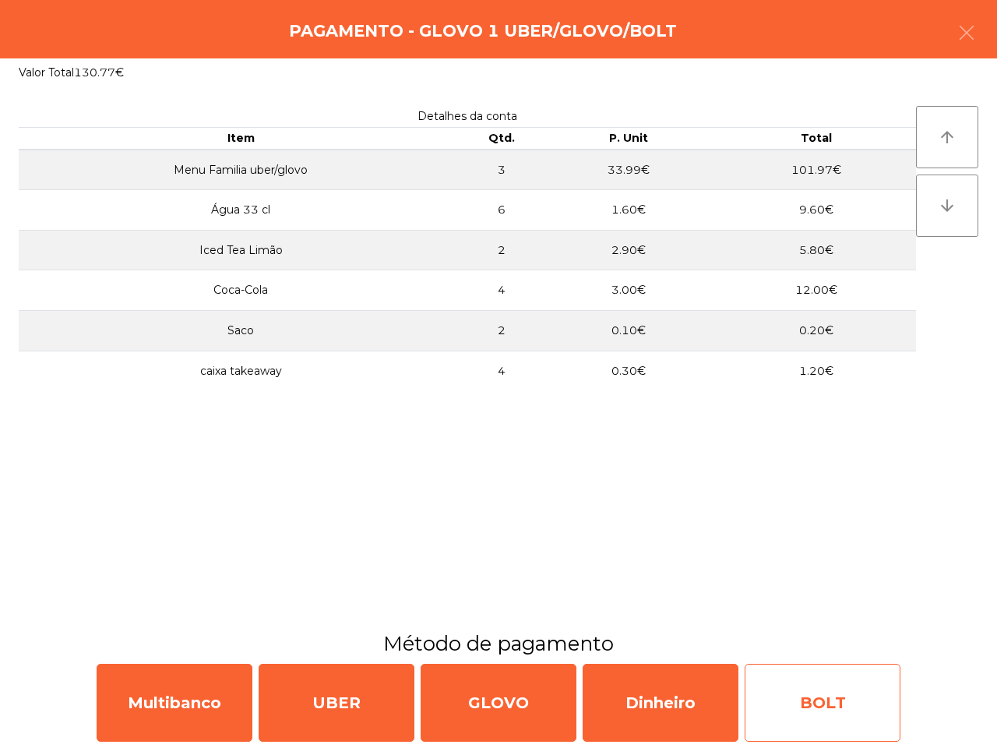
click at [800, 692] on div "BOLT" at bounding box center [823, 703] width 156 height 78
select select "**"
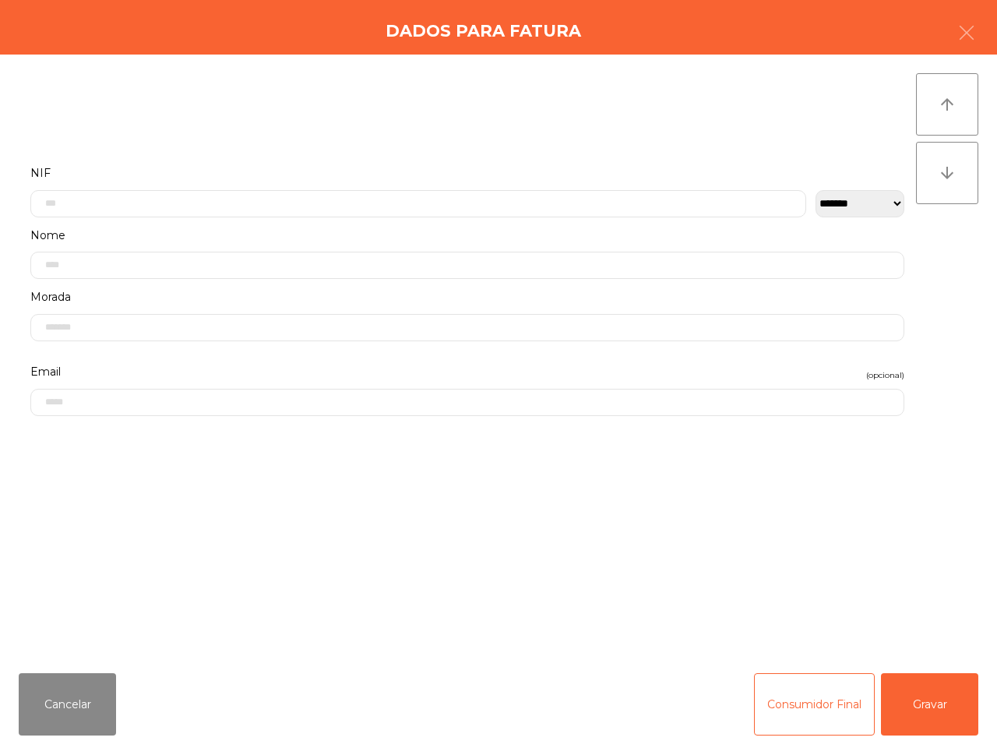
click at [974, 23] on icon "button" at bounding box center [966, 32] width 19 height 19
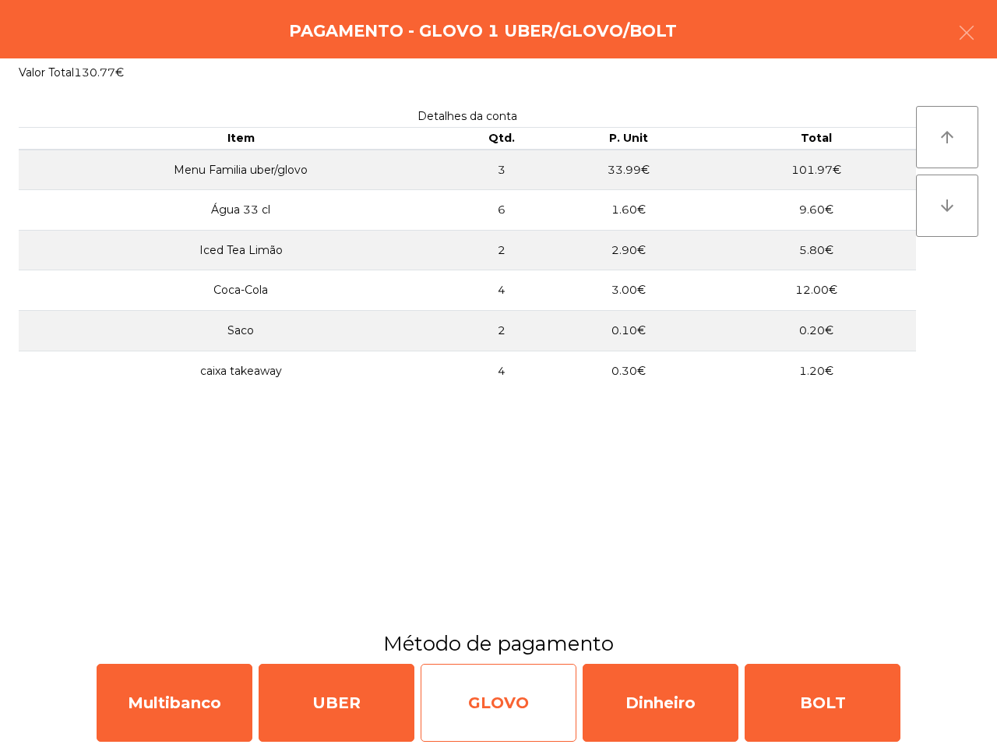
click at [488, 699] on div "GLOVO" at bounding box center [499, 703] width 156 height 78
select select "**"
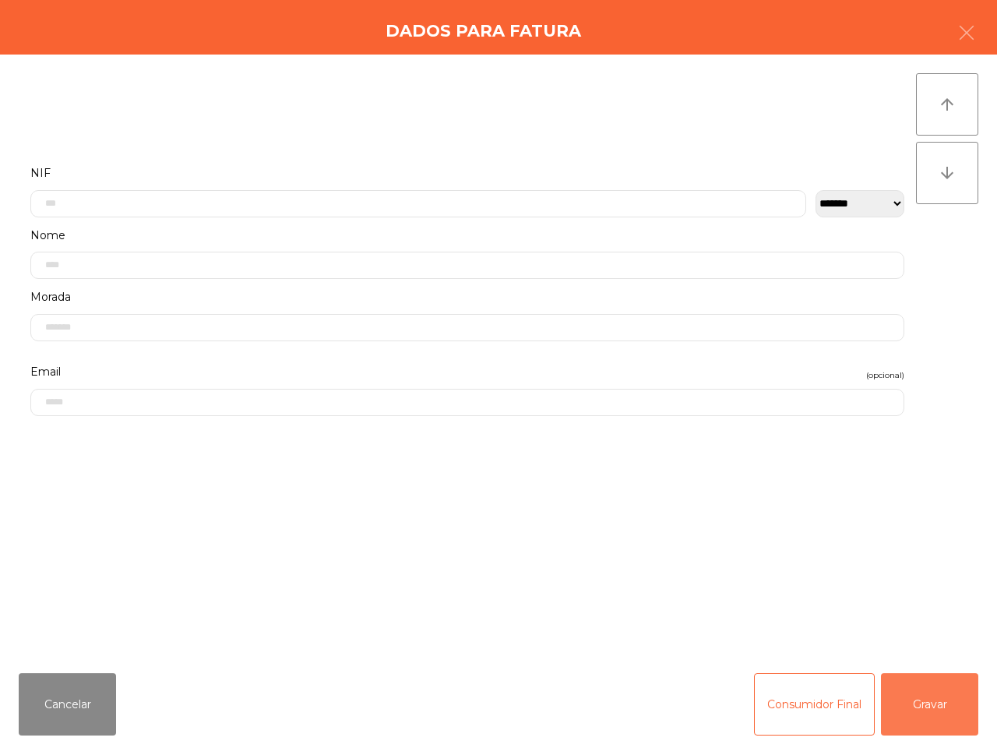
click at [923, 697] on button "Gravar" at bounding box center [929, 704] width 97 height 62
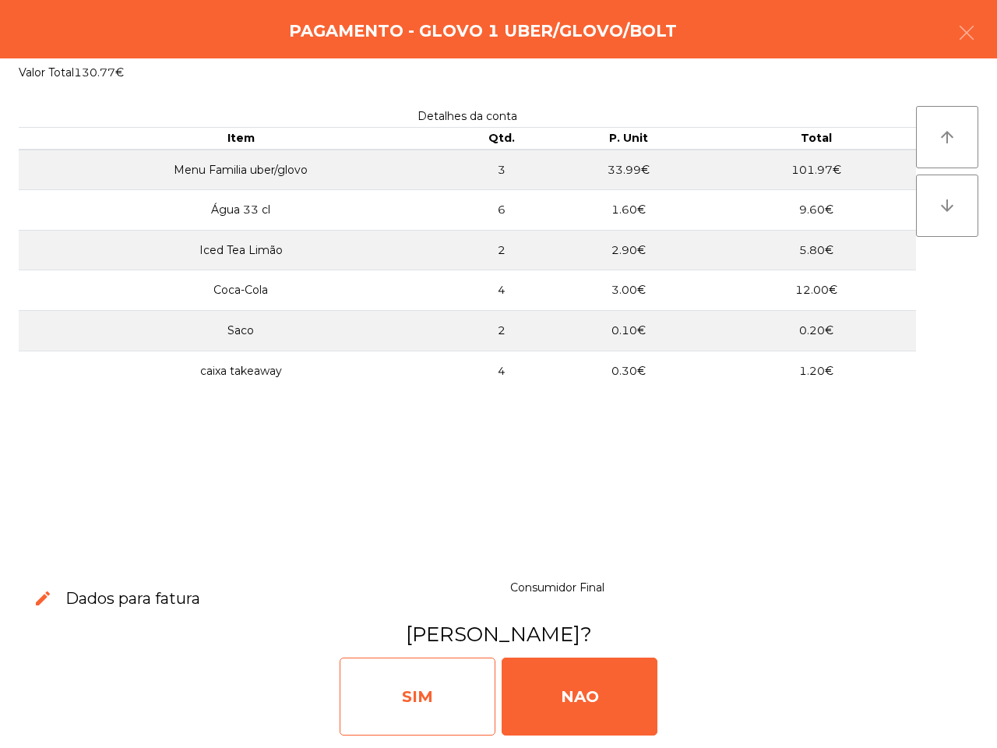
click at [429, 721] on div "SIM" at bounding box center [418, 696] width 156 height 78
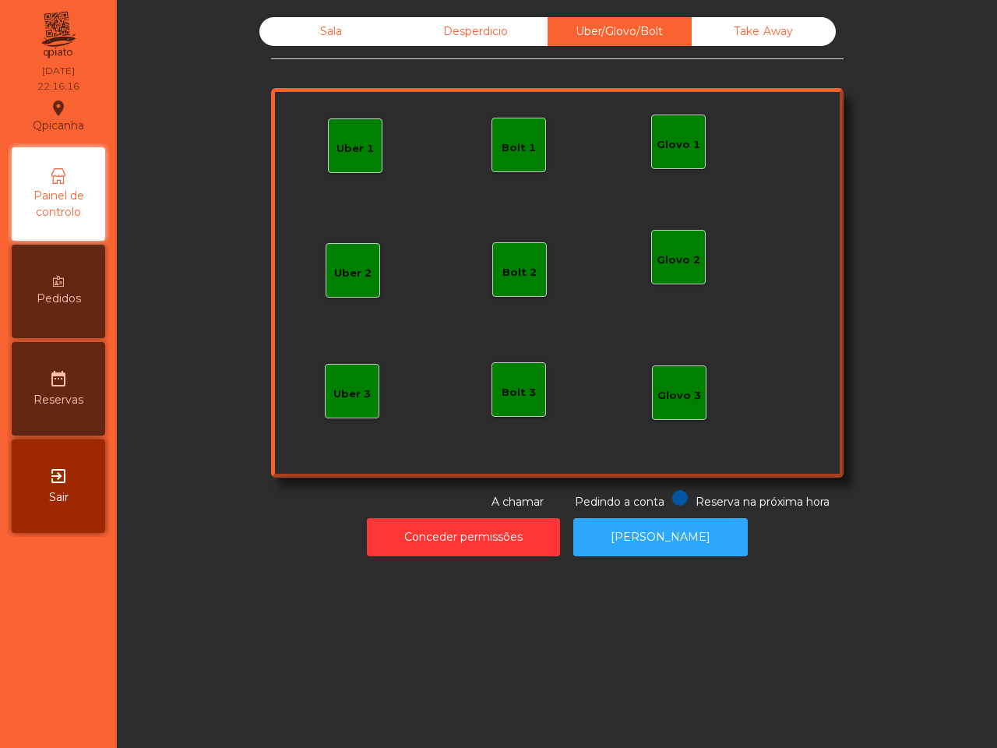
click at [64, 314] on div "Pedidos" at bounding box center [58, 291] width 93 height 93
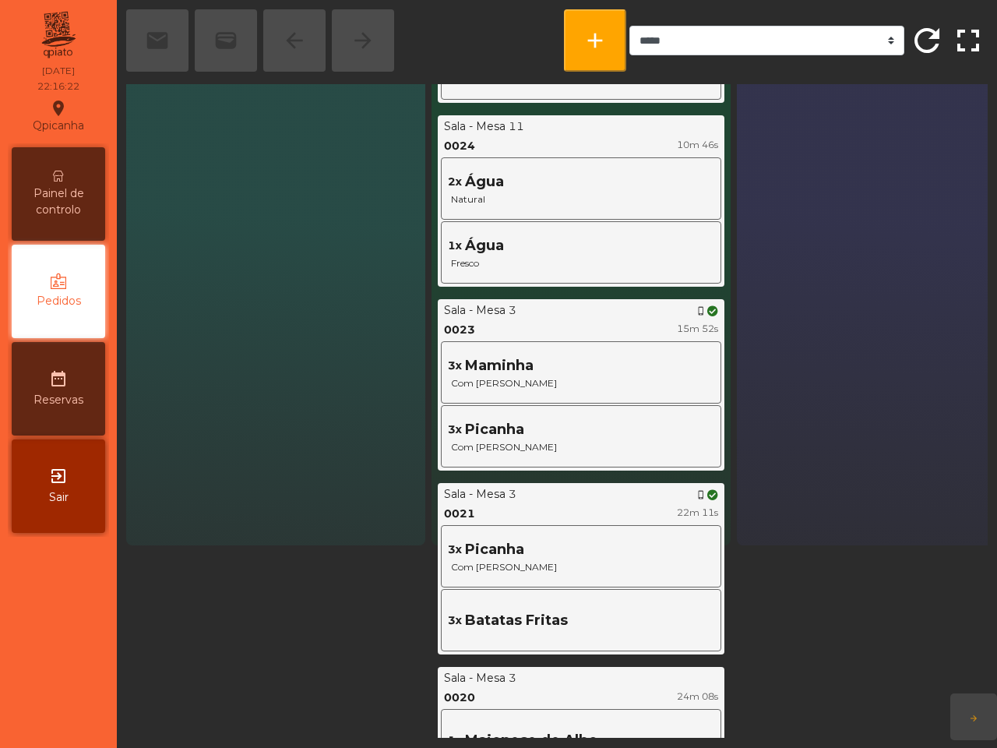
scroll to position [195, 0]
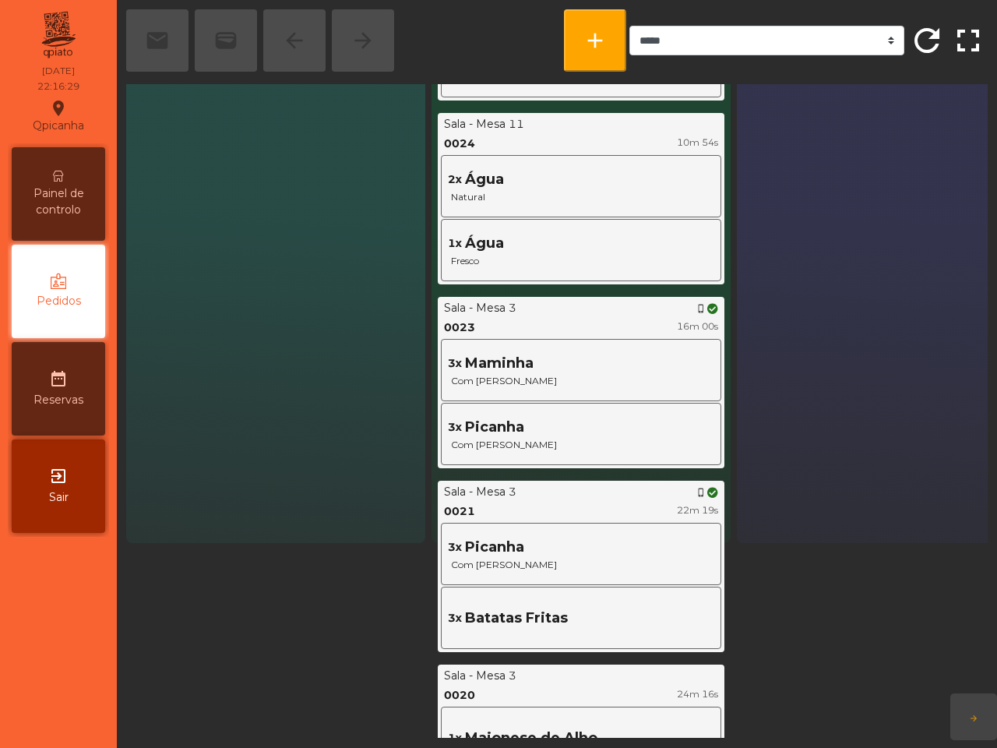
click at [78, 181] on div "Painel de controlo" at bounding box center [58, 193] width 93 height 93
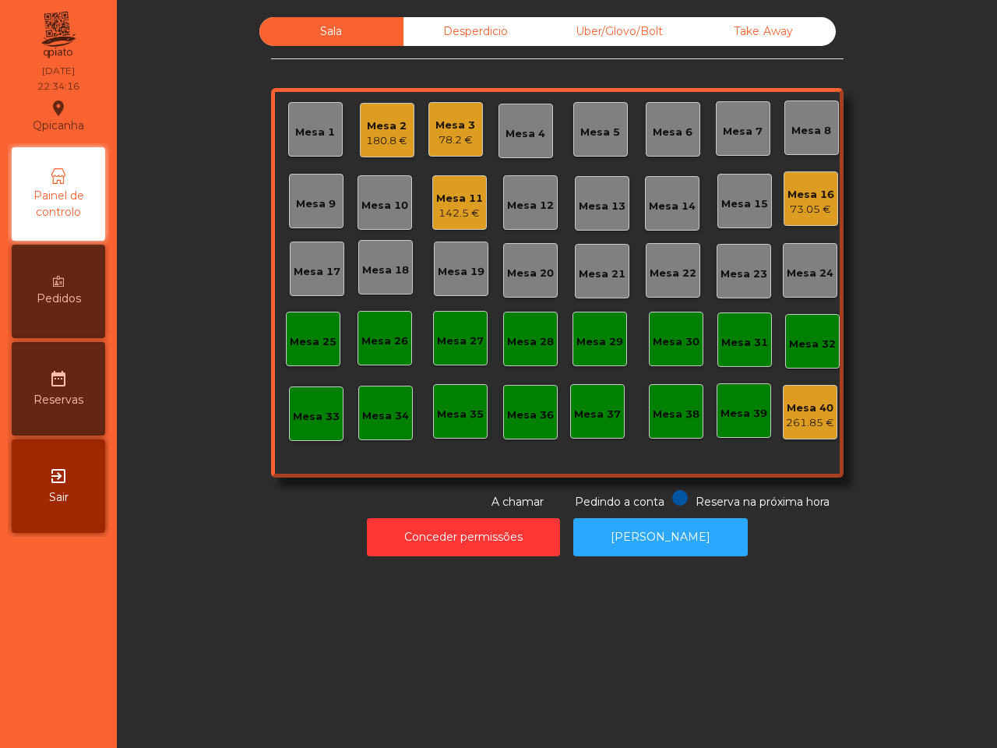
click at [457, 206] on div "142.5 €" at bounding box center [459, 214] width 47 height 16
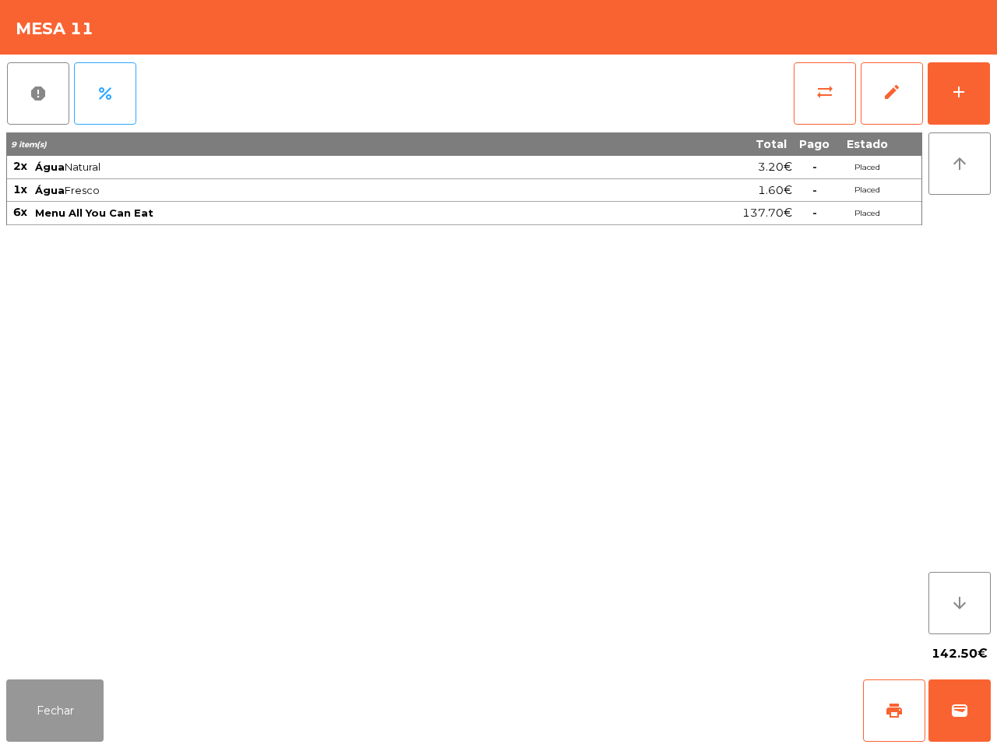
click at [76, 696] on button "Fechar" at bounding box center [54, 710] width 97 height 62
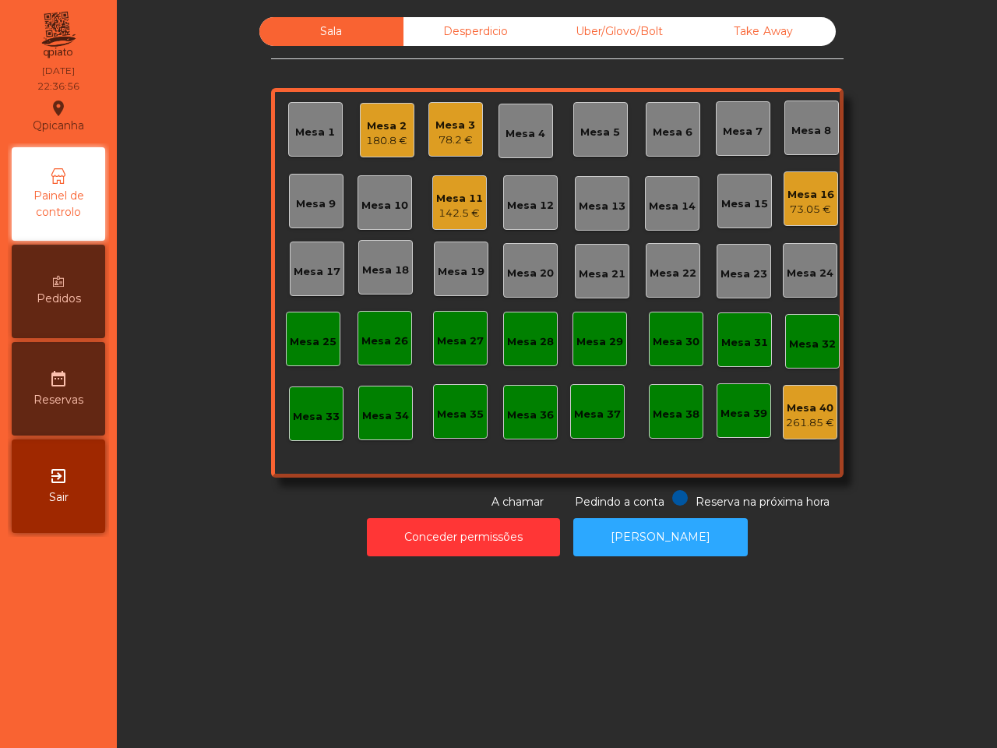
click at [217, 618] on div "Sala Desperdicio Uber/Glovo/Bolt Take Away Mesa 1 Mesa 2 180.8 € Mesa 3 78.2 € …" at bounding box center [557, 374] width 880 height 748
click at [370, 136] on div "180.8 €" at bounding box center [386, 141] width 41 height 16
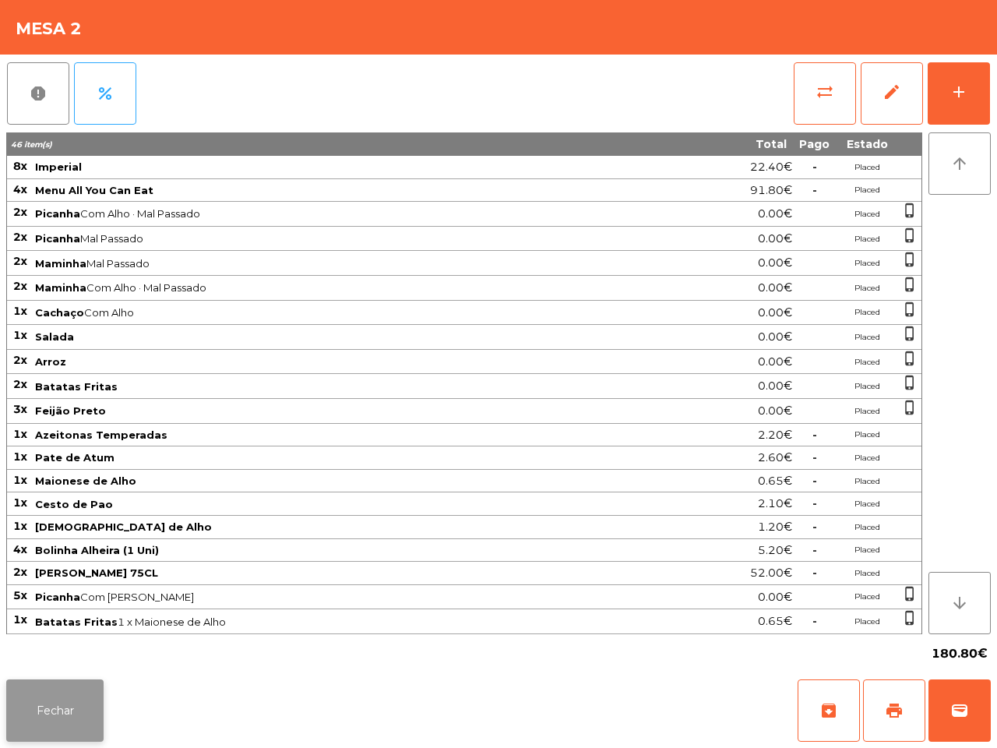
click at [69, 697] on button "Fechar" at bounding box center [54, 710] width 97 height 62
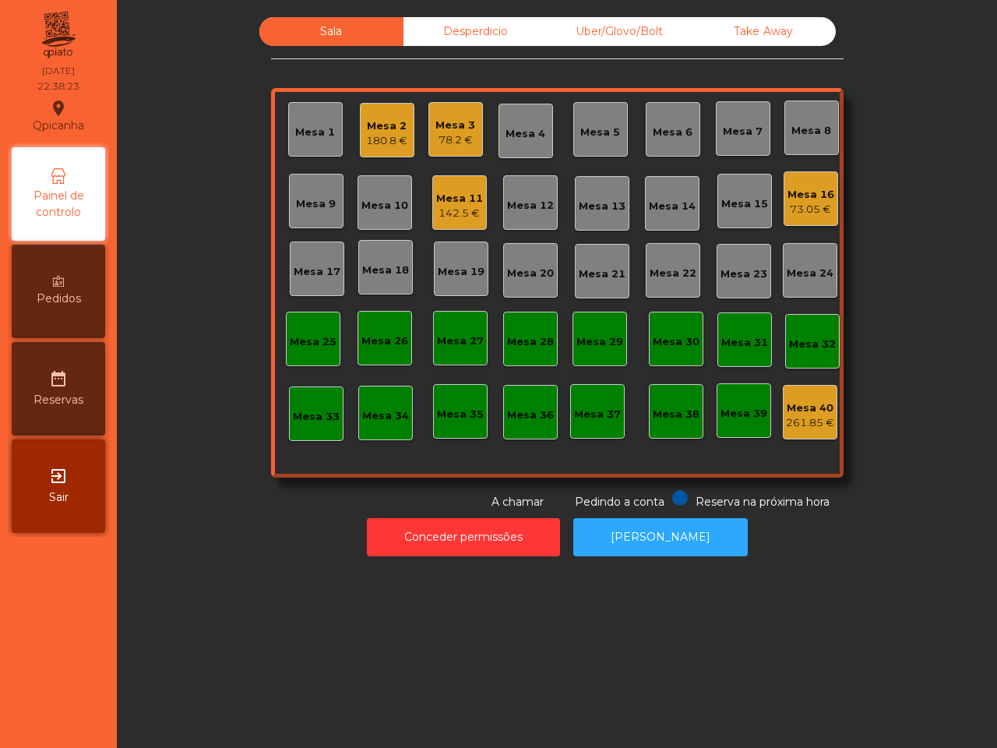
click at [197, 636] on div "Sala Desperdicio Uber/Glovo/Bolt Take Away Mesa 1 Mesa 2 180.8 € Mesa 3 78.2 € …" at bounding box center [557, 374] width 880 height 748
click at [386, 135] on div "180.8 €" at bounding box center [386, 141] width 41 height 16
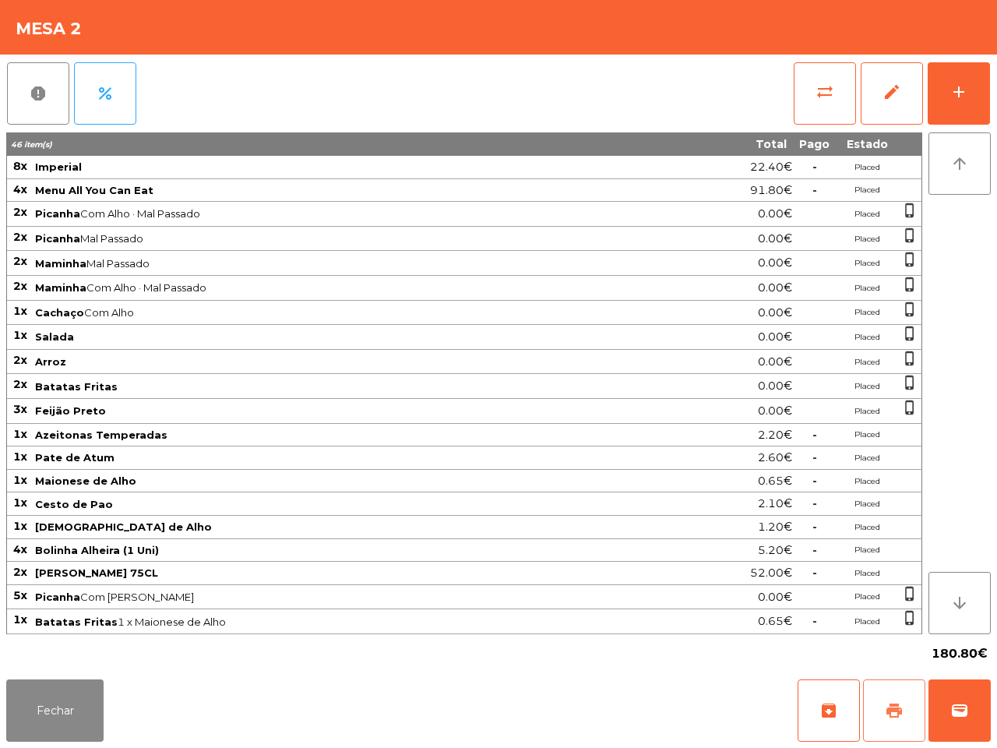
click at [889, 698] on button "print" at bounding box center [894, 710] width 62 height 62
click at [31, 699] on button "Fechar" at bounding box center [54, 710] width 97 height 62
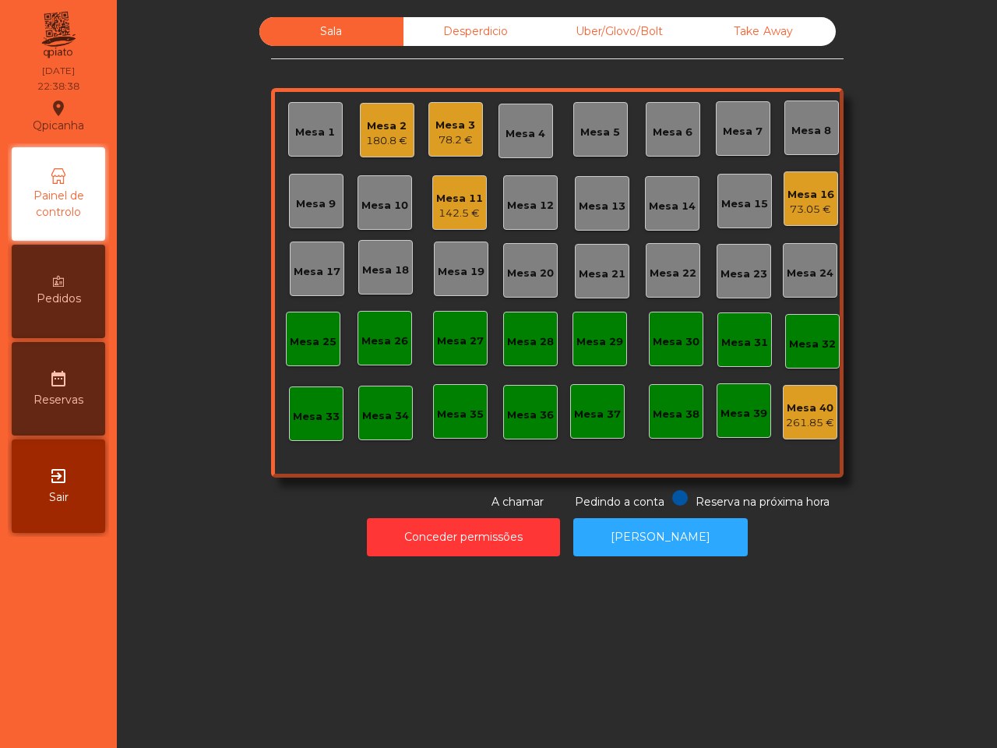
click at [390, 149] on div "Mesa 2 180.8 €" at bounding box center [387, 130] width 55 height 55
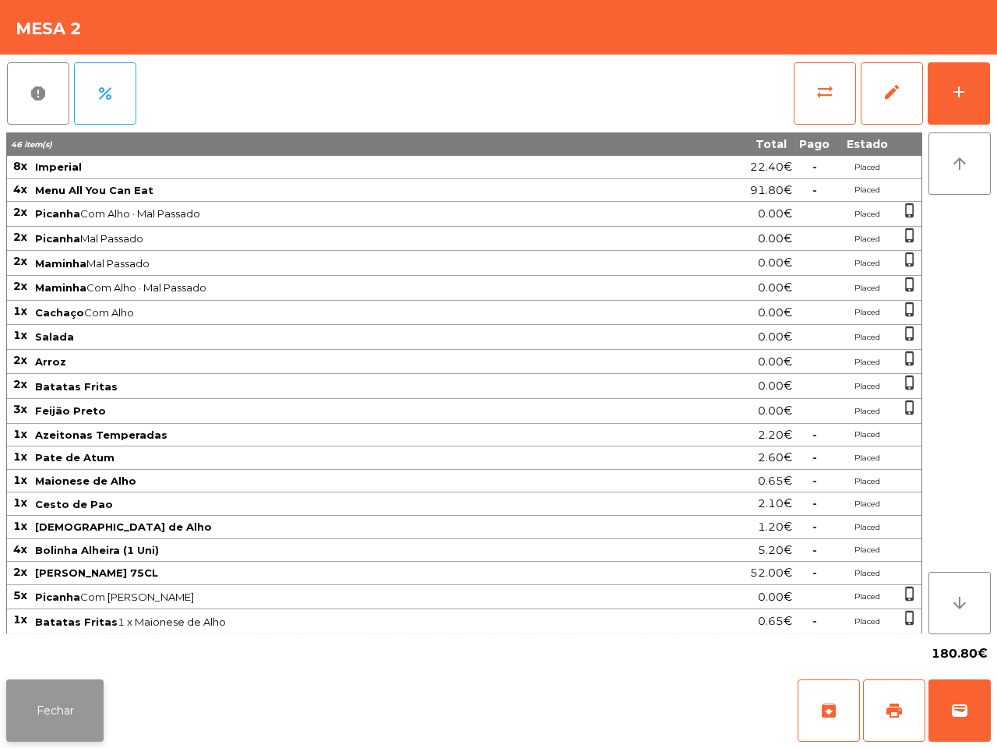
click at [80, 702] on button "Fechar" at bounding box center [54, 710] width 97 height 62
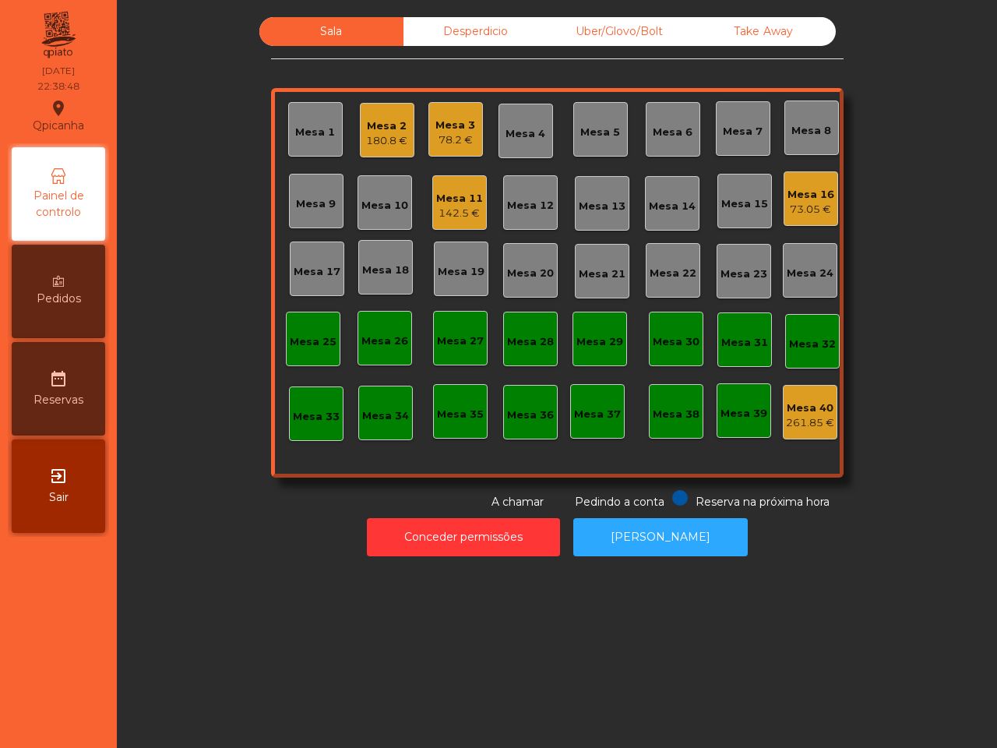
click at [148, 598] on div "Sala Desperdicio Uber/Glovo/Bolt Take Away Mesa 1 Mesa 2 180.8 € Mesa 3 78.2 € …" at bounding box center [557, 374] width 880 height 748
click at [384, 123] on div "Mesa 2" at bounding box center [386, 126] width 41 height 16
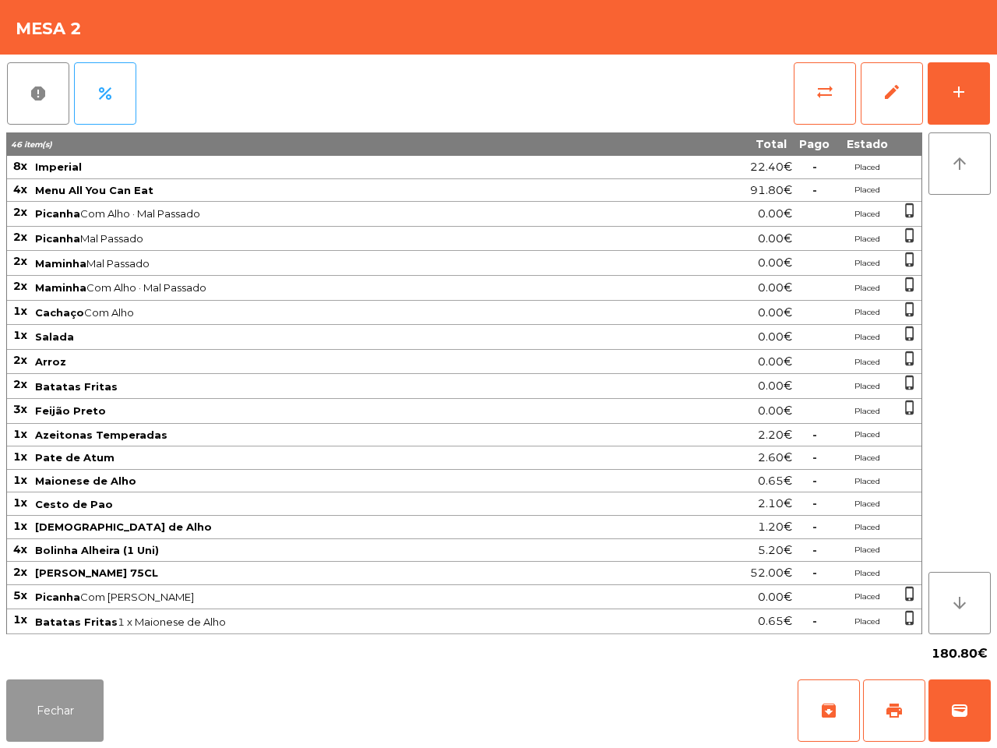
click at [44, 703] on button "Fechar" at bounding box center [54, 710] width 97 height 62
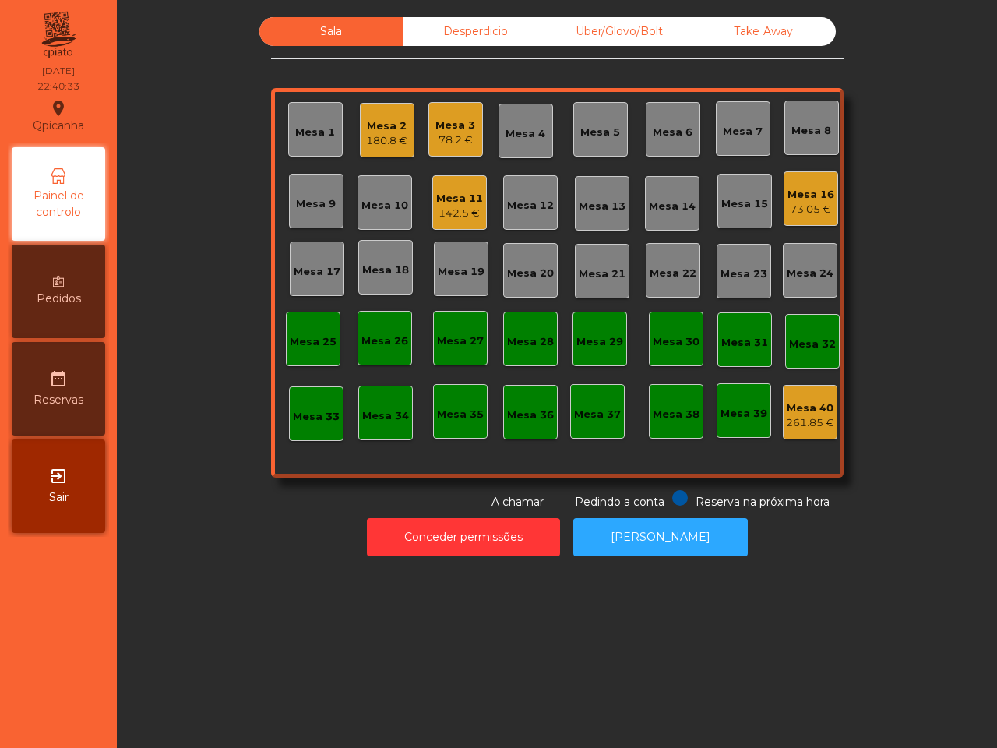
click at [452, 210] on div "142.5 €" at bounding box center [459, 214] width 47 height 16
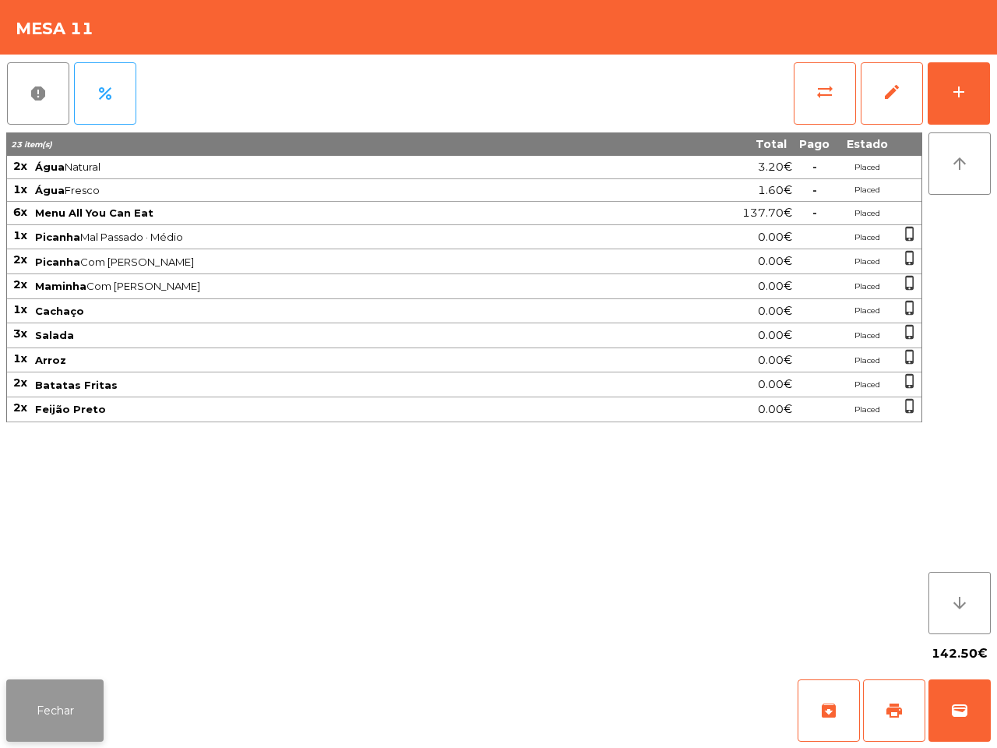
click at [83, 697] on button "Fechar" at bounding box center [54, 710] width 97 height 62
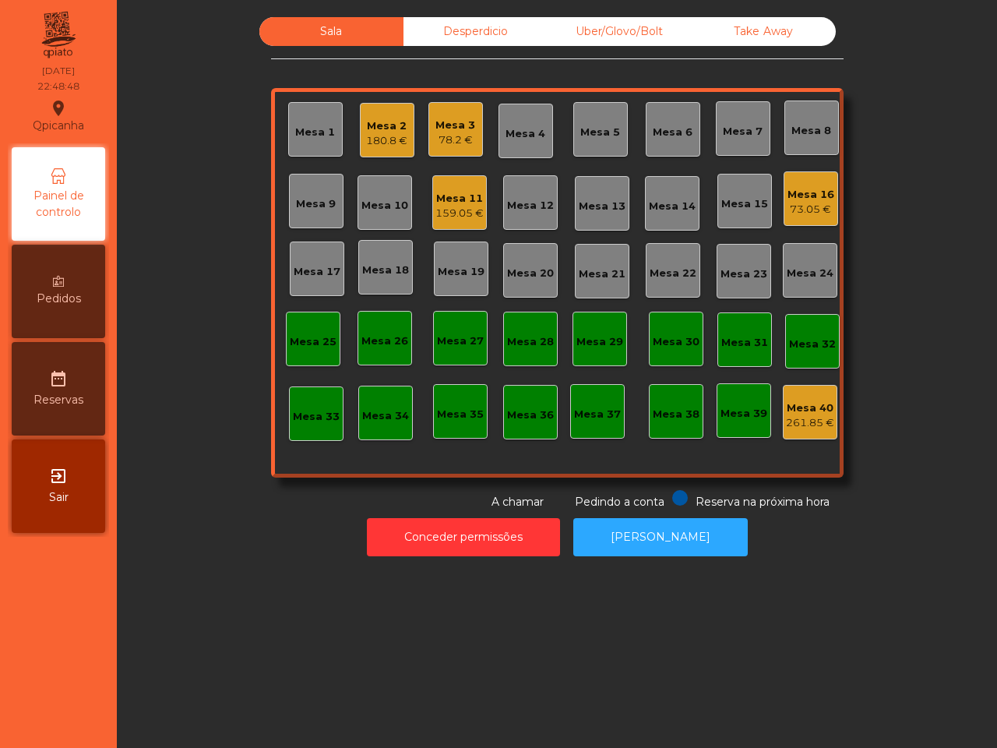
click at [231, 671] on div "Sala Desperdicio Uber/Glovo/Bolt Take Away Mesa 1 Mesa 2 180.8 € Mesa 3 78.2 € …" at bounding box center [557, 374] width 880 height 748
click at [446, 203] on div "Mesa 11" at bounding box center [459, 199] width 48 height 16
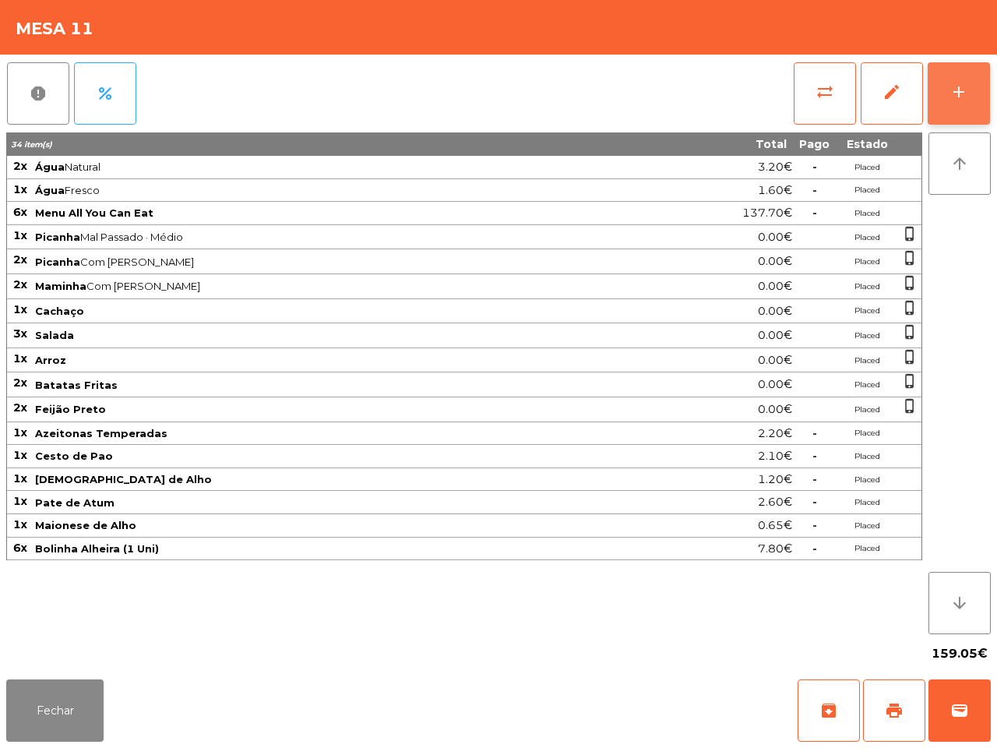
click at [954, 94] on div "add" at bounding box center [959, 92] width 19 height 19
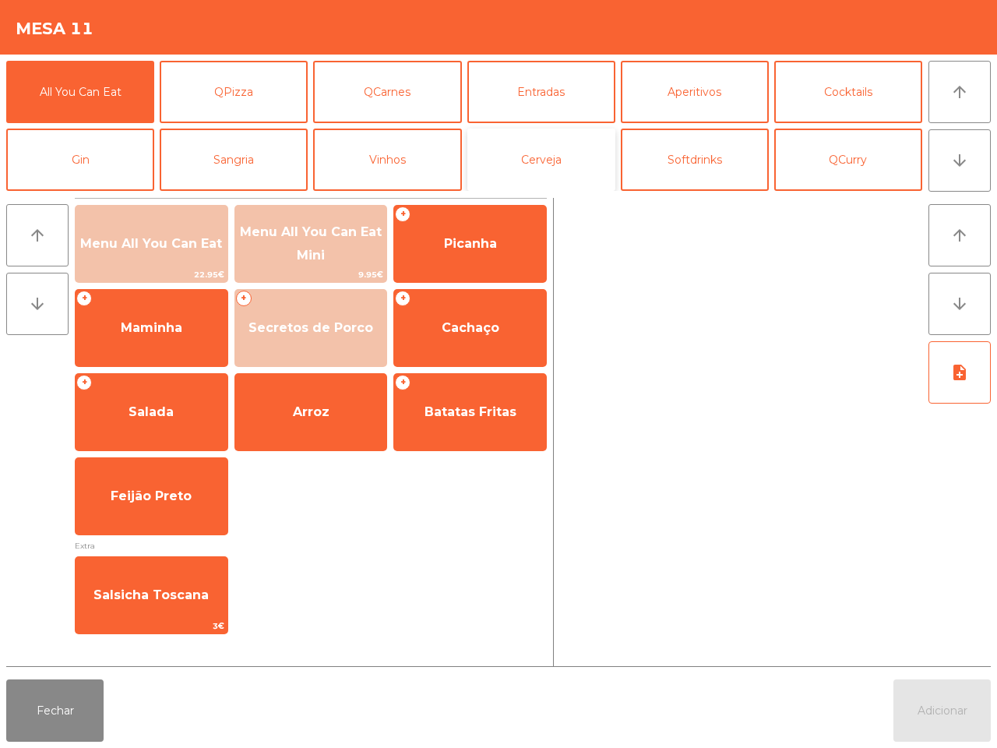
click at [545, 162] on button "Cerveja" at bounding box center [541, 160] width 148 height 62
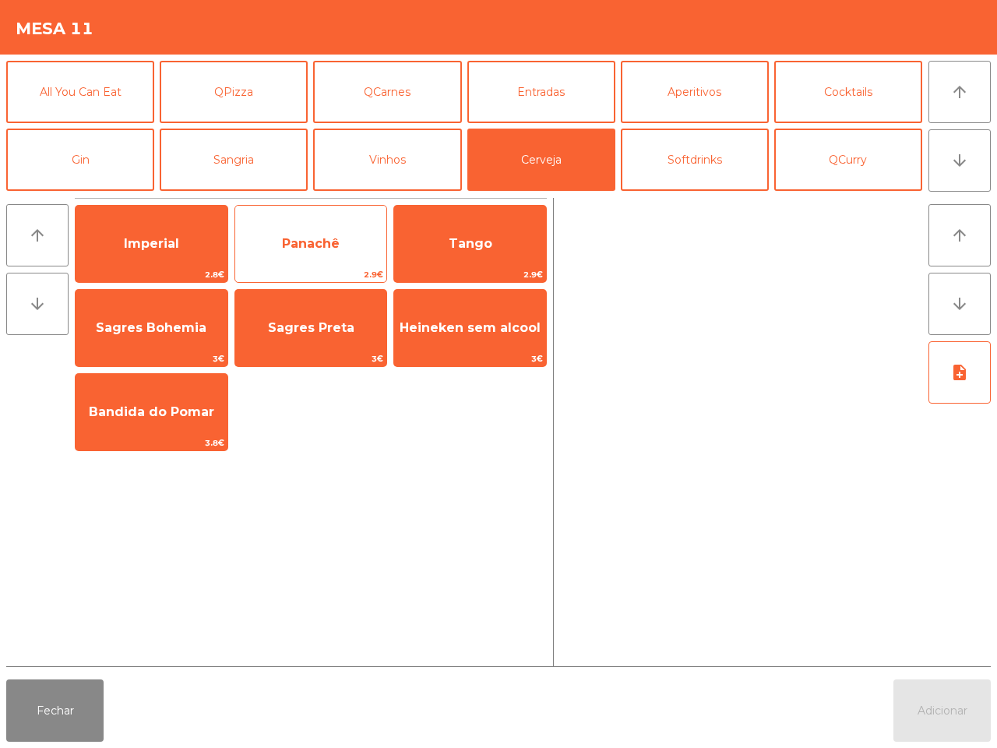
click at [327, 231] on span "Panachê" at bounding box center [311, 244] width 152 height 42
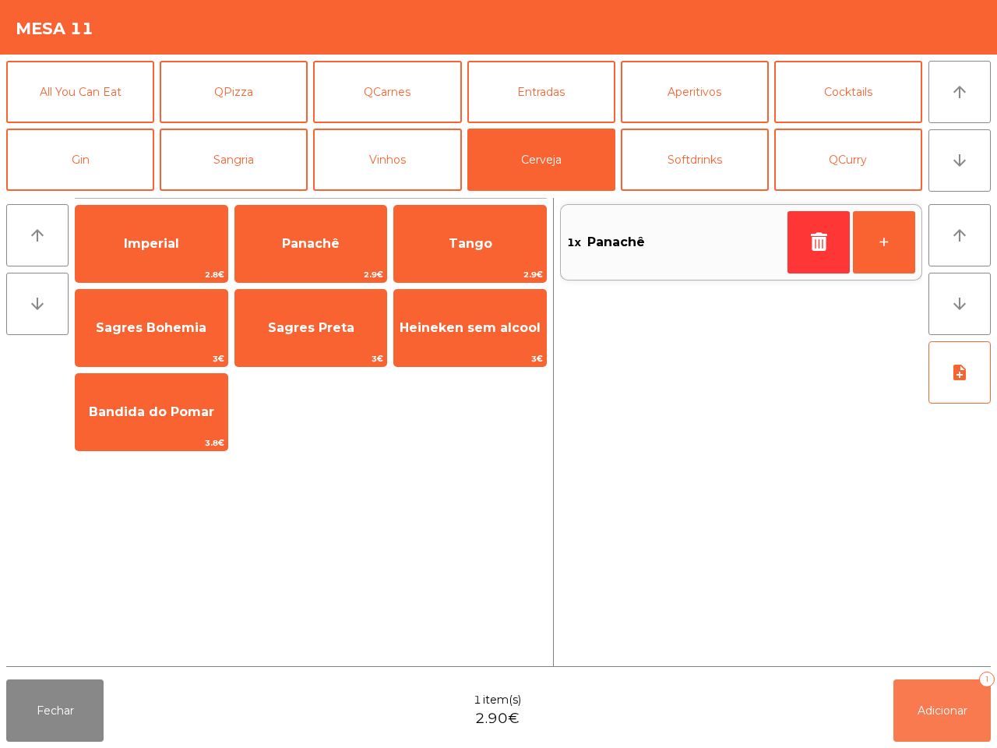
click at [974, 719] on button "Adicionar 1" at bounding box center [941, 710] width 97 height 62
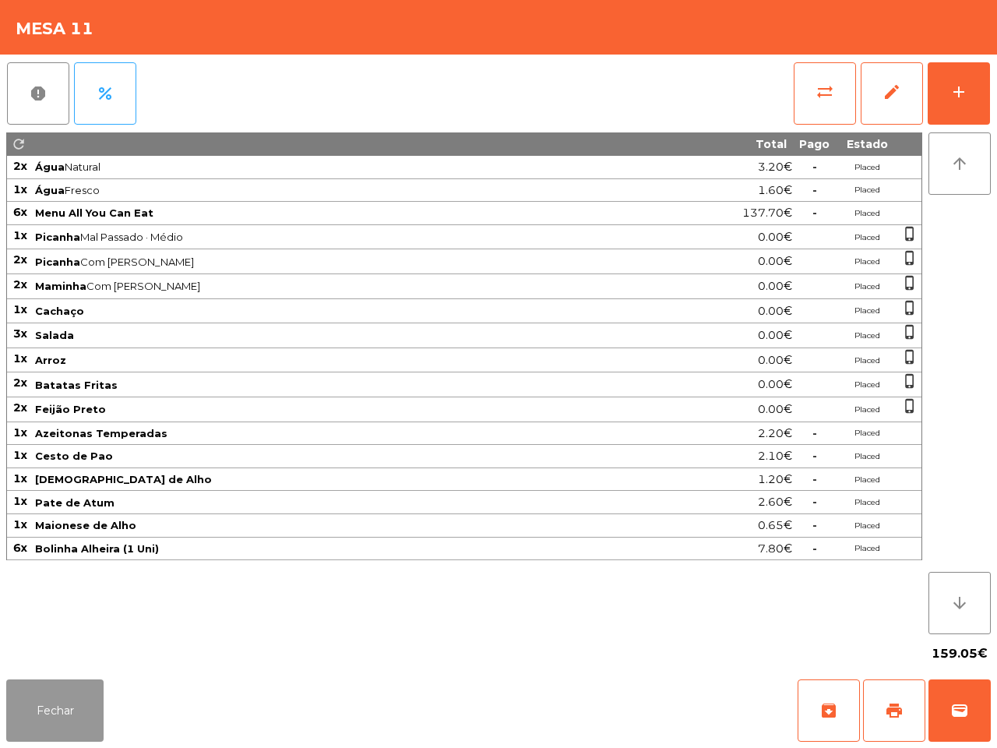
drag, startPoint x: 45, startPoint y: 706, endPoint x: 70, endPoint y: 565, distance: 143.2
click at [44, 706] on button "Fechar" at bounding box center [54, 710] width 97 height 62
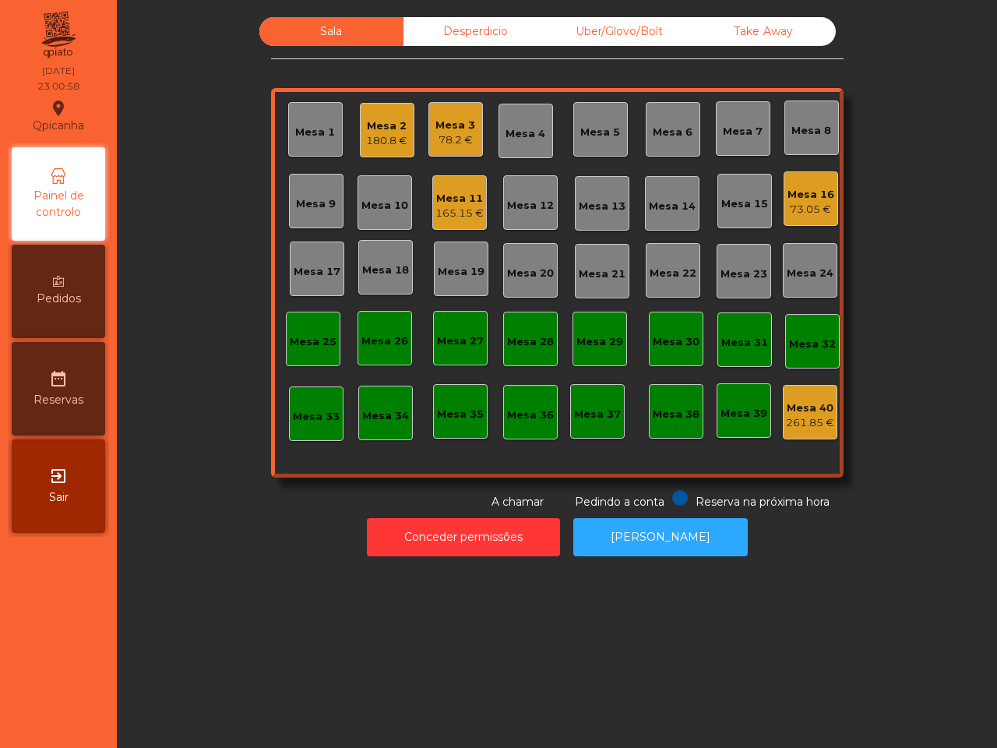
click at [435, 130] on div "Mesa 3" at bounding box center [455, 126] width 40 height 16
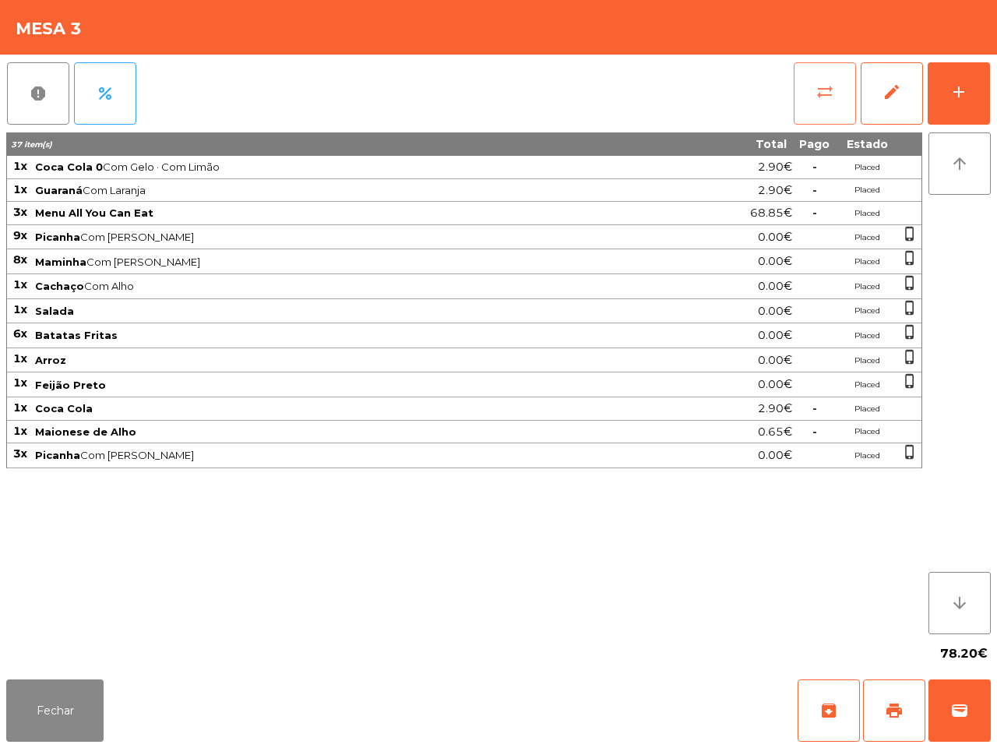
click at [810, 96] on button "sync_alt" at bounding box center [825, 93] width 62 height 62
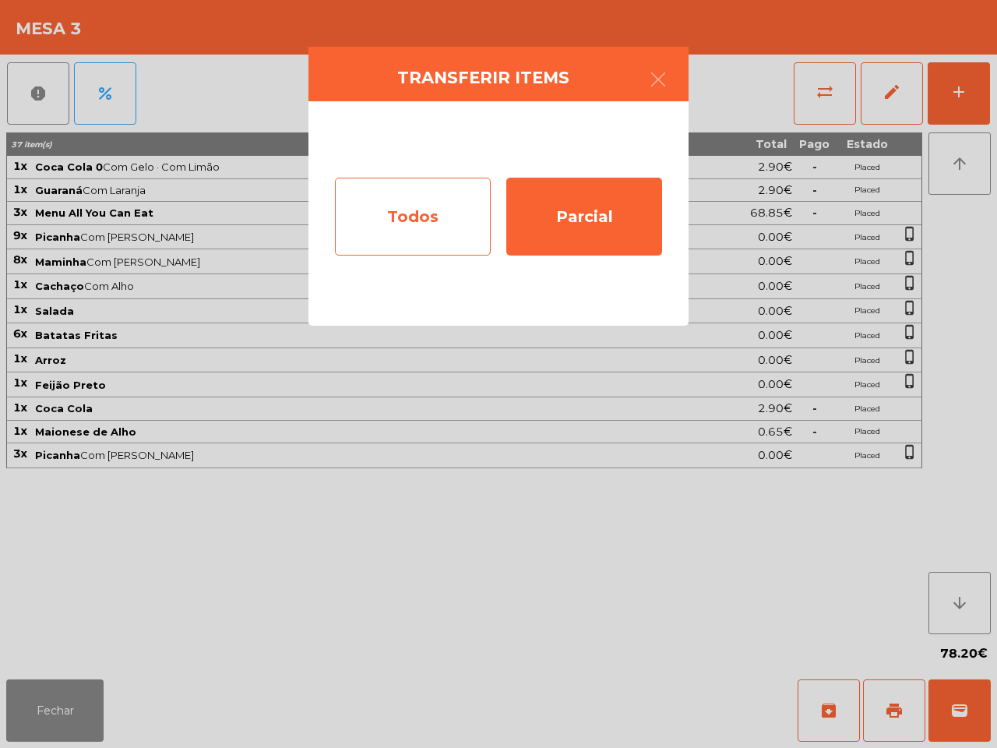
click at [438, 213] on div "Todos" at bounding box center [413, 217] width 156 height 78
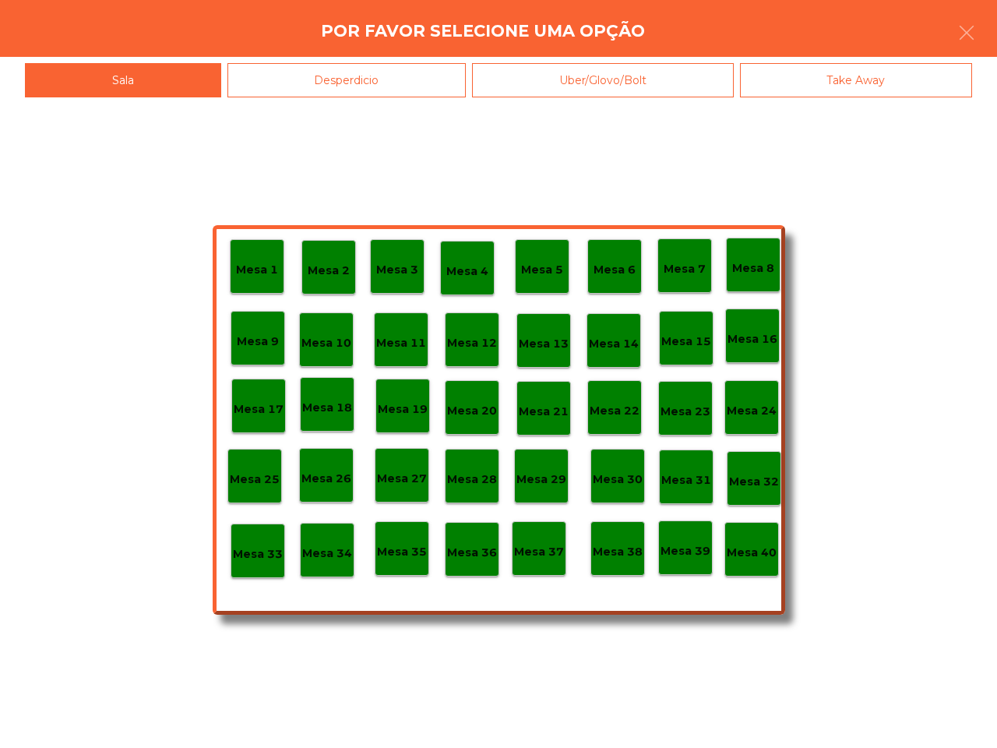
click at [756, 553] on p "Mesa 40" at bounding box center [752, 553] width 50 height 18
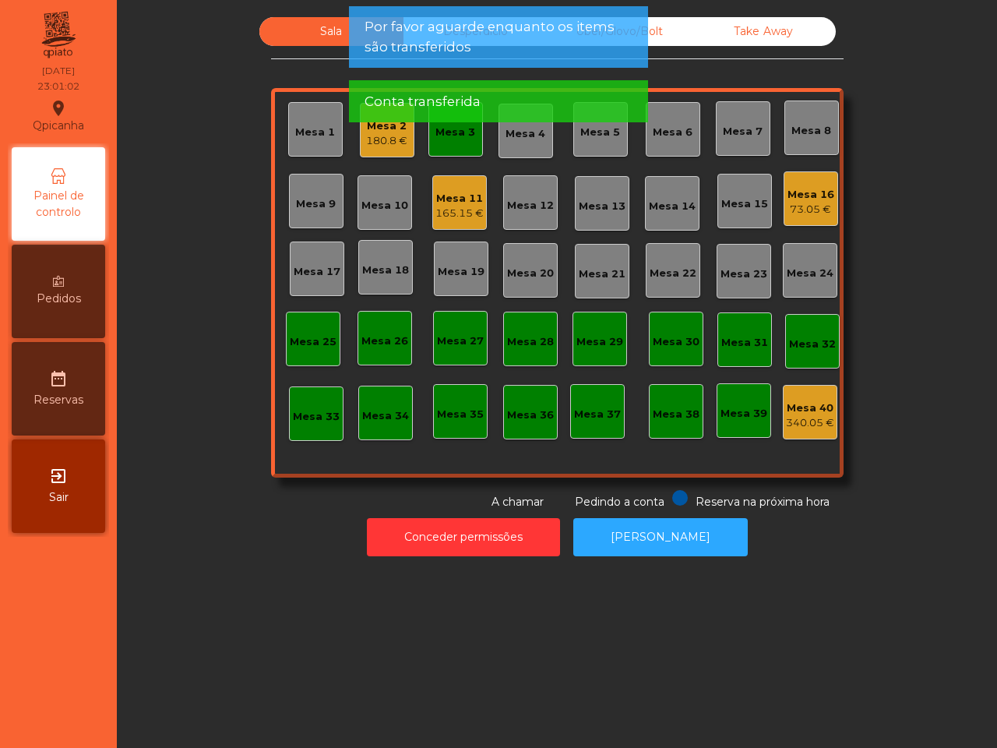
click at [453, 142] on div "Mesa 3" at bounding box center [455, 129] width 55 height 55
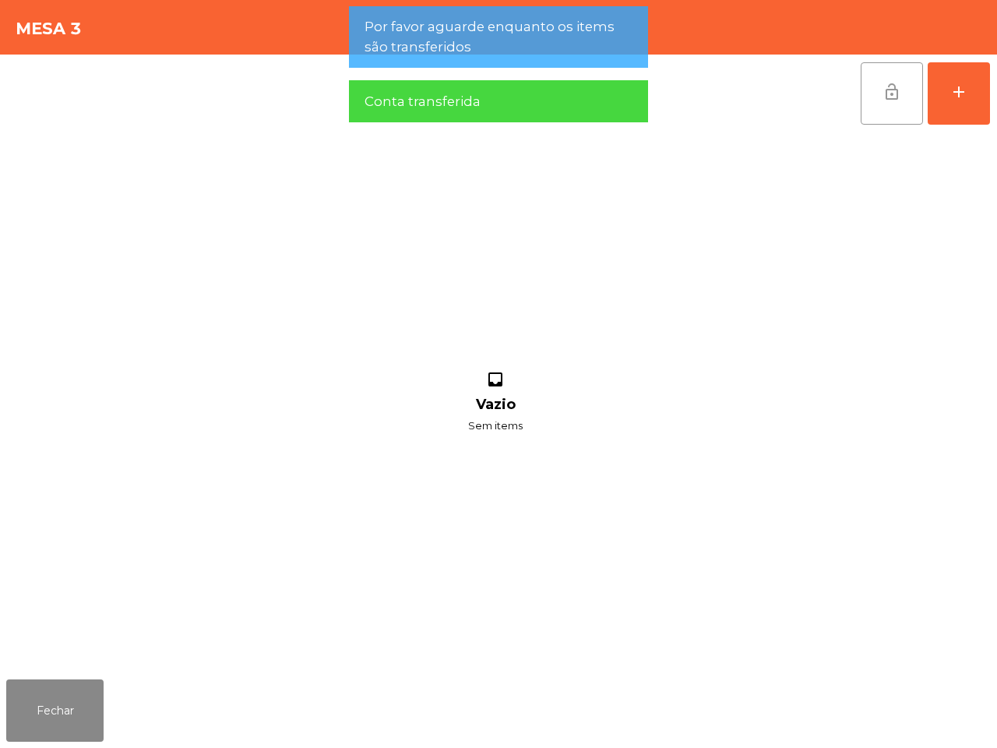
click at [880, 90] on button "lock_open" at bounding box center [892, 93] width 62 height 62
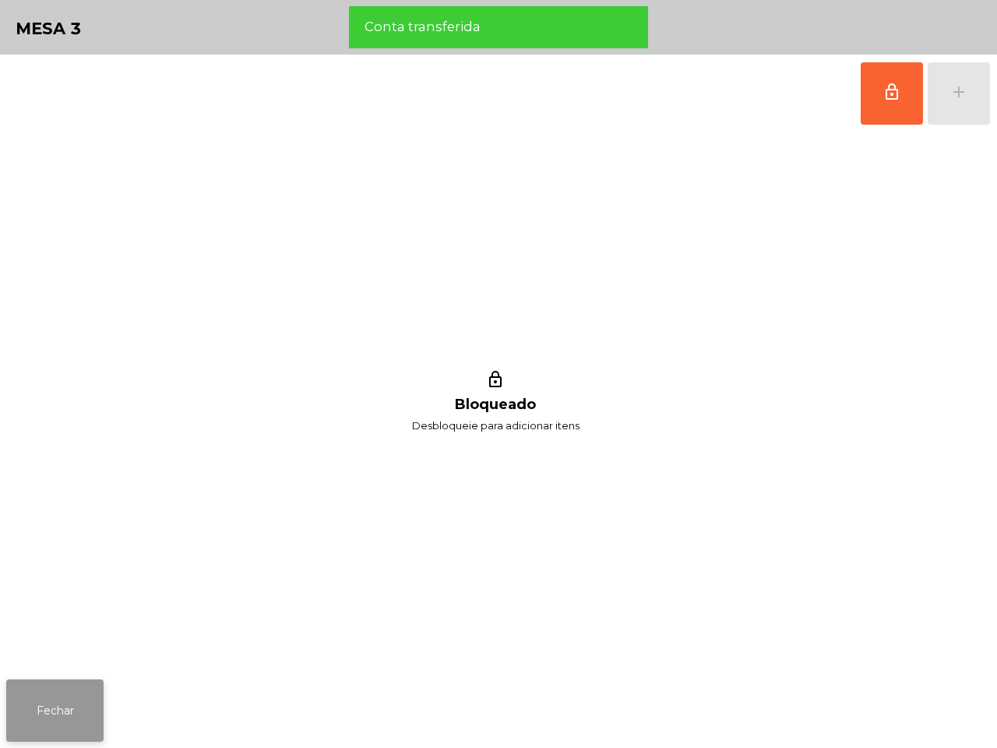
click at [33, 717] on button "Fechar" at bounding box center [54, 710] width 97 height 62
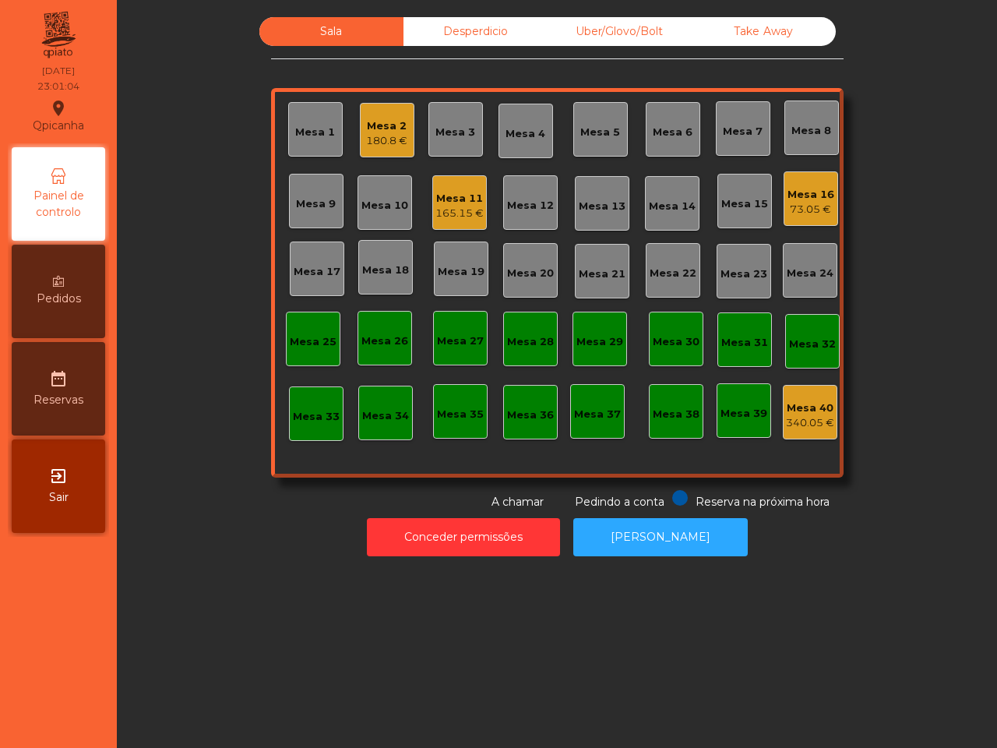
click at [816, 196] on div "Mesa 16" at bounding box center [810, 195] width 47 height 16
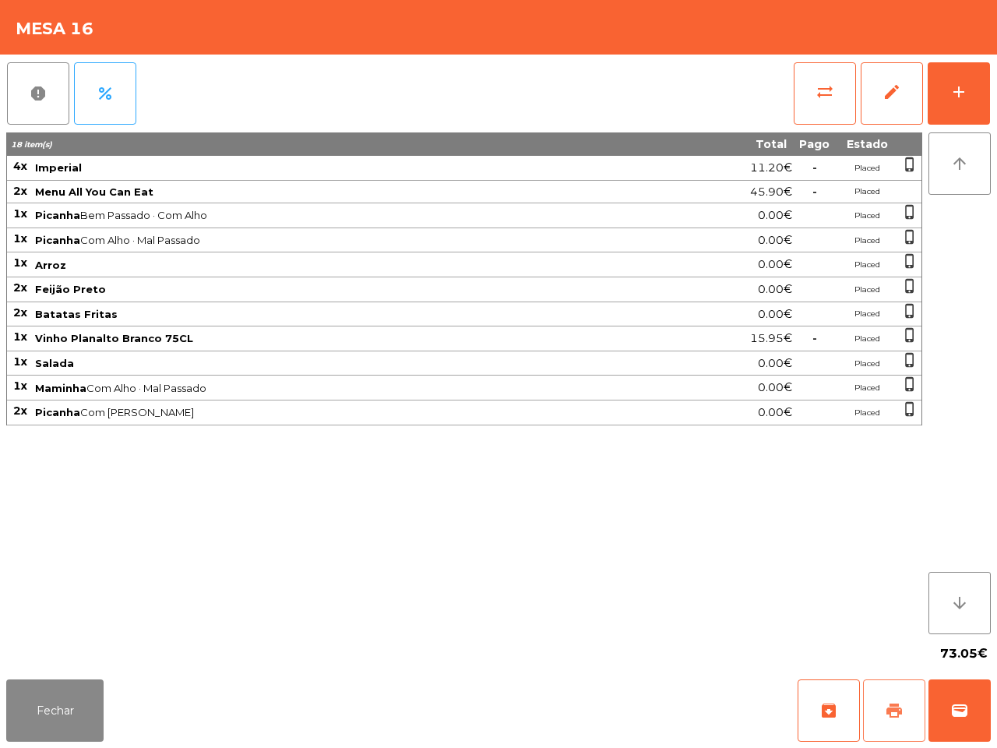
click at [894, 715] on span "print" at bounding box center [894, 710] width 19 height 19
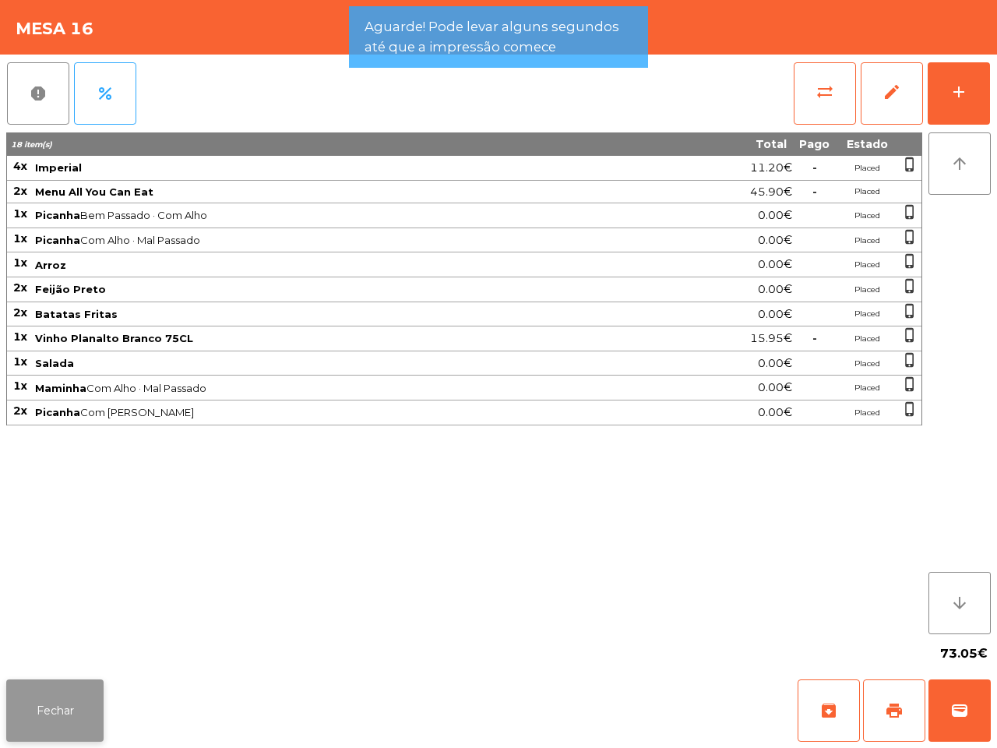
click at [58, 692] on button "Fechar" at bounding box center [54, 710] width 97 height 62
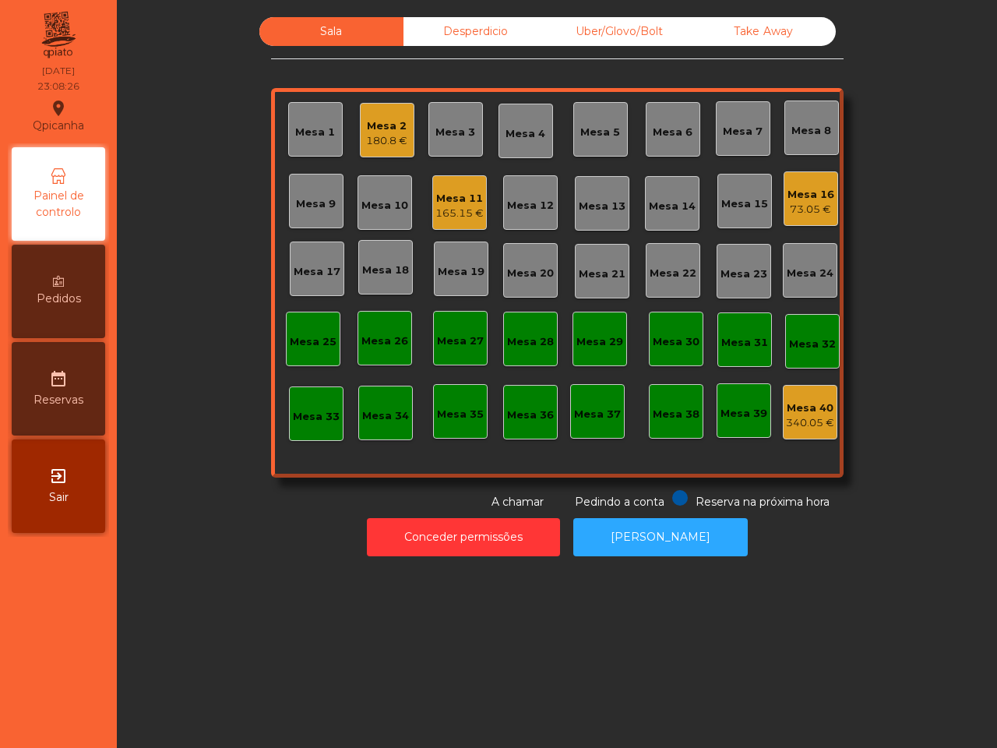
click at [796, 197] on div "Mesa 16" at bounding box center [810, 195] width 47 height 16
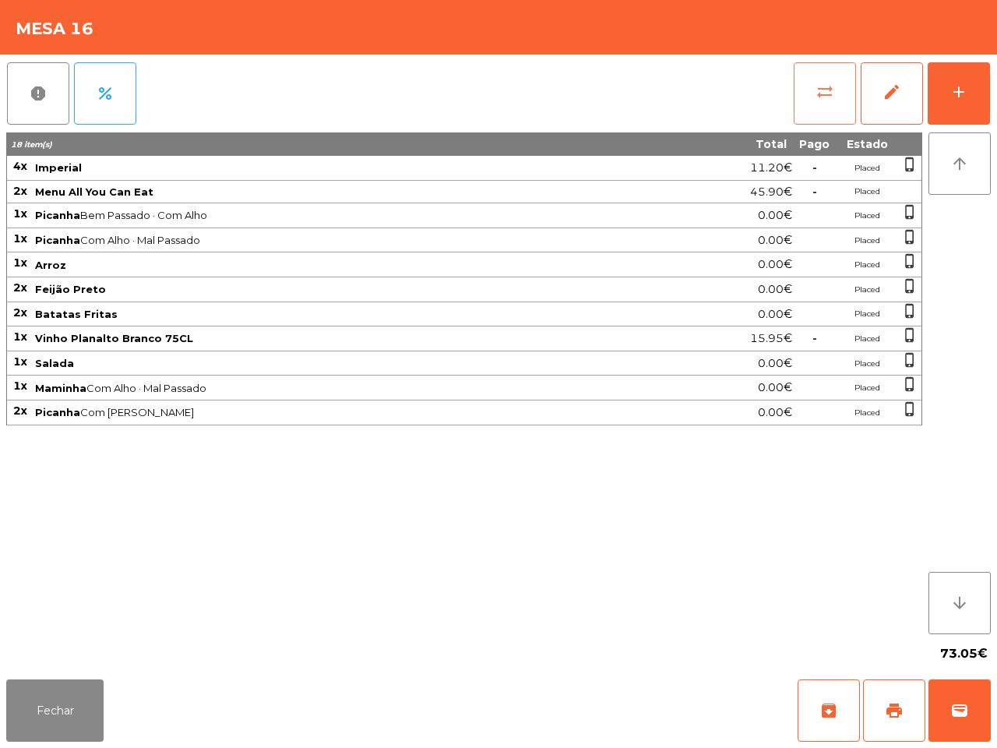
click at [811, 94] on button "sync_alt" at bounding box center [825, 93] width 62 height 62
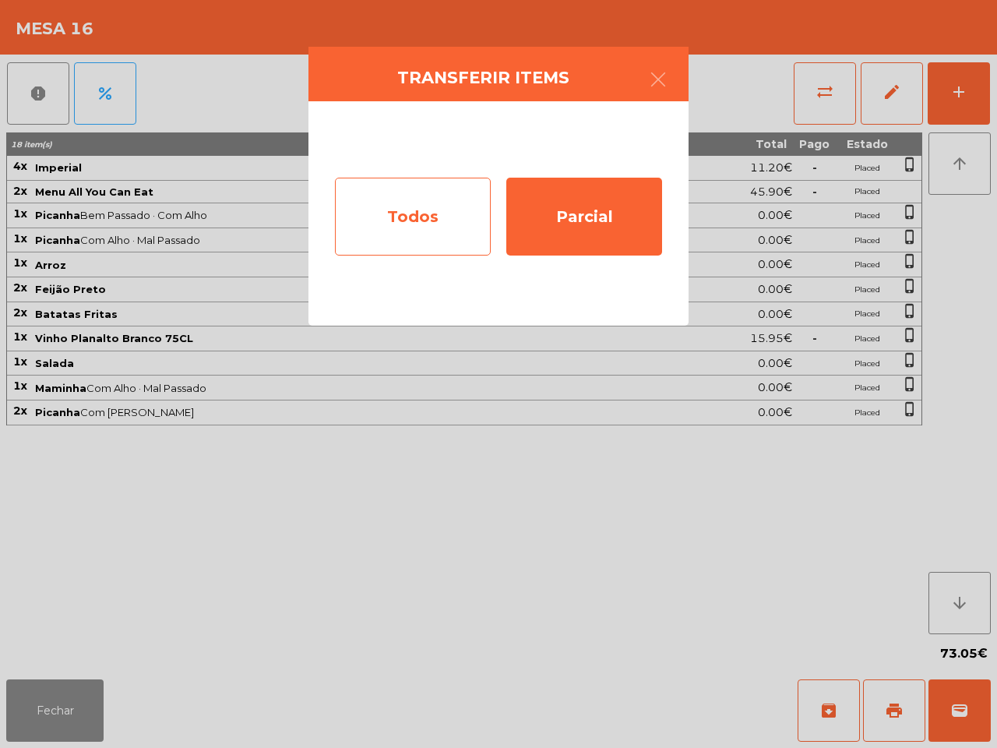
click at [435, 231] on div "Todos" at bounding box center [413, 217] width 156 height 78
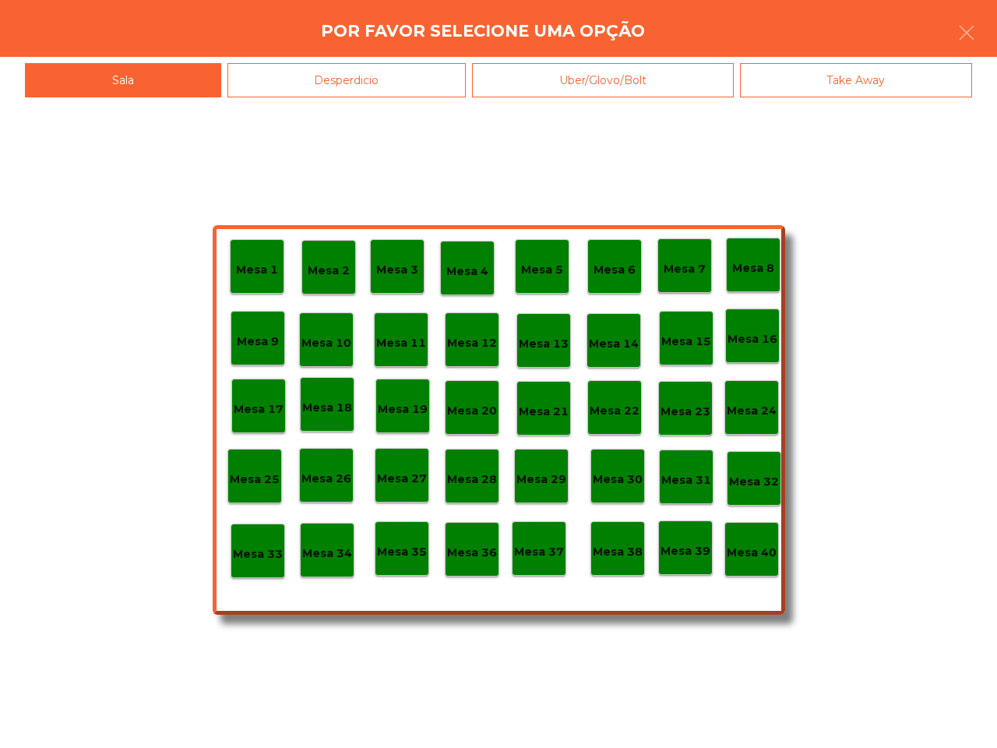
click at [762, 566] on div "Mesa 40" at bounding box center [751, 549] width 55 height 55
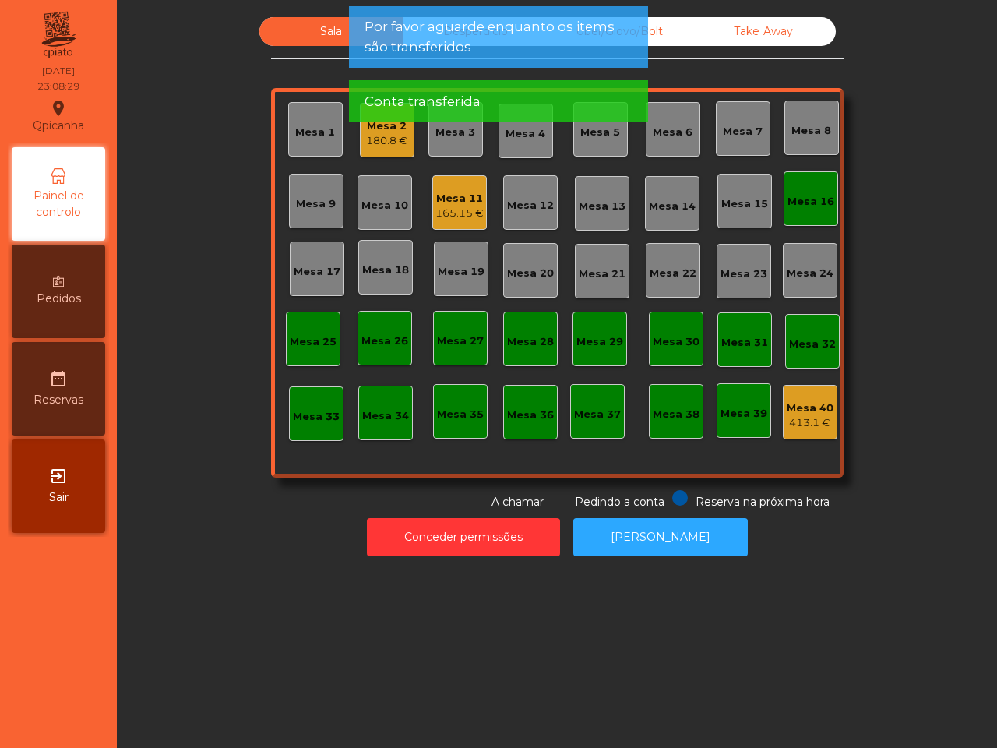
click at [799, 192] on div "Mesa 16" at bounding box center [810, 199] width 47 height 22
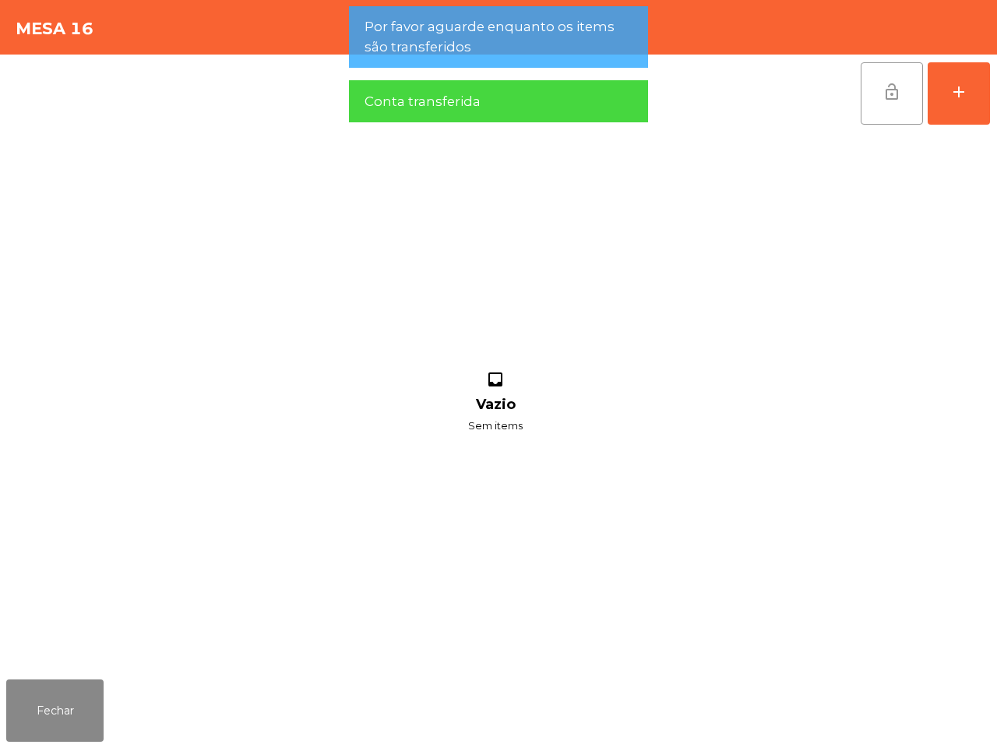
click at [878, 91] on button "lock_open" at bounding box center [892, 93] width 62 height 62
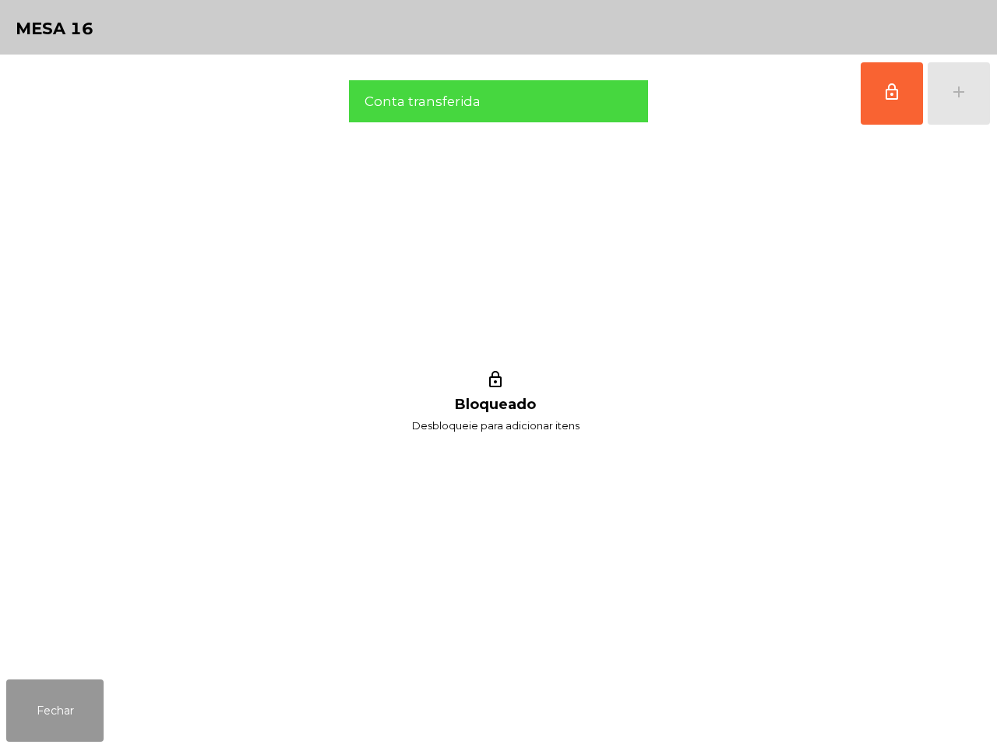
click at [71, 713] on button "Fechar" at bounding box center [54, 710] width 97 height 62
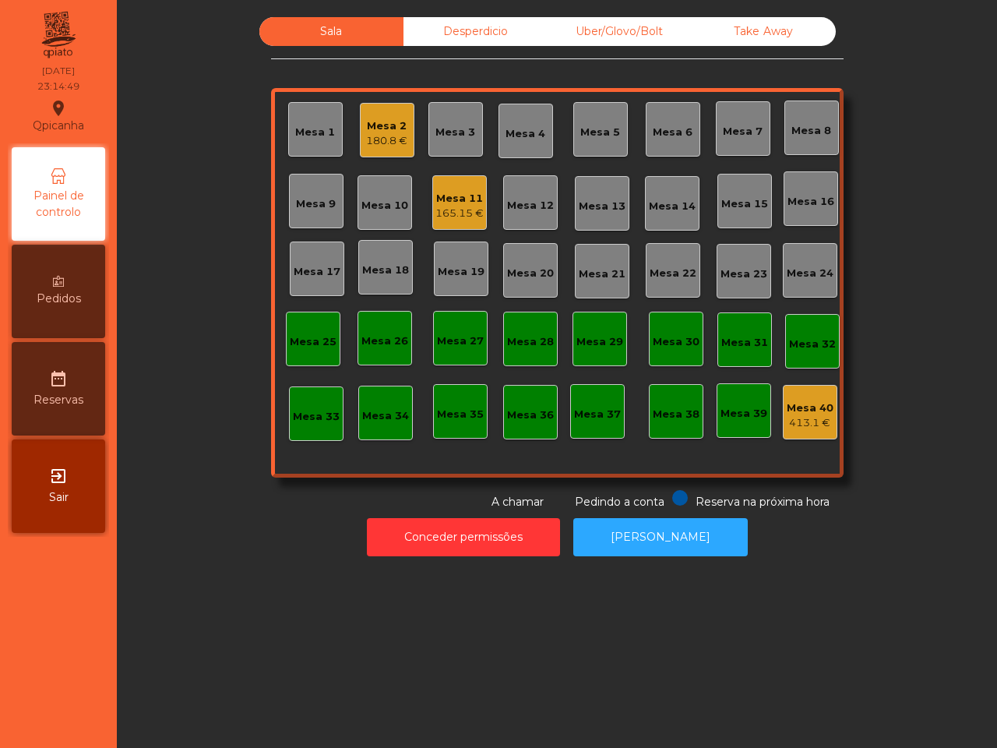
drag, startPoint x: 87, startPoint y: 633, endPoint x: 5, endPoint y: 588, distance: 93.4
click at [90, 635] on nav "Qpicanha location_on [DATE] 23:14:49 Painel de controlo Pedidos date_range Rese…" at bounding box center [58, 374] width 117 height 748
click at [468, 210] on div "165.15 €" at bounding box center [459, 214] width 48 height 16
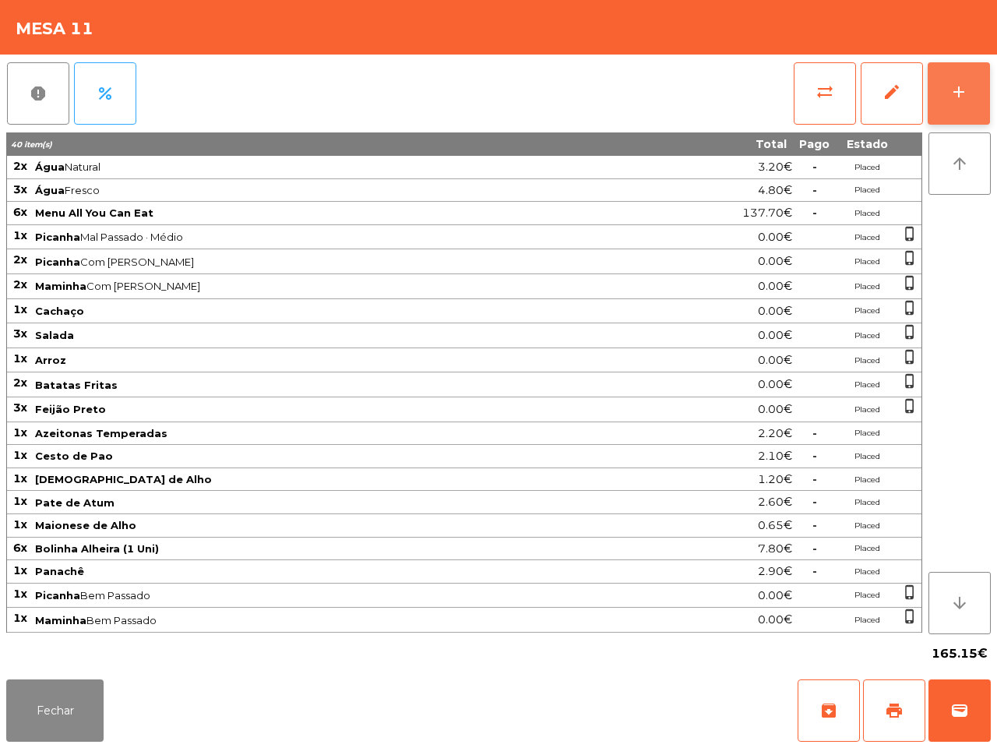
click at [964, 79] on button "add" at bounding box center [959, 93] width 62 height 62
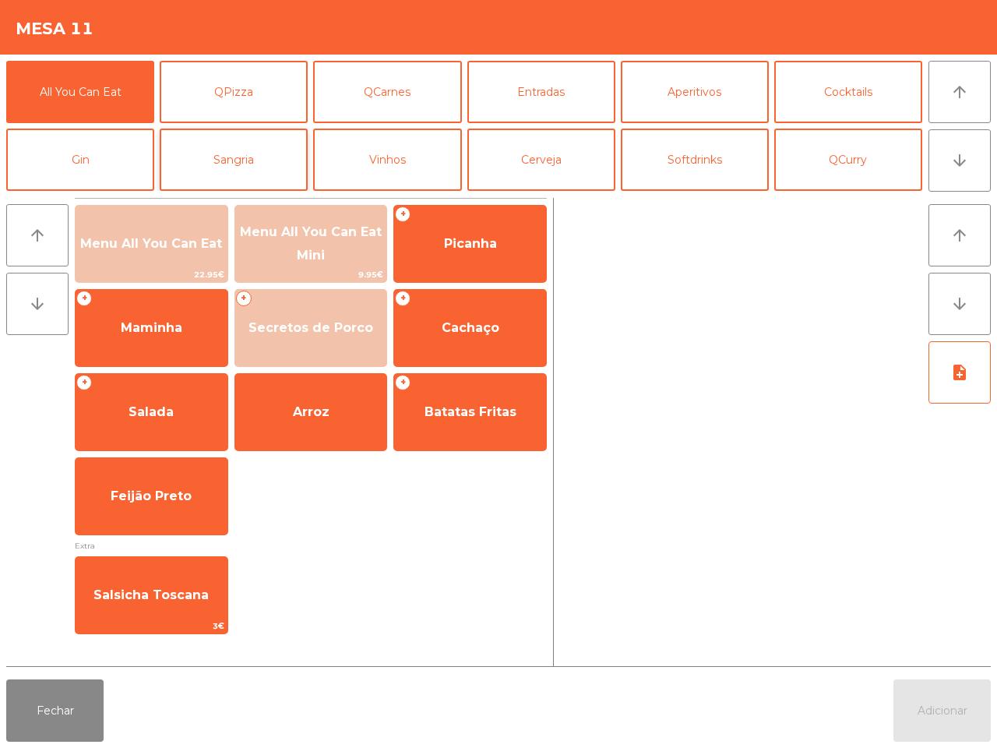
scroll to position [97, 0]
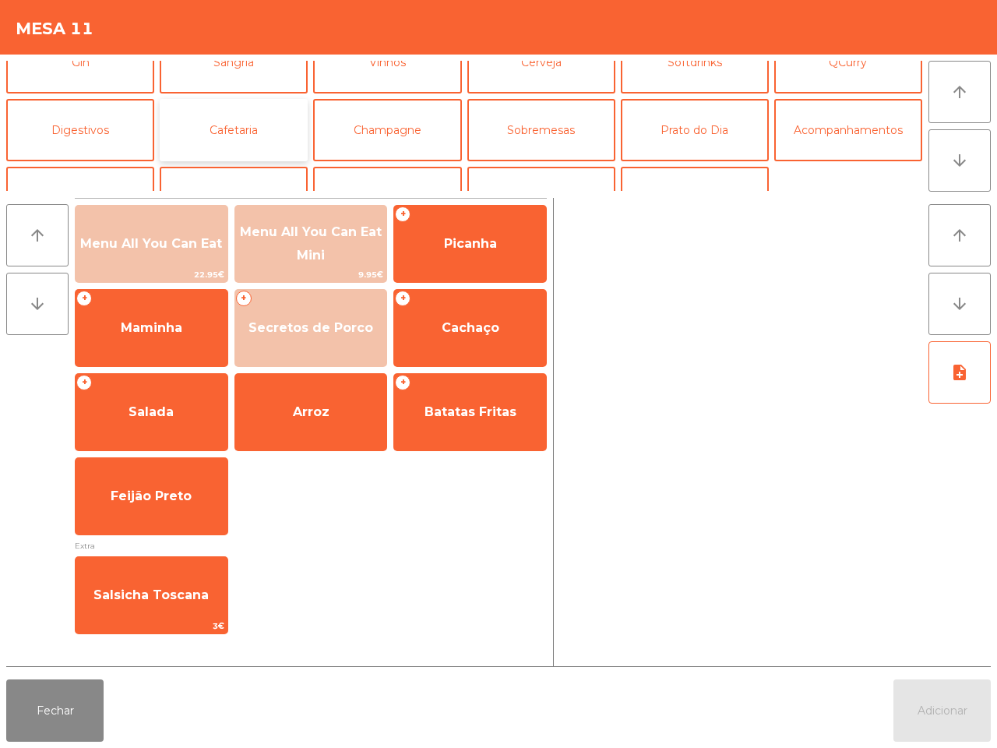
click at [244, 123] on button "Cafetaria" at bounding box center [234, 130] width 148 height 62
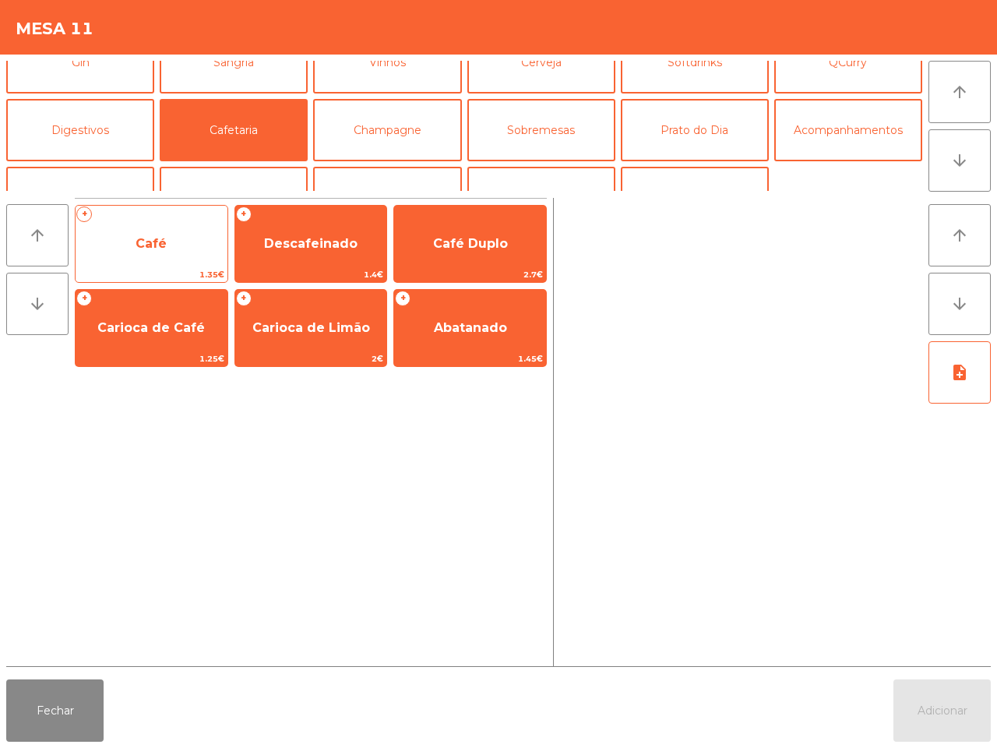
click at [165, 267] on span "1.35€" at bounding box center [152, 274] width 152 height 15
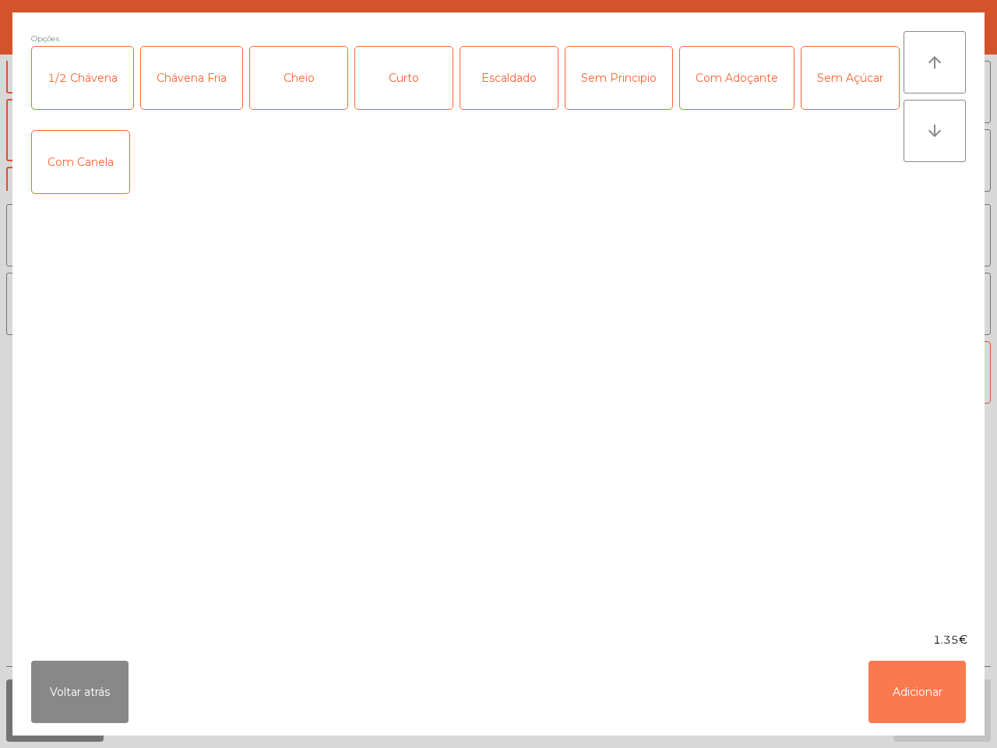
click at [907, 690] on button "Adicionar" at bounding box center [916, 692] width 97 height 62
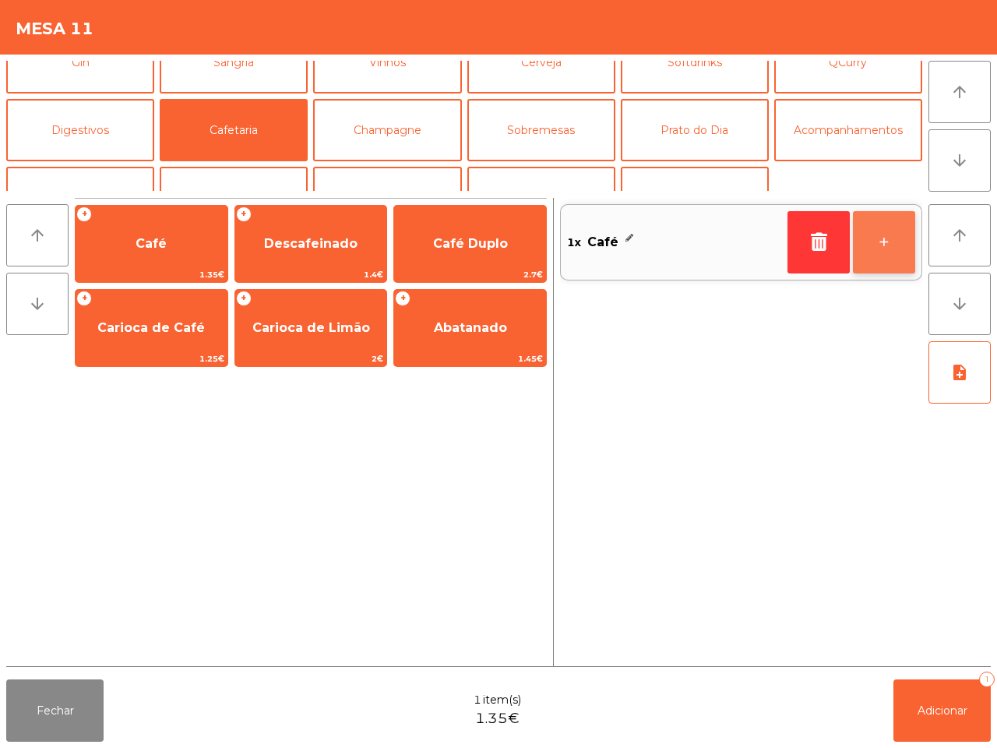
click at [896, 251] on button "+" at bounding box center [884, 242] width 62 height 62
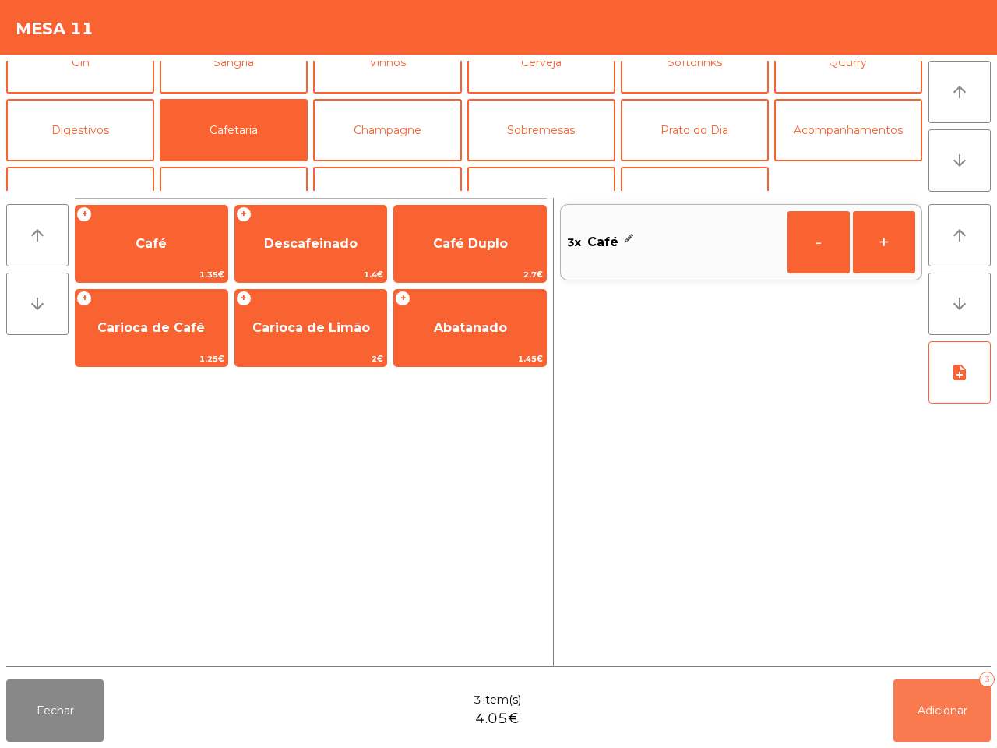
click at [952, 710] on span "Adicionar" at bounding box center [943, 710] width 50 height 14
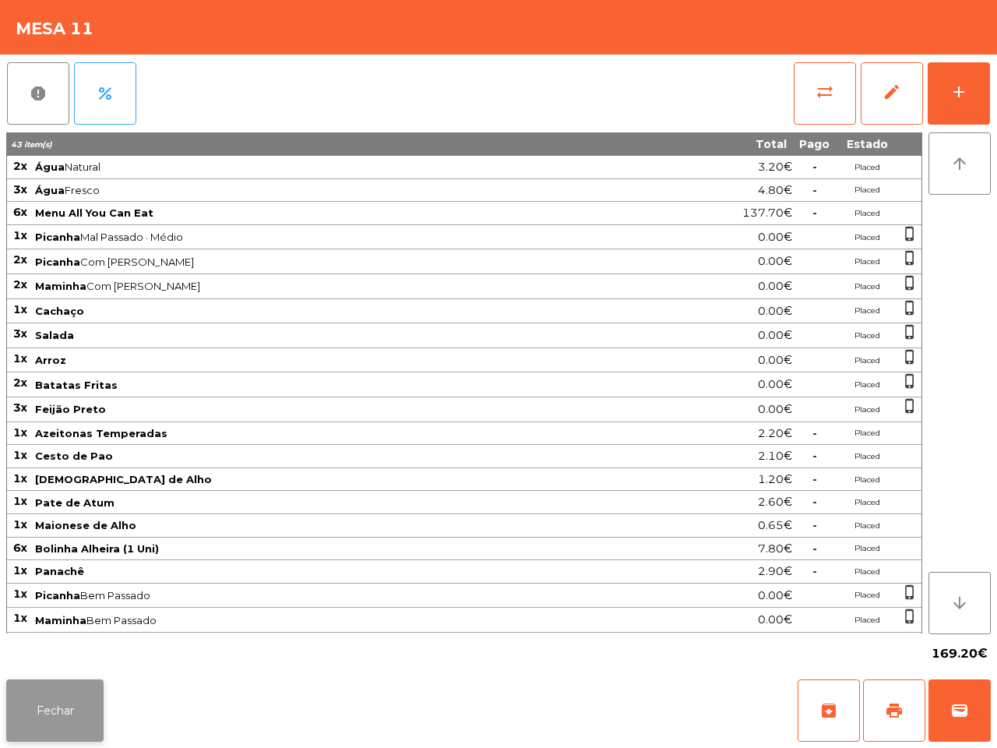
click at [31, 717] on button "Fechar" at bounding box center [54, 710] width 97 height 62
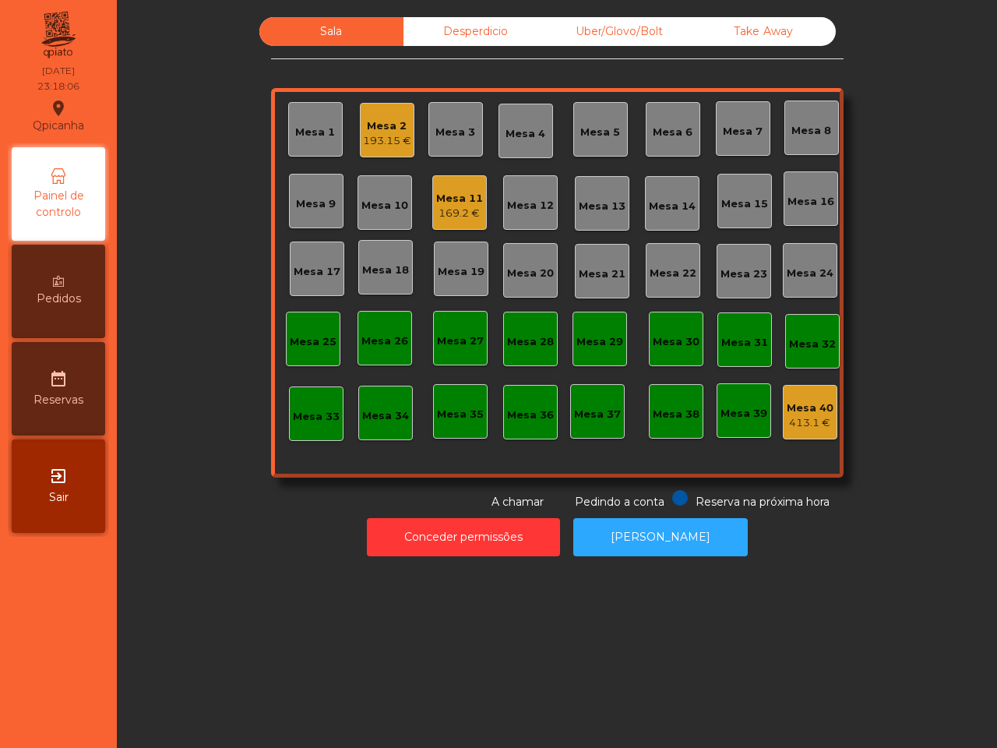
click at [625, 24] on div "Uber/Glovo/Bolt" at bounding box center [620, 31] width 144 height 29
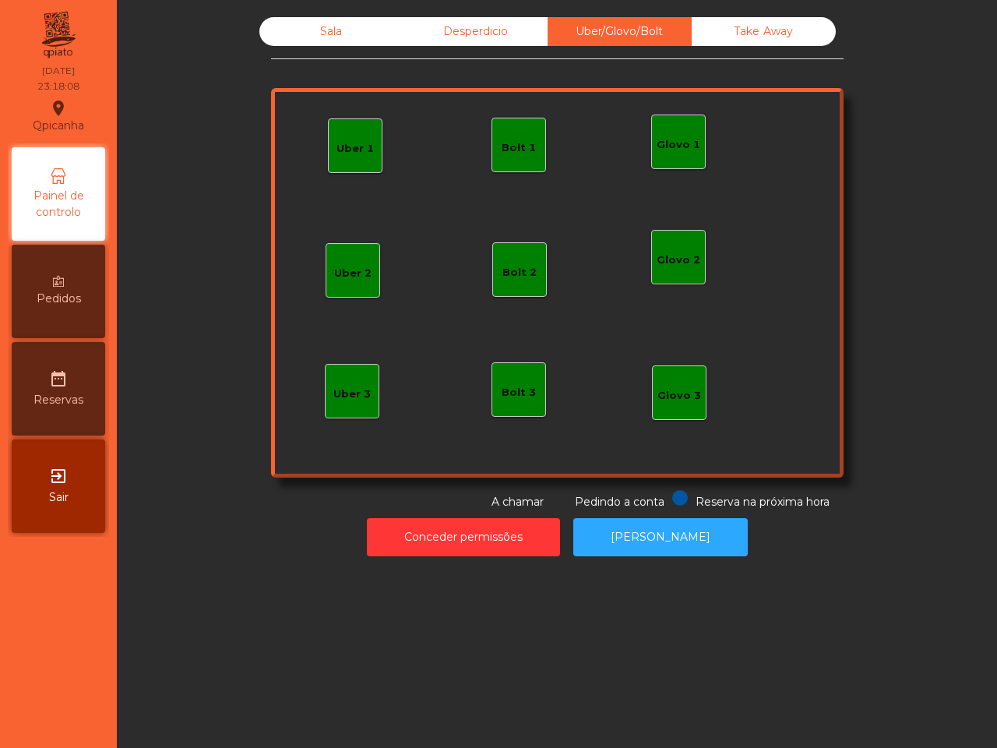
click at [339, 148] on div "Uber 1" at bounding box center [354, 149] width 37 height 16
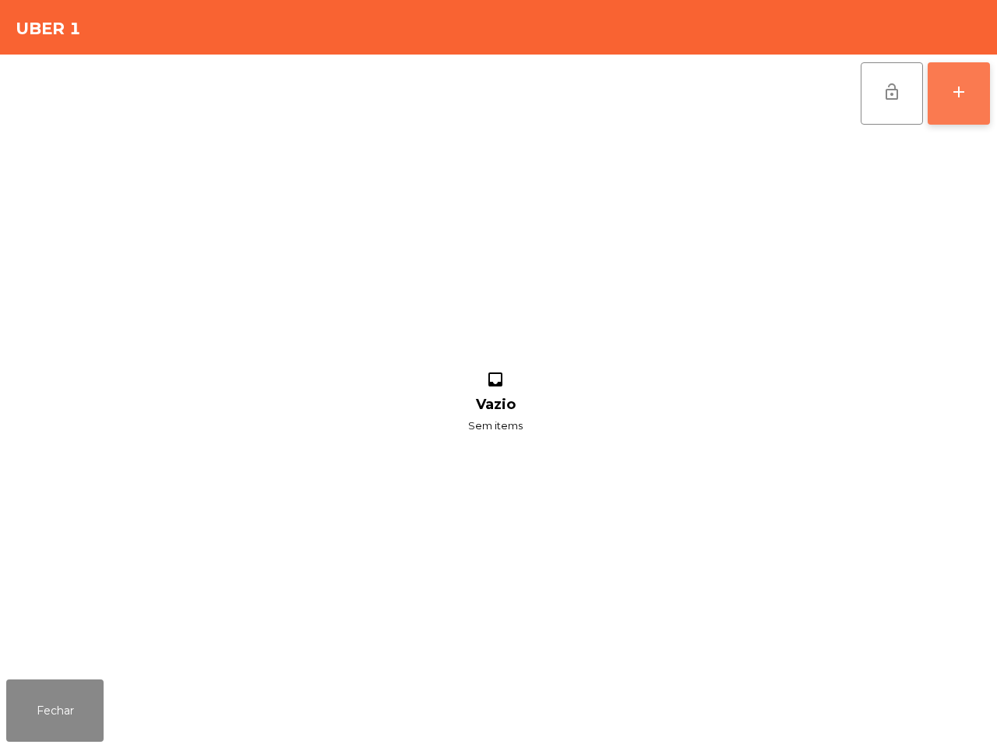
click at [970, 86] on button "add" at bounding box center [959, 93] width 62 height 62
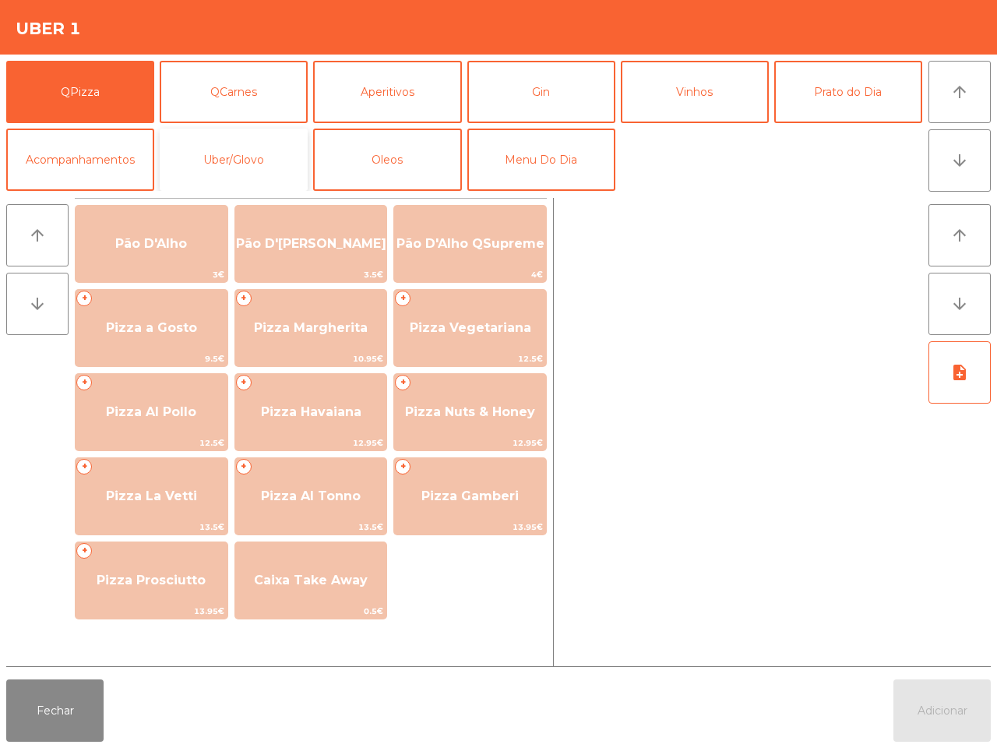
click at [235, 153] on button "Uber/Glovo" at bounding box center [234, 160] width 148 height 62
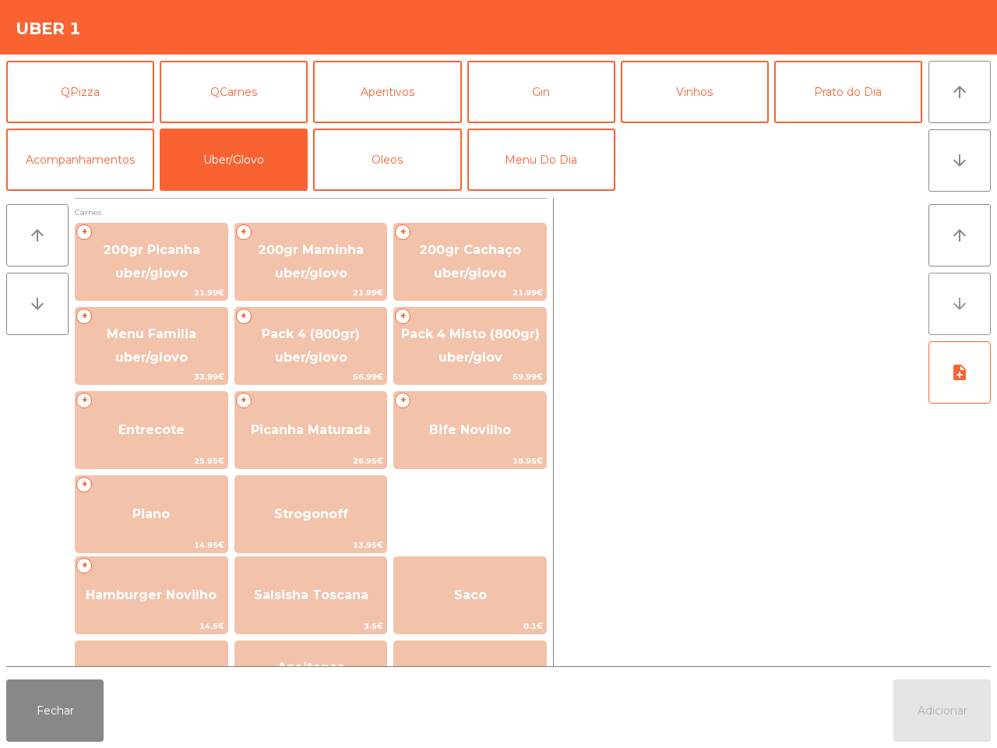
click at [946, 296] on button "arrow_downward" at bounding box center [959, 304] width 62 height 62
click at [945, 296] on button "arrow_downward" at bounding box center [959, 304] width 62 height 62
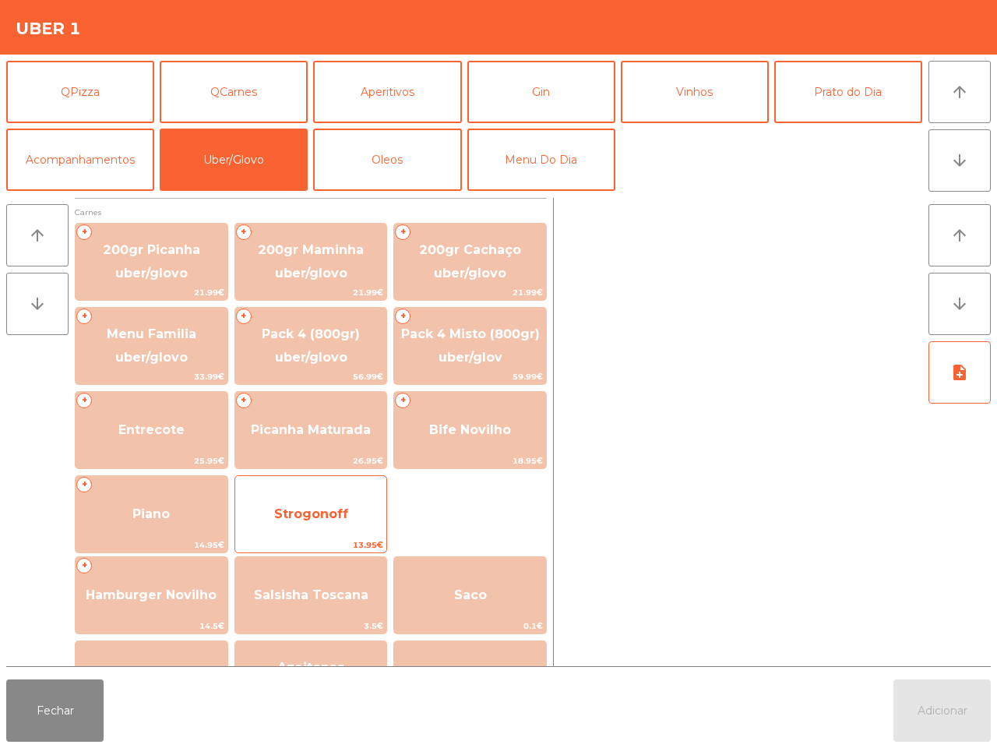
click at [333, 524] on span "Strogonoff" at bounding box center [311, 514] width 152 height 42
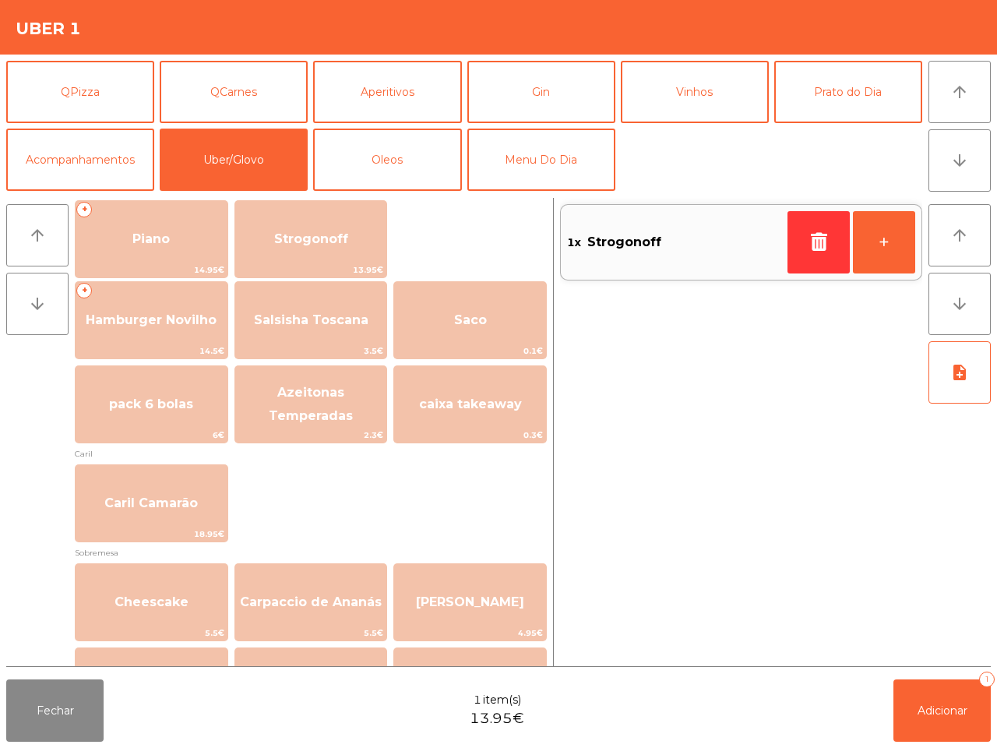
scroll to position [292, 0]
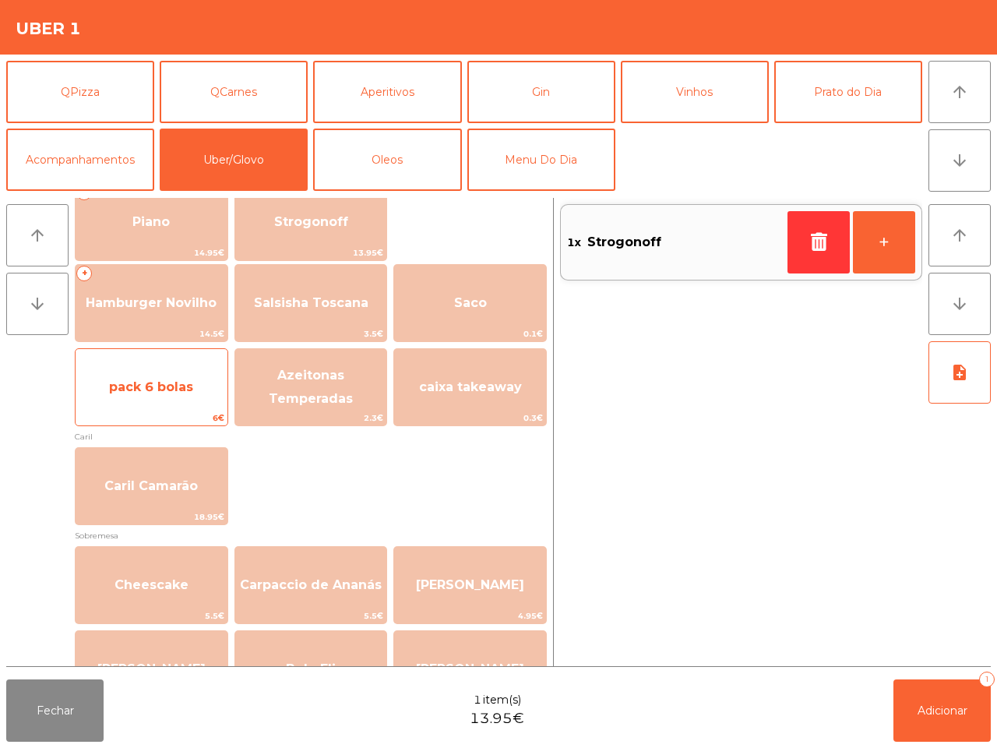
click at [133, 378] on span "pack 6 bolas" at bounding box center [152, 387] width 152 height 42
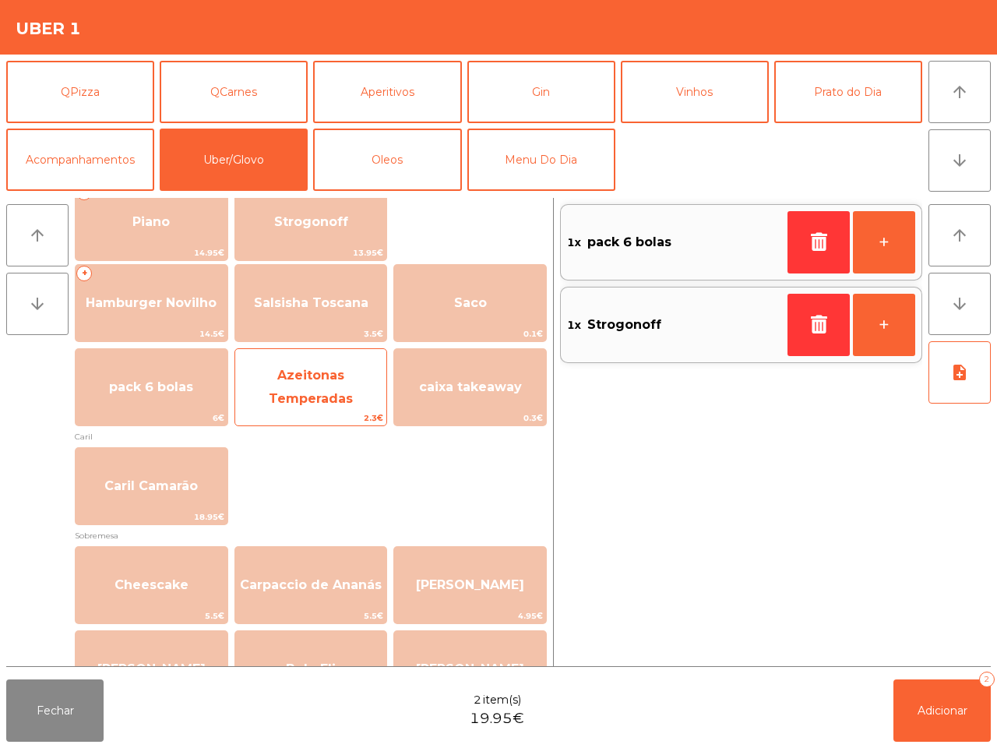
click at [292, 384] on span "Azeitonas Temperadas" at bounding box center [311, 387] width 152 height 66
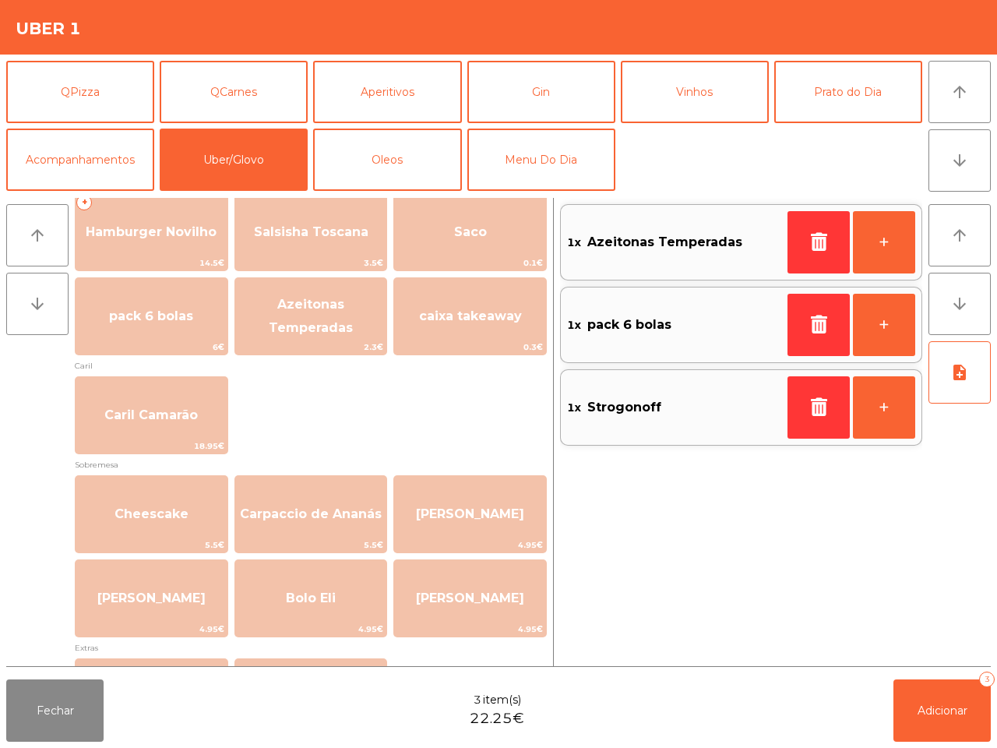
scroll to position [584, 0]
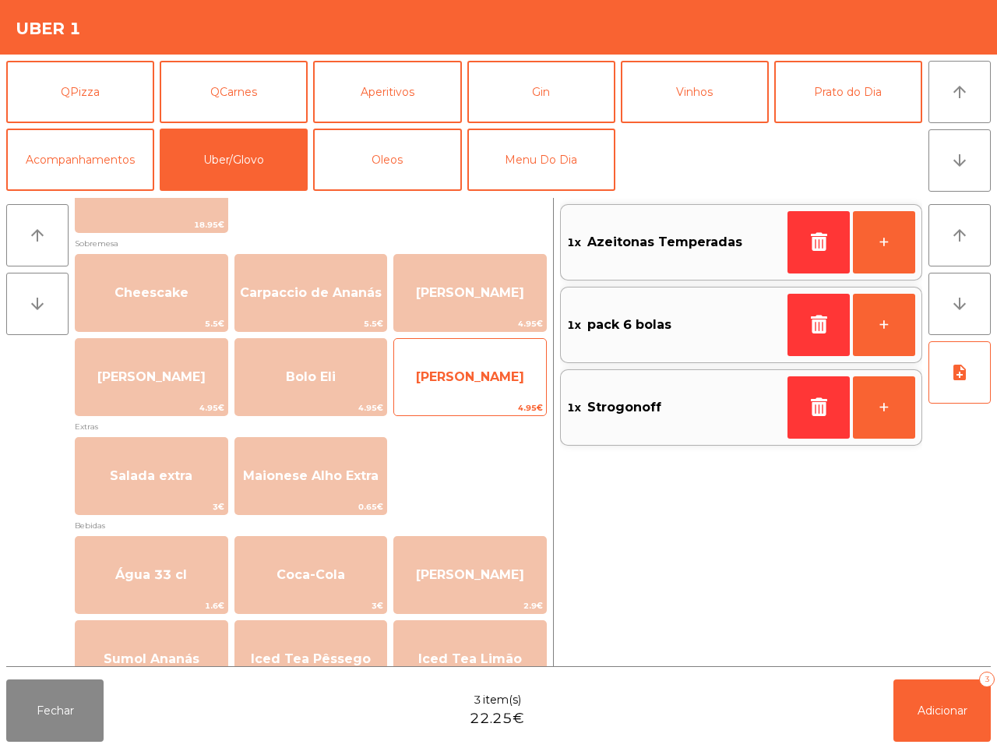
click at [444, 372] on span "[PERSON_NAME]" at bounding box center [470, 376] width 108 height 15
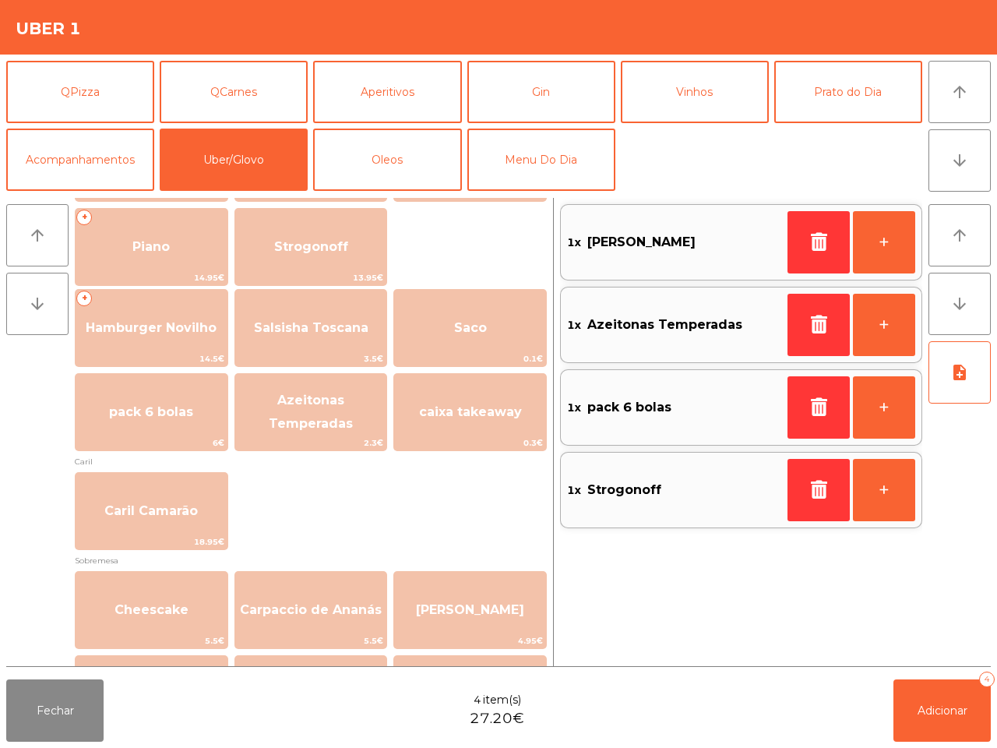
scroll to position [292, 0]
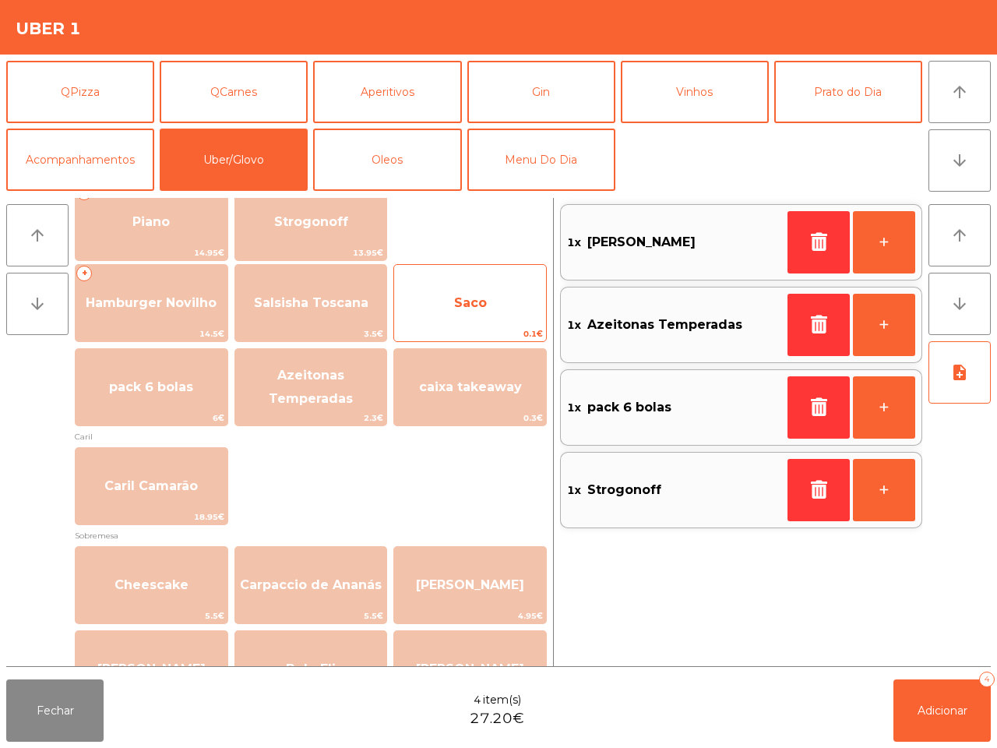
click at [487, 297] on span "Saco" at bounding box center [470, 302] width 33 height 15
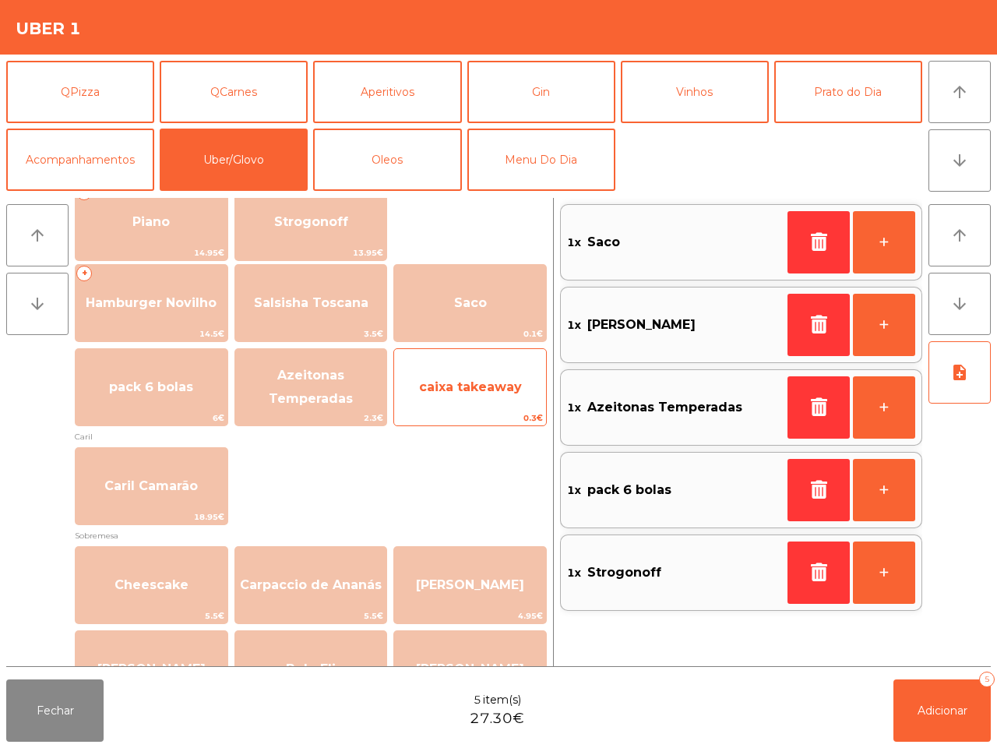
click at [463, 380] on span "caixa takeaway" at bounding box center [470, 386] width 103 height 15
click at [461, 380] on span "caixa takeaway" at bounding box center [470, 386] width 103 height 15
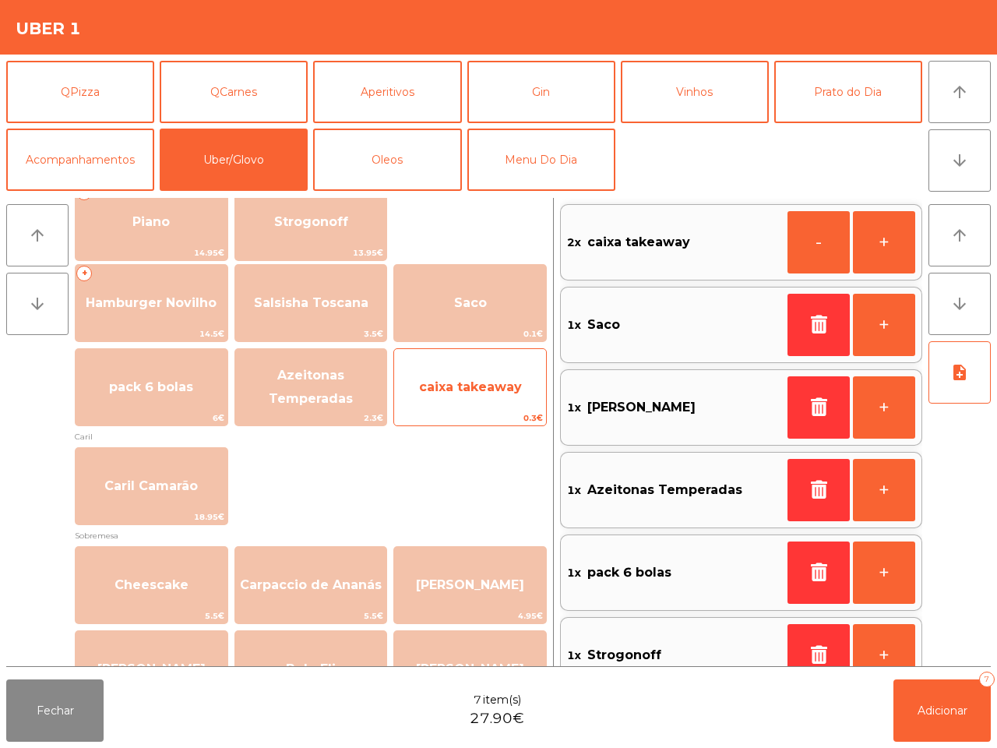
scroll to position [5, 0]
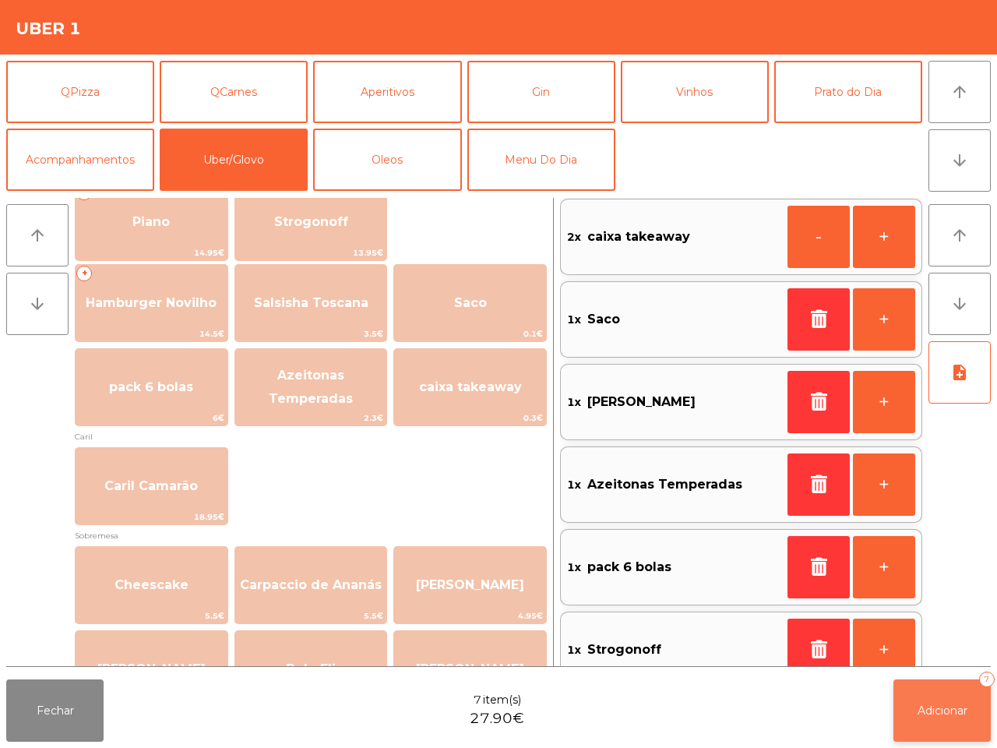
click at [951, 725] on button "Adicionar 7" at bounding box center [941, 710] width 97 height 62
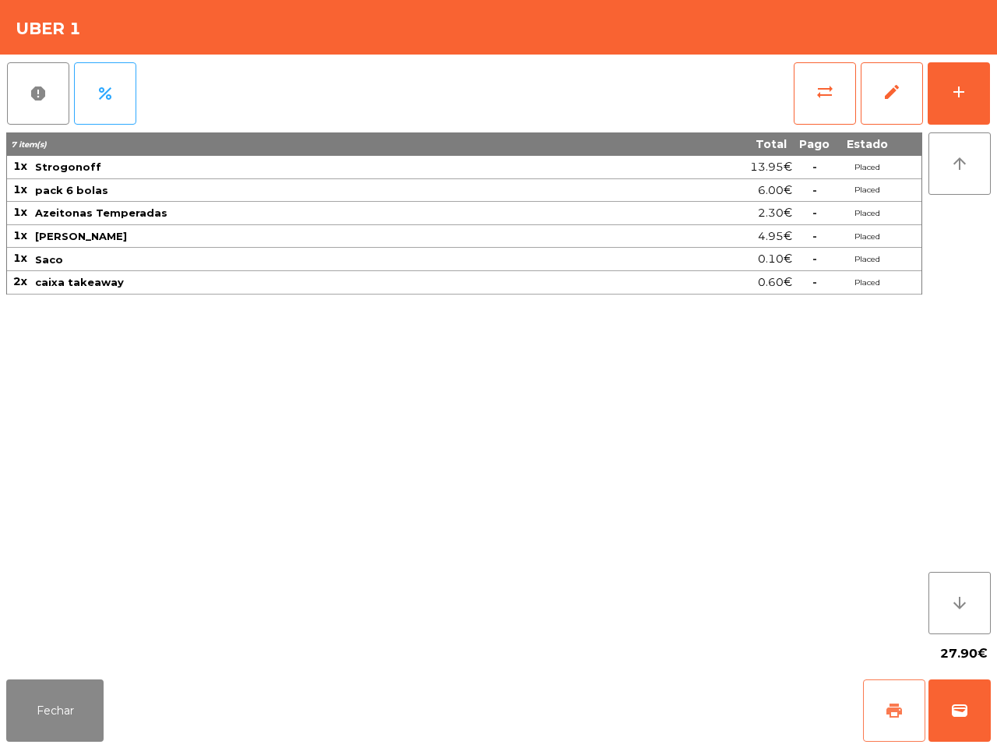
click at [879, 710] on button "print" at bounding box center [894, 710] width 62 height 62
click at [955, 714] on span "wallet" at bounding box center [959, 710] width 19 height 19
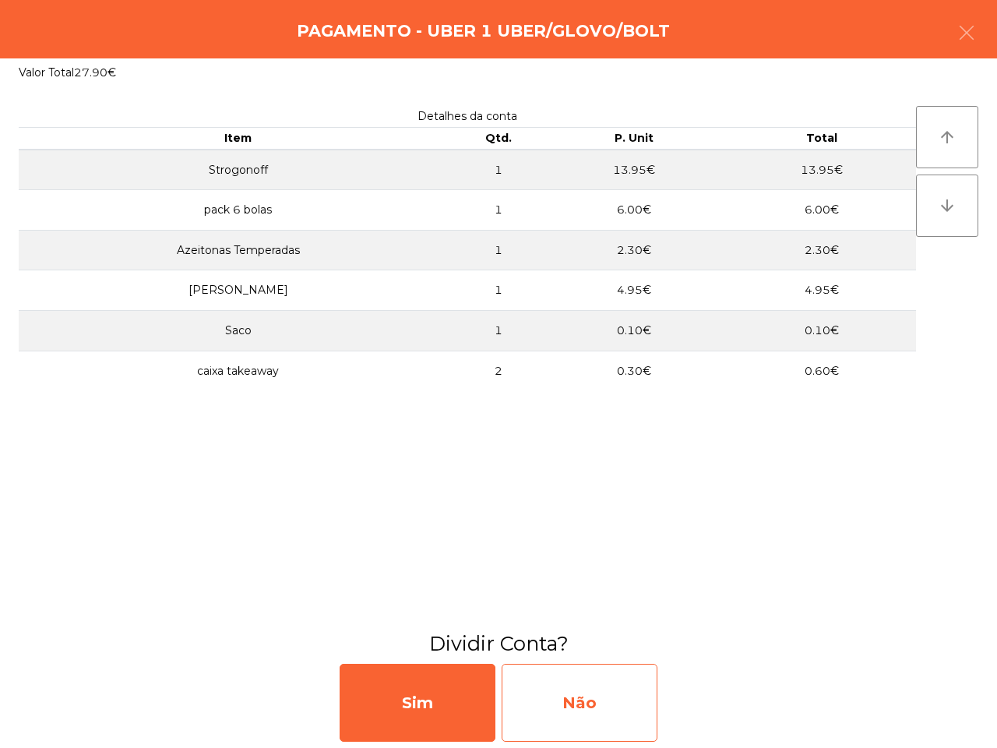
click at [608, 719] on div "Não" at bounding box center [580, 703] width 156 height 78
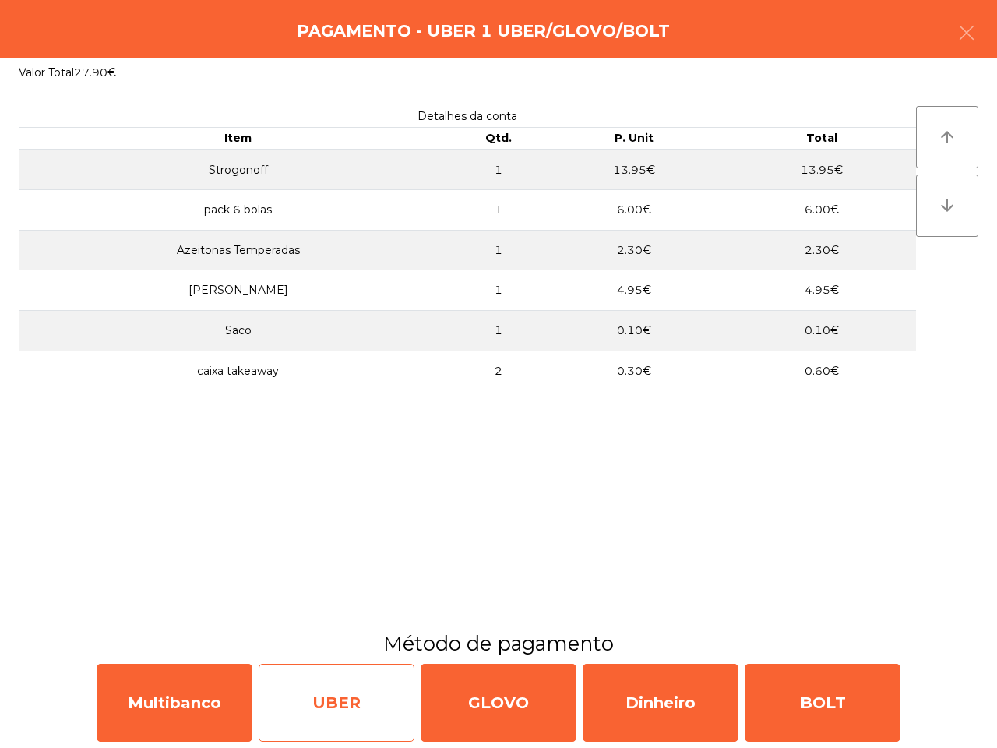
click at [327, 696] on div "UBER" at bounding box center [337, 703] width 156 height 78
select select "**"
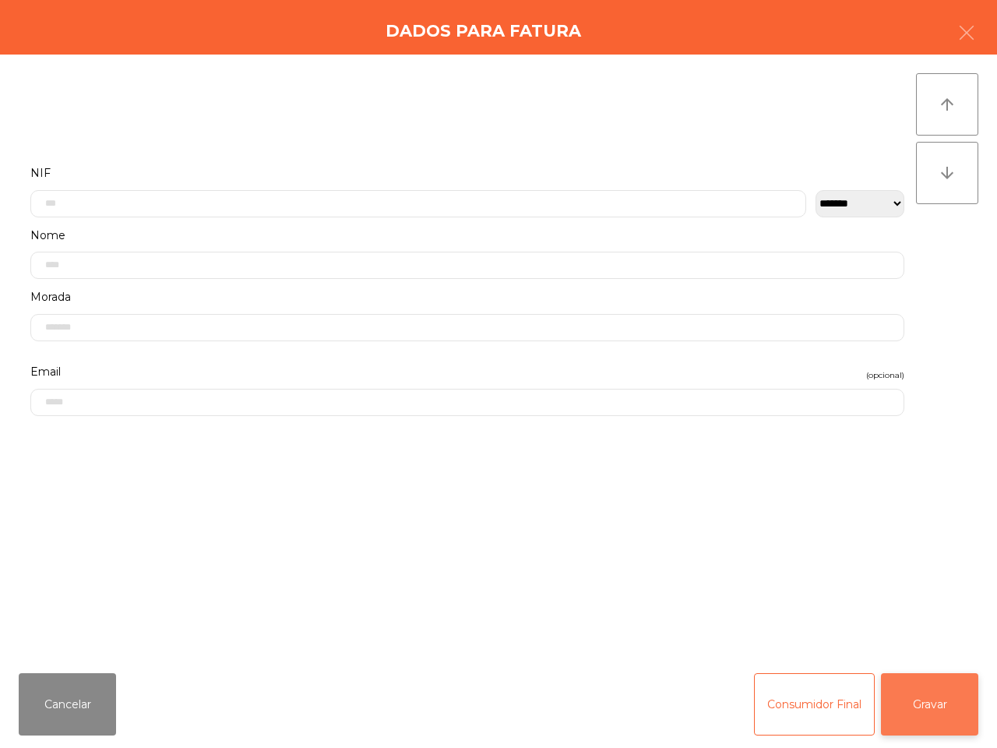
click at [921, 697] on button "Gravar" at bounding box center [929, 704] width 97 height 62
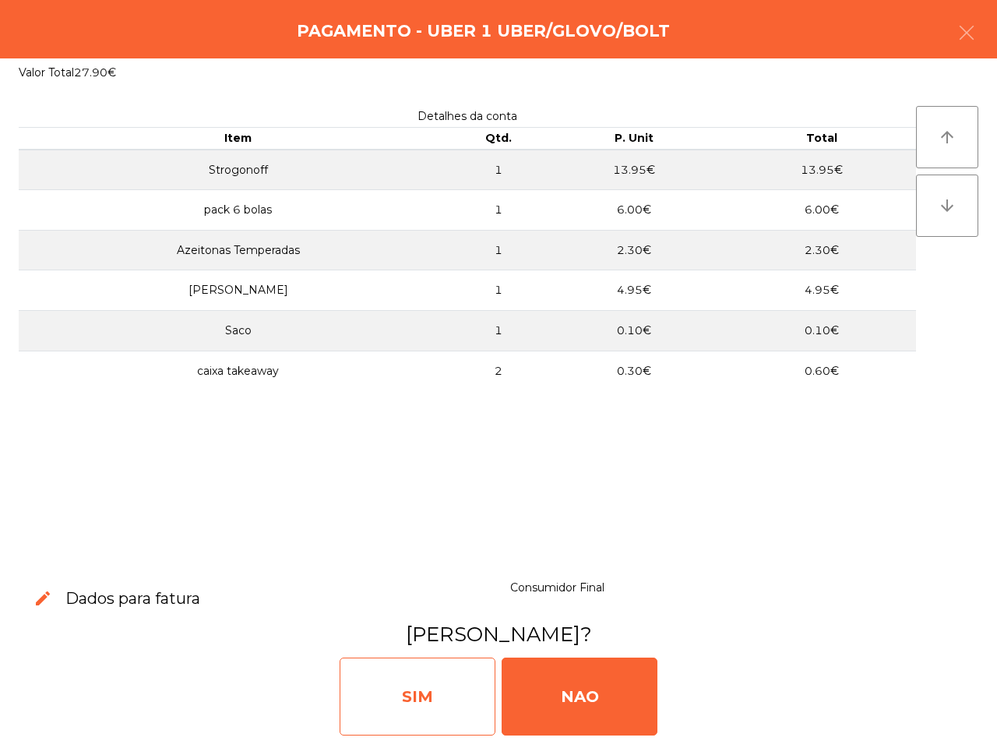
click at [426, 685] on div "SIM" at bounding box center [418, 696] width 156 height 78
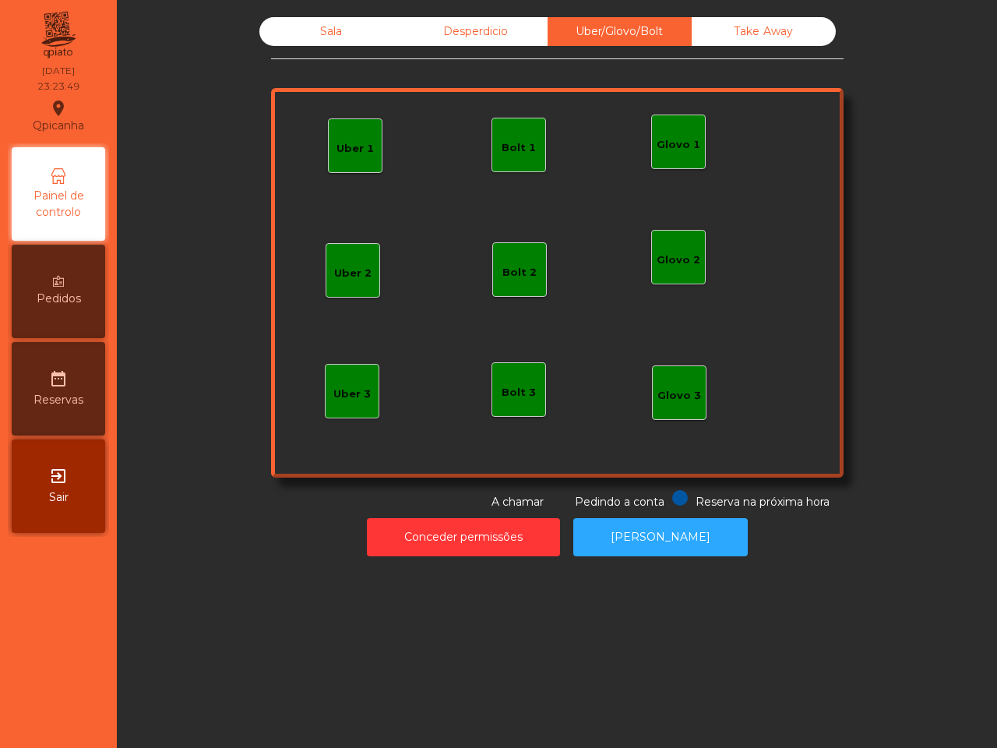
drag, startPoint x: 426, startPoint y: 685, endPoint x: 453, endPoint y: 729, distance: 51.4
click at [453, 728] on div "Sala Desperdicio Uber/Glovo/Bolt Take Away Uber 1 Glovo 1 Uber 2 Uber 3 Glovo 2…" at bounding box center [557, 374] width 880 height 748
click at [261, 19] on div "Sala" at bounding box center [331, 31] width 144 height 29
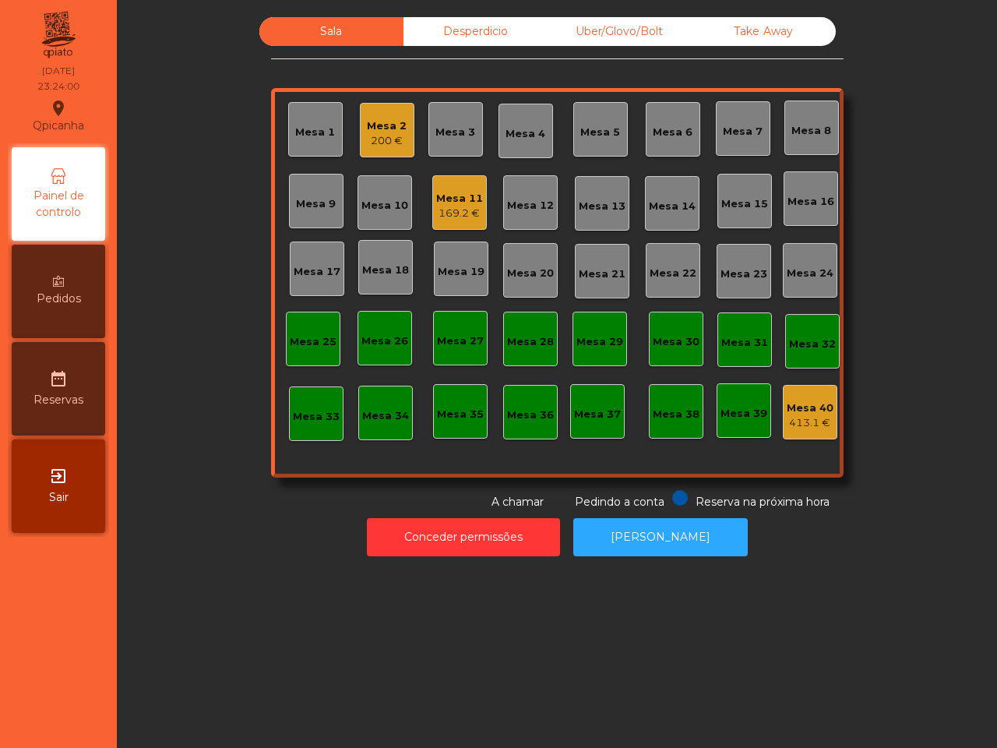
click at [460, 200] on div "Mesa 11" at bounding box center [459, 199] width 47 height 16
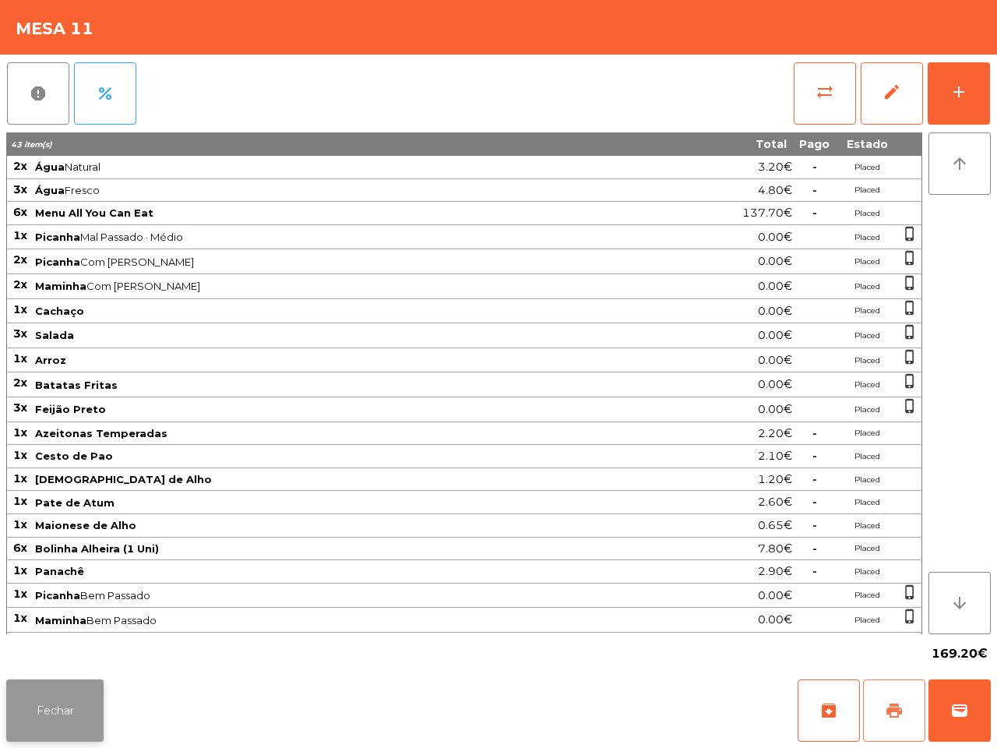
click at [898, 698] on button "print" at bounding box center [894, 710] width 62 height 62
click at [43, 715] on button "Fechar" at bounding box center [54, 710] width 97 height 62
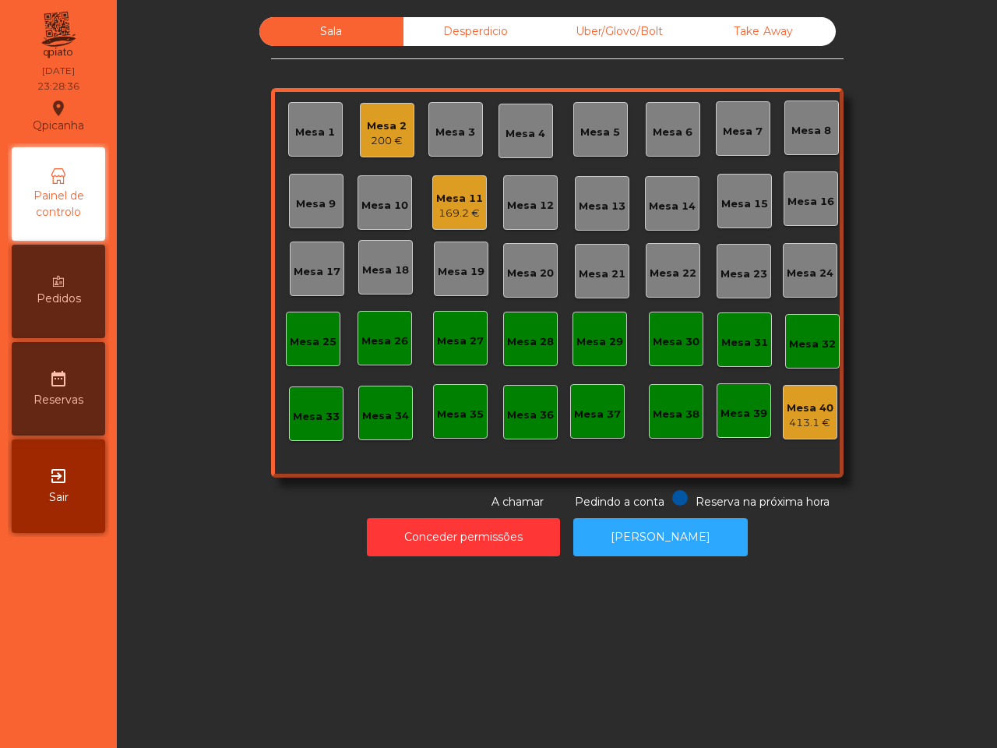
click at [150, 647] on div "Sala Desperdicio Uber/Glovo/Bolt Take Away Mesa 1 Mesa 2 200 € Mesa 3 Mesa 4 Me…" at bounding box center [557, 374] width 880 height 748
click at [454, 220] on div "Mesa 11 169.2 €" at bounding box center [459, 202] width 55 height 55
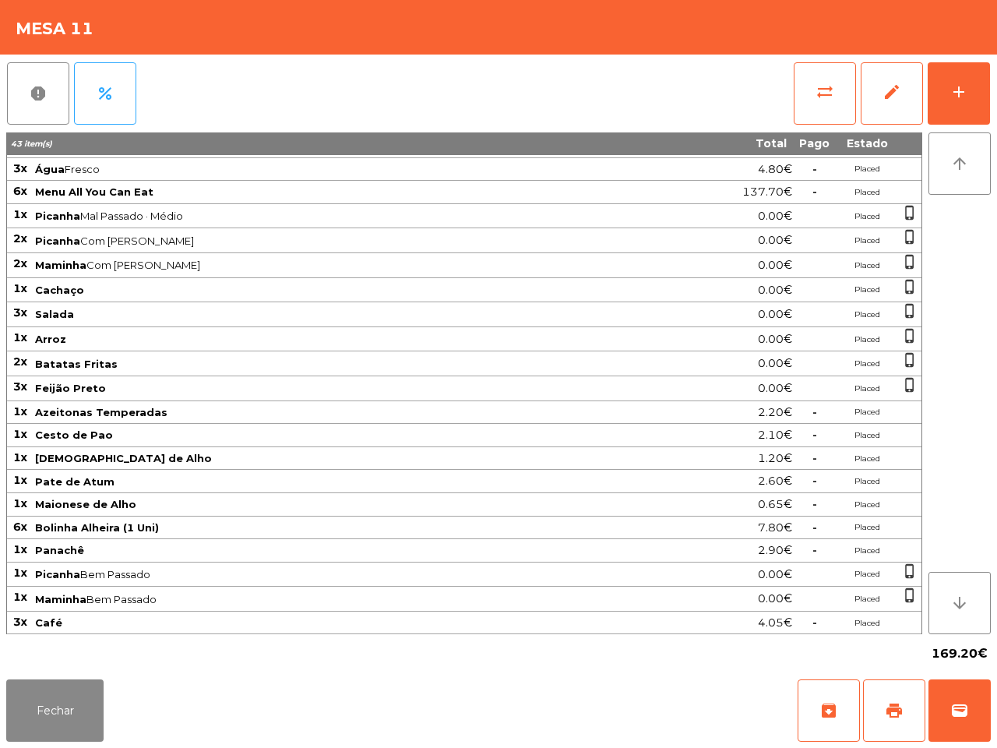
scroll to position [28, 0]
click at [76, 705] on button "Fechar" at bounding box center [54, 710] width 97 height 62
